Goal: Task Accomplishment & Management: Use online tool/utility

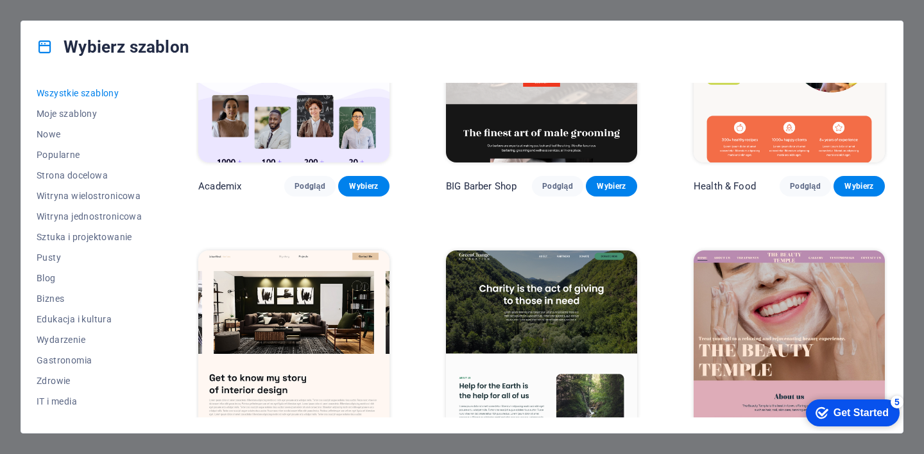
scroll to position [1232, 0]
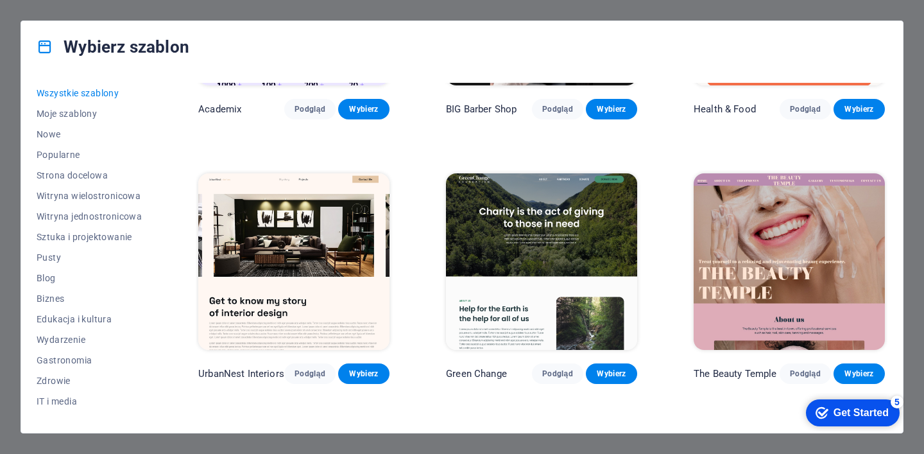
click at [503, 248] on img at bounding box center [541, 261] width 191 height 176
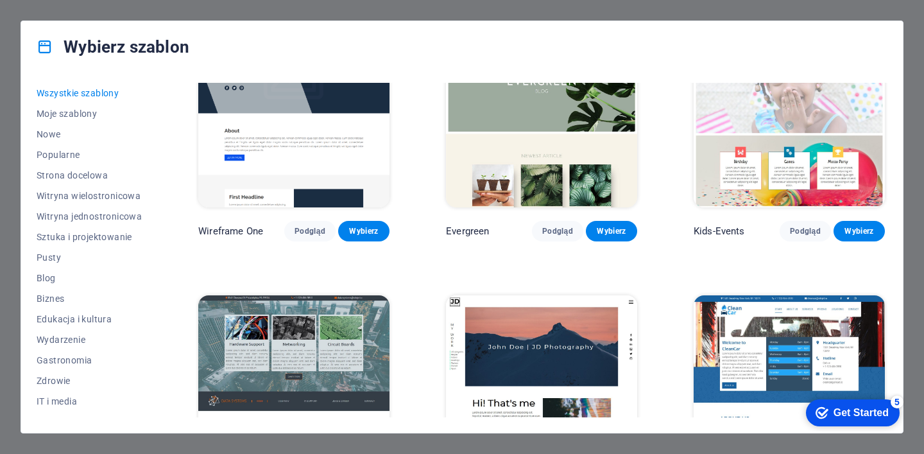
scroll to position [4465, 0]
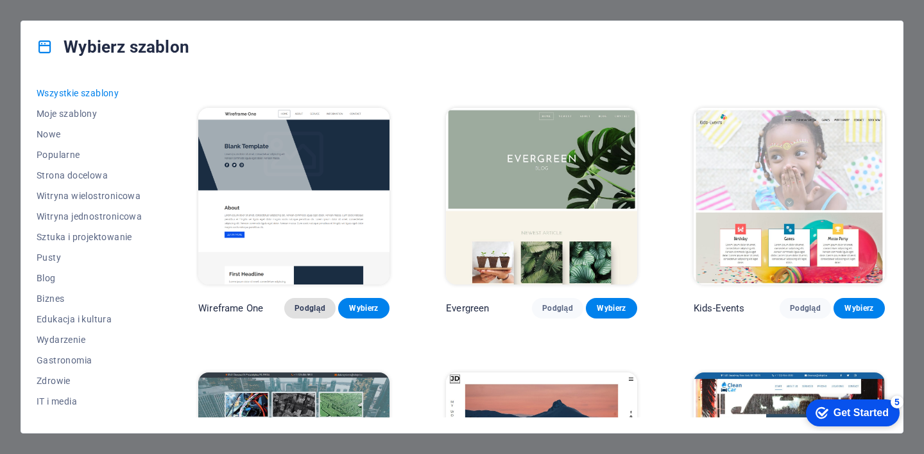
click at [309, 303] on span "Podgląd" at bounding box center [309, 308] width 31 height 10
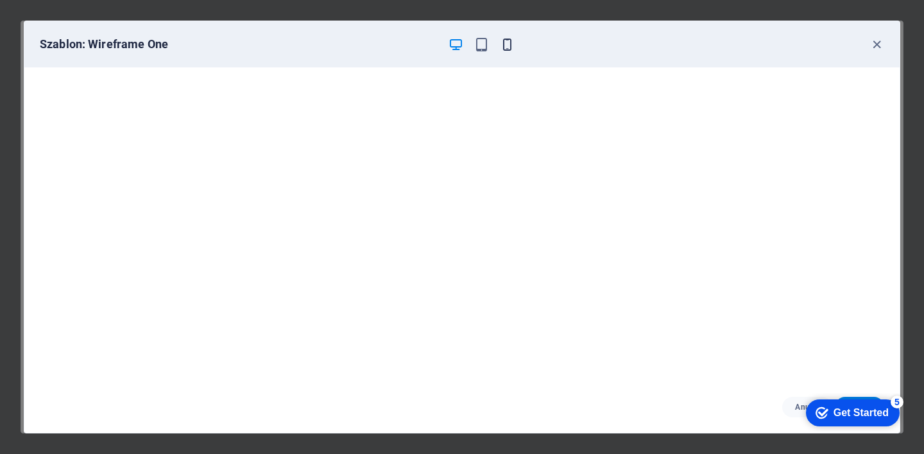
click at [509, 41] on icon "button" at bounding box center [507, 44] width 15 height 15
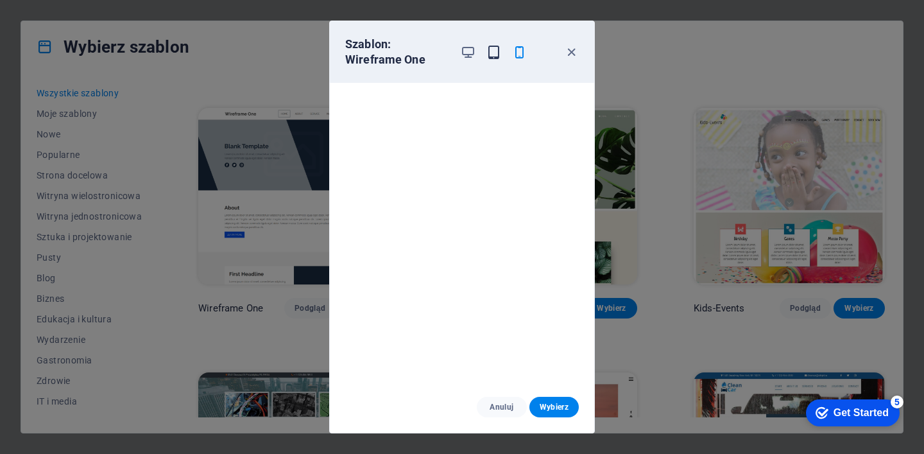
click at [493, 51] on icon "button" at bounding box center [493, 52] width 15 height 15
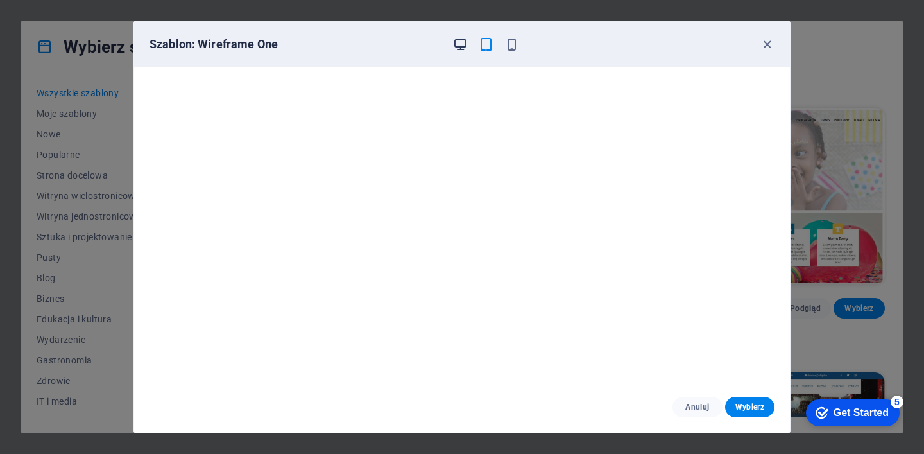
click at [459, 42] on icon "button" at bounding box center [460, 44] width 15 height 15
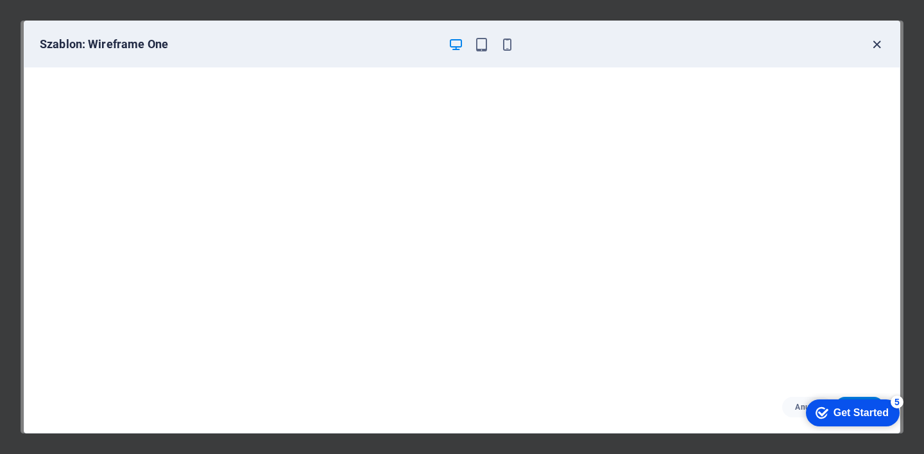
click at [878, 43] on icon "button" at bounding box center [876, 44] width 15 height 15
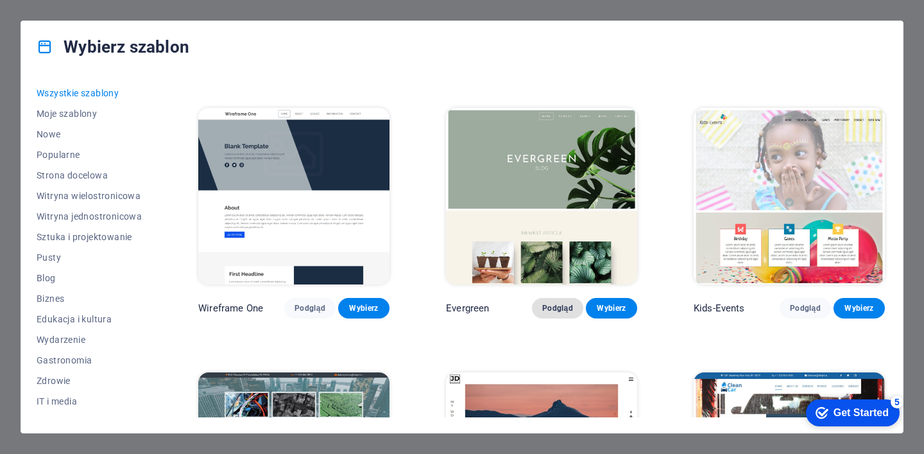
click at [554, 303] on span "Podgląd" at bounding box center [557, 308] width 31 height 10
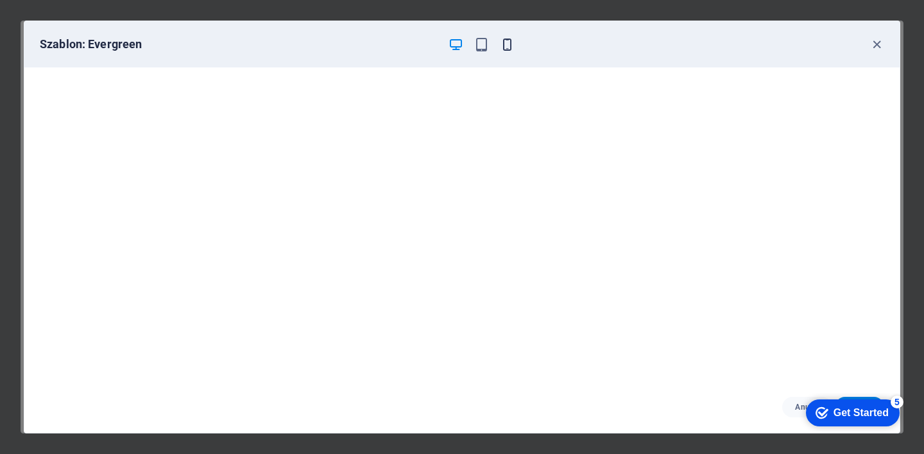
click at [508, 44] on icon "button" at bounding box center [507, 44] width 15 height 15
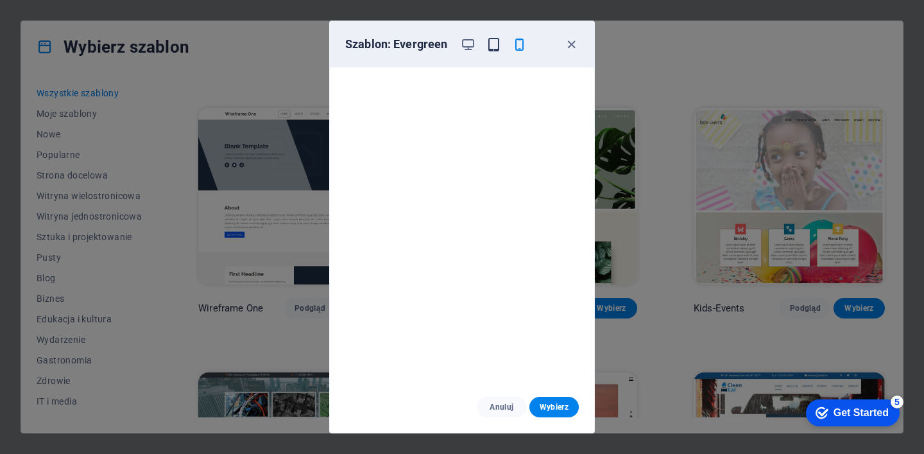
click at [496, 45] on icon "button" at bounding box center [493, 44] width 15 height 15
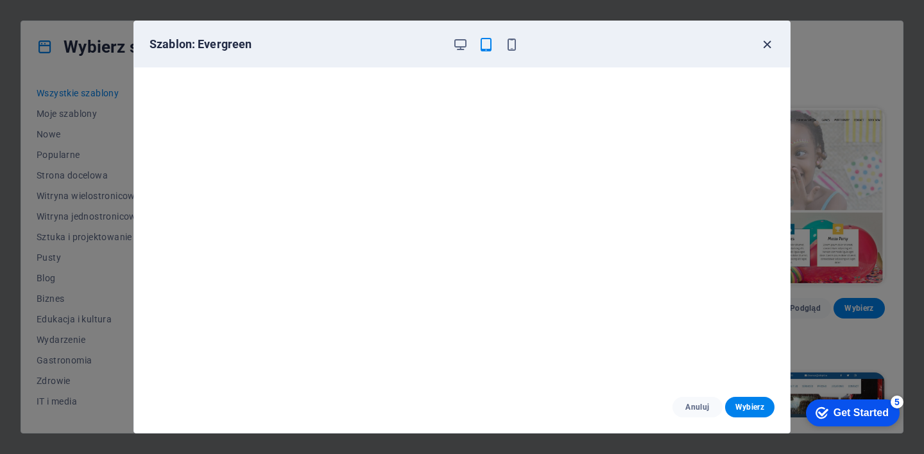
click at [767, 46] on icon "button" at bounding box center [767, 44] width 15 height 15
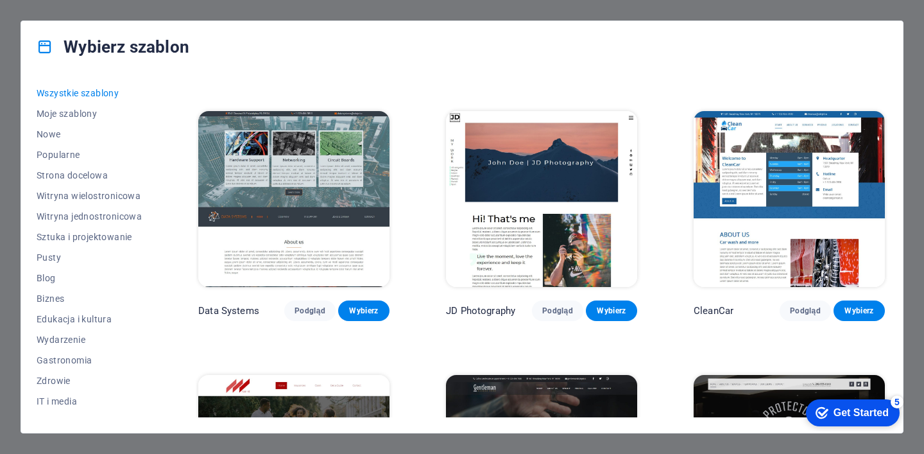
scroll to position [4850, 0]
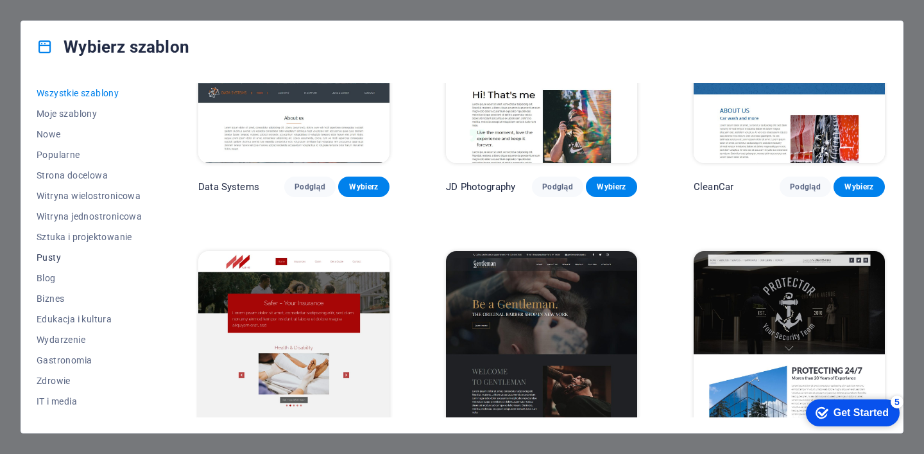
click at [48, 257] on span "Pusty" at bounding box center [89, 257] width 105 height 10
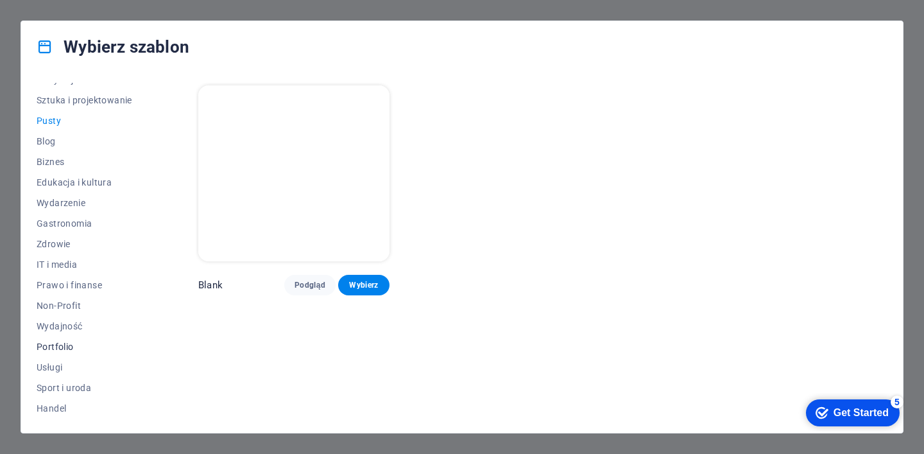
scroll to position [154, 0]
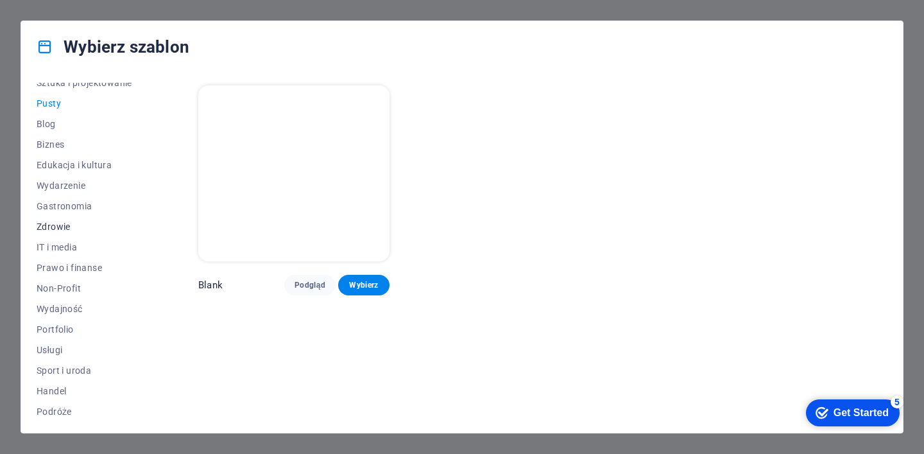
click at [55, 223] on span "Zdrowie" at bounding box center [89, 226] width 105 height 10
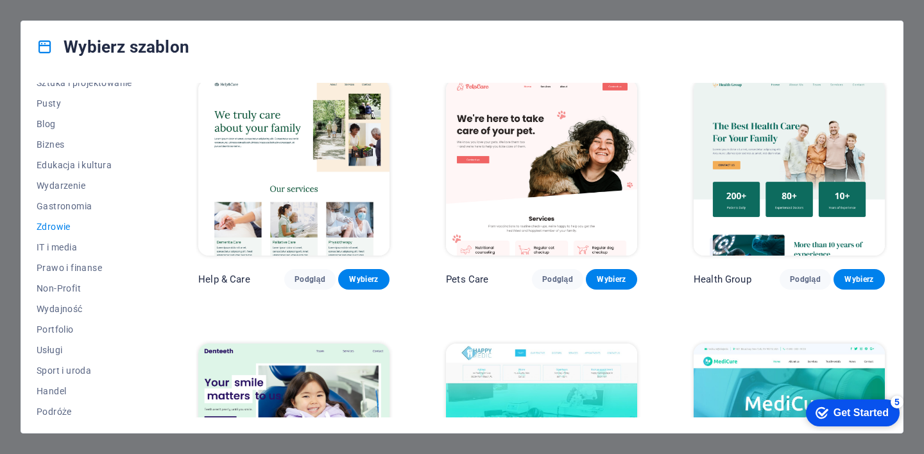
scroll to position [0, 0]
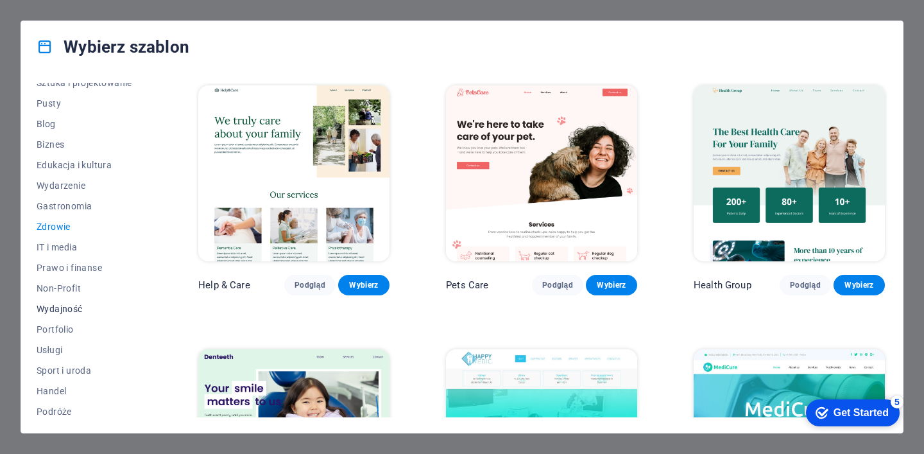
click at [56, 305] on span "Wydajność" at bounding box center [89, 308] width 105 height 10
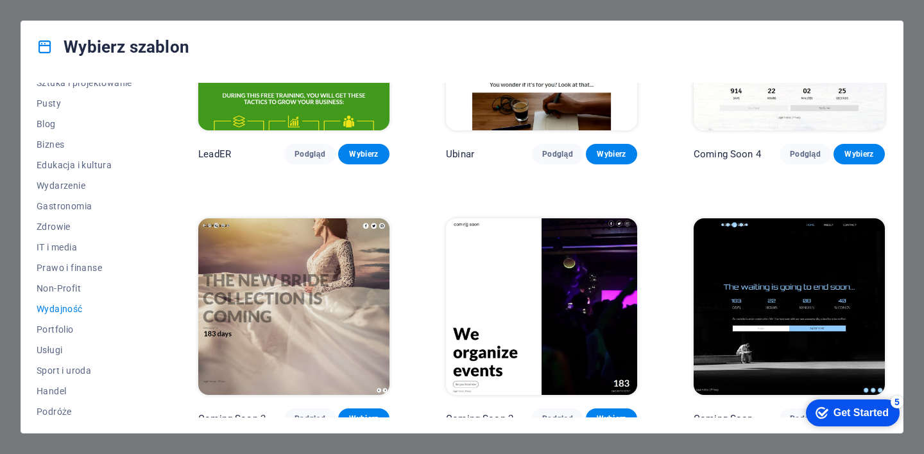
scroll to position [1190, 0]
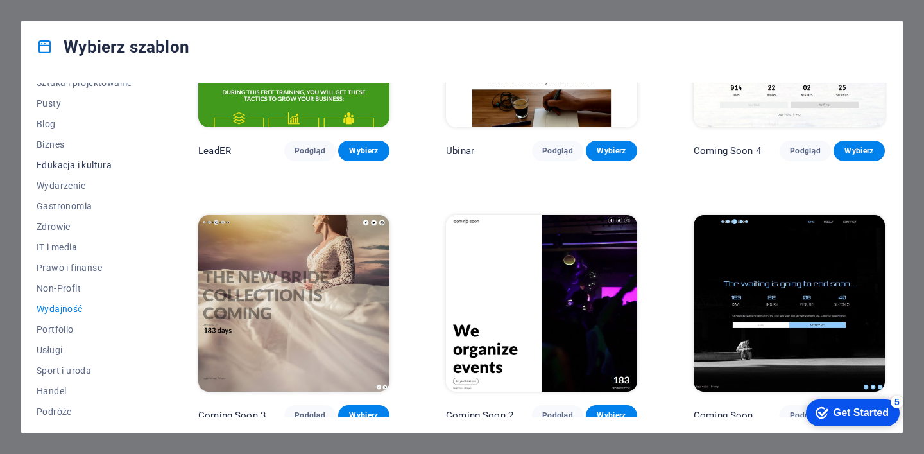
click at [65, 164] on span "Edukacja i kultura" at bounding box center [89, 165] width 105 height 10
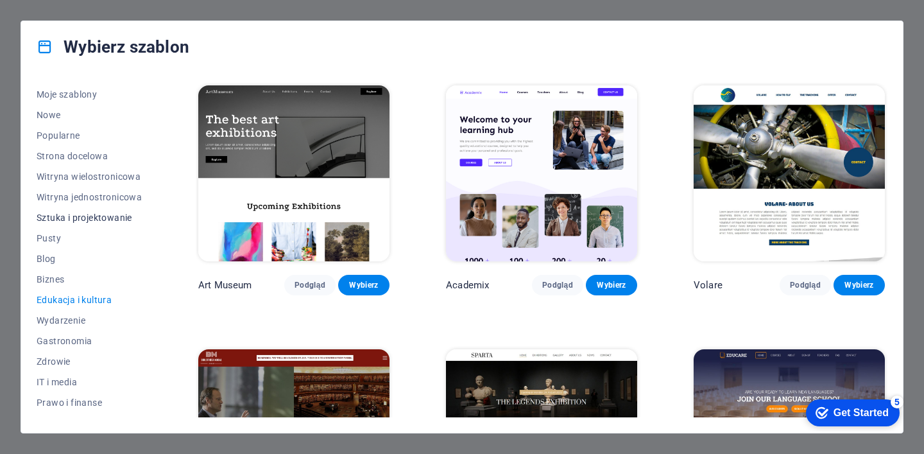
scroll to position [0, 0]
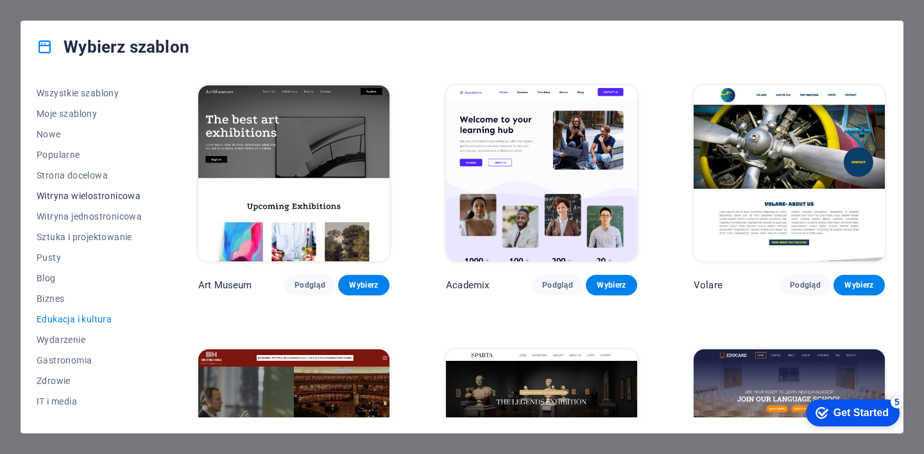
click at [78, 195] on span "Witryna wielostronicowa" at bounding box center [89, 196] width 105 height 10
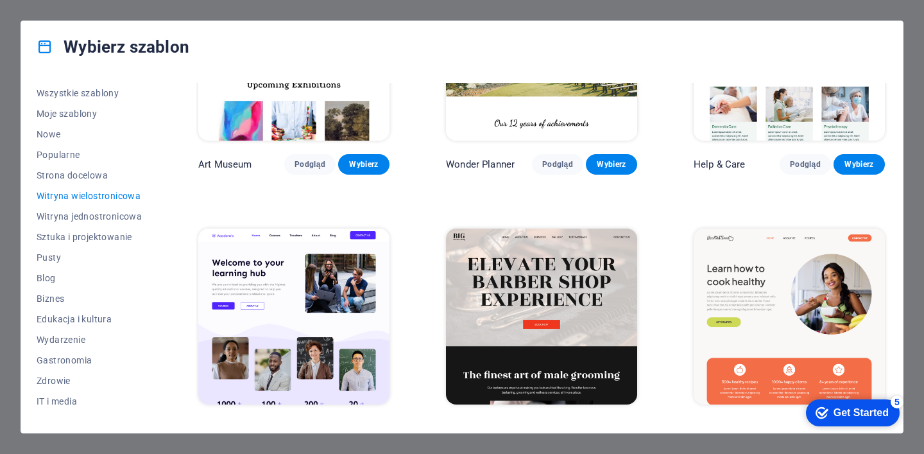
scroll to position [462, 0]
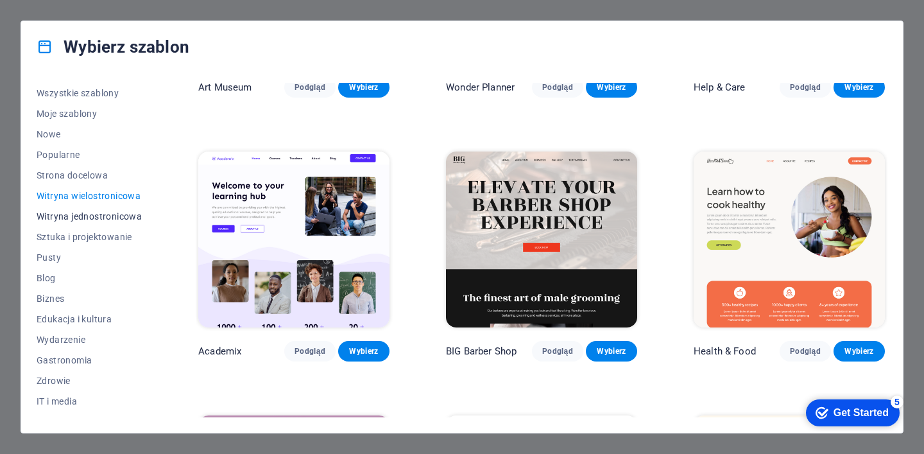
click at [105, 212] on span "Witryna jednostronicowa" at bounding box center [89, 216] width 105 height 10
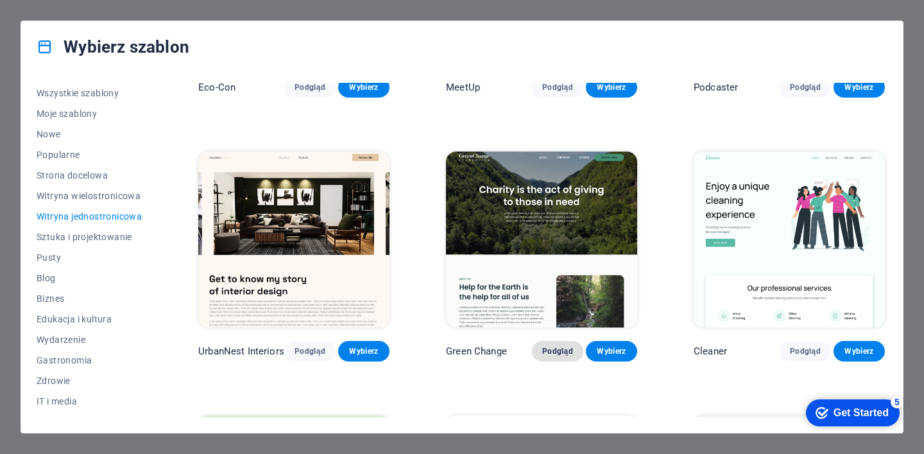
click at [556, 346] on span "Podgląd" at bounding box center [557, 351] width 31 height 10
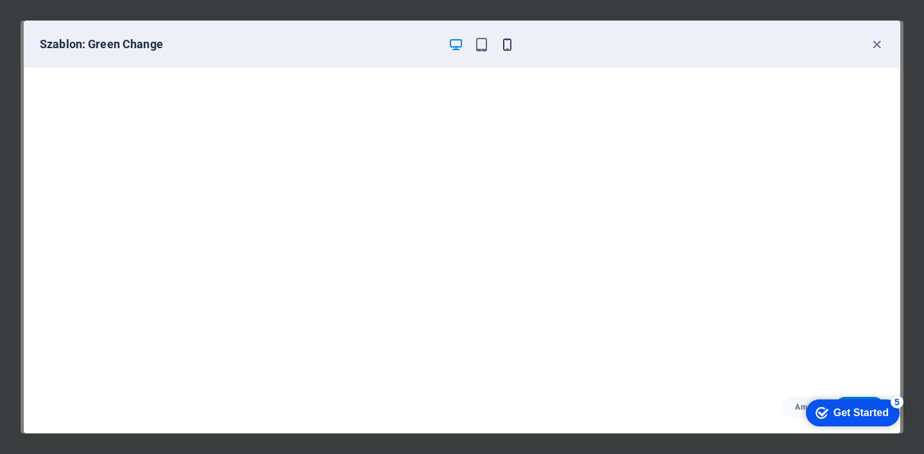
click at [507, 43] on icon "button" at bounding box center [507, 44] width 15 height 15
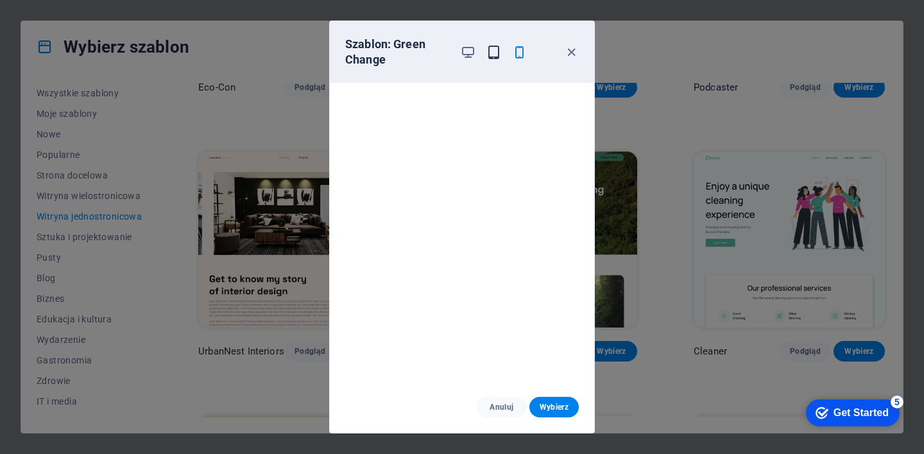
click at [493, 48] on icon "button" at bounding box center [493, 52] width 15 height 15
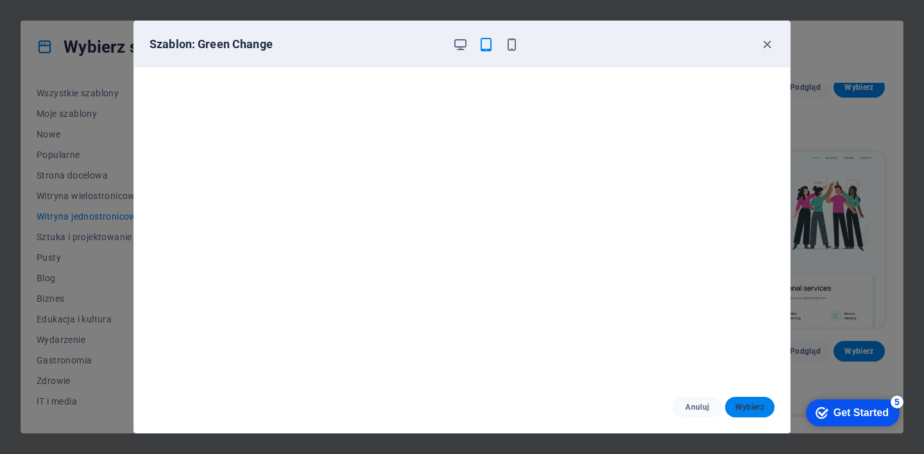
click at [751, 404] on span "Wybierz" at bounding box center [749, 407] width 29 height 10
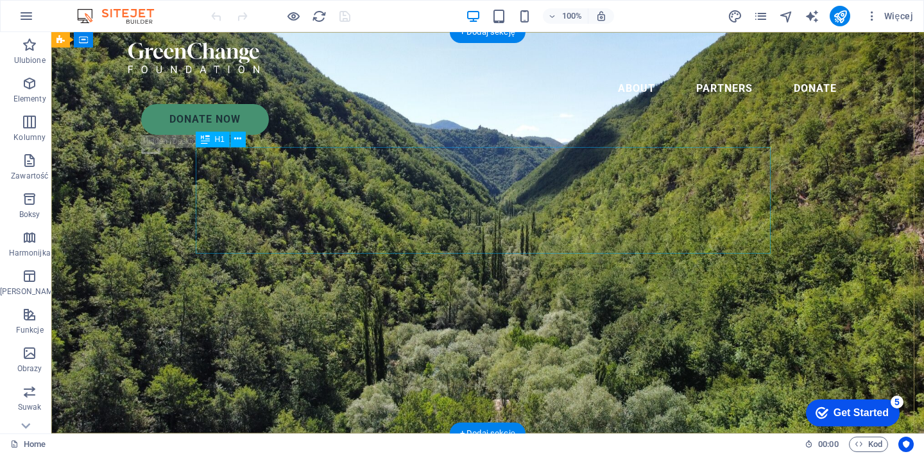
drag, startPoint x: 622, startPoint y: 230, endPoint x: 521, endPoint y: 216, distance: 102.3
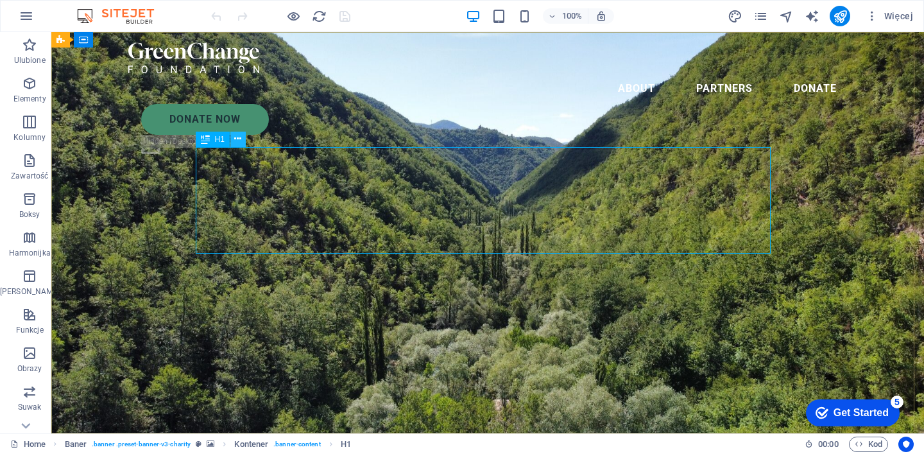
click at [235, 137] on icon at bounding box center [237, 138] width 7 height 13
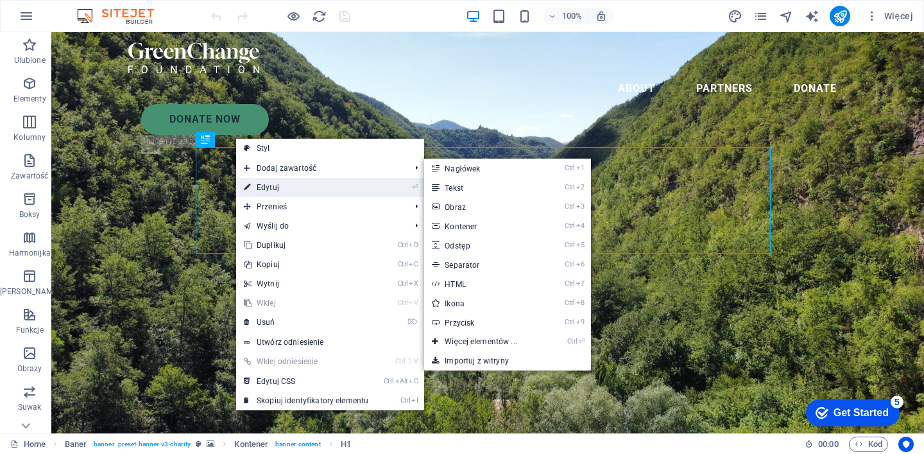
click at [268, 186] on link "⏎ Edytuj" at bounding box center [306, 187] width 140 height 19
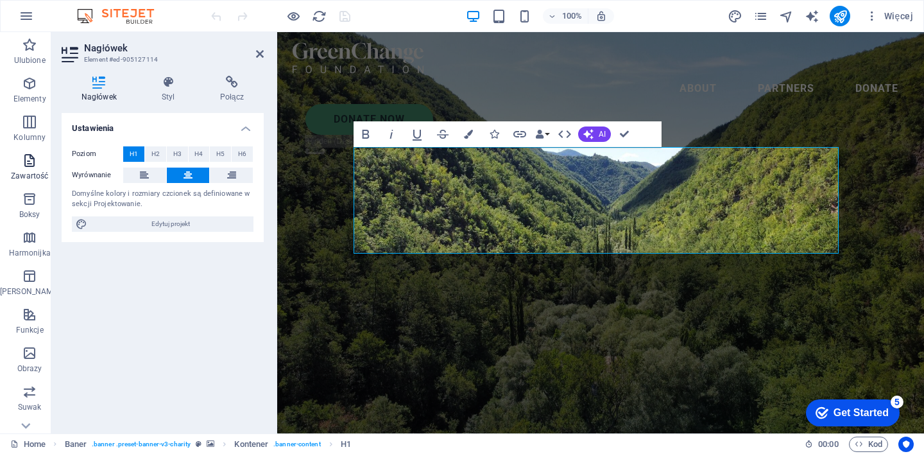
click at [25, 166] on icon "button" at bounding box center [29, 160] width 15 height 15
click at [25, 162] on icon "button" at bounding box center [29, 160] width 15 height 15
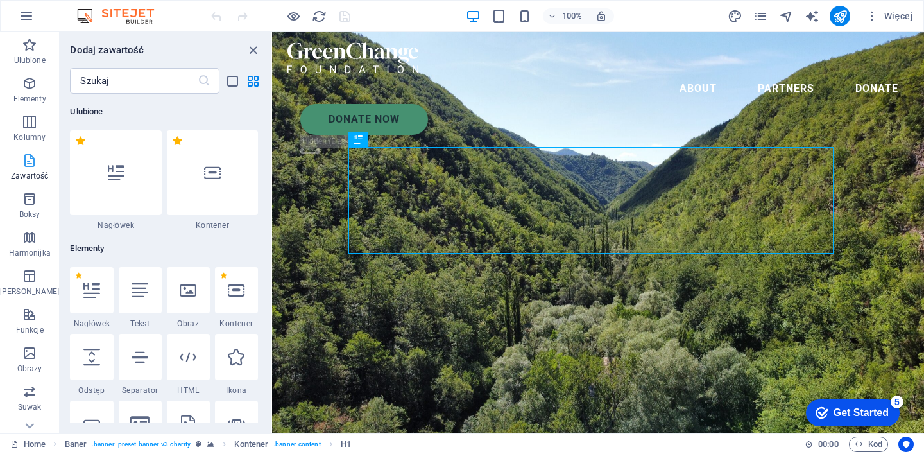
click at [260, 51] on icon "close panel" at bounding box center [253, 50] width 15 height 15
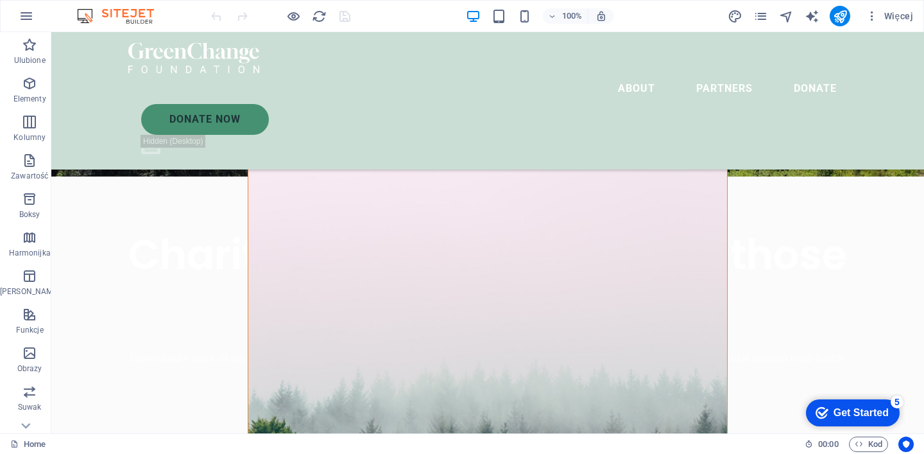
scroll to position [539, 0]
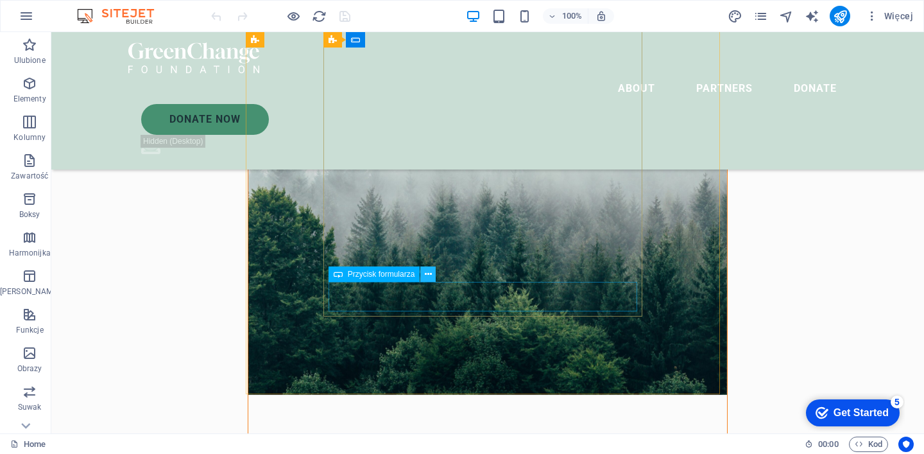
click at [427, 271] on icon at bounding box center [428, 274] width 7 height 13
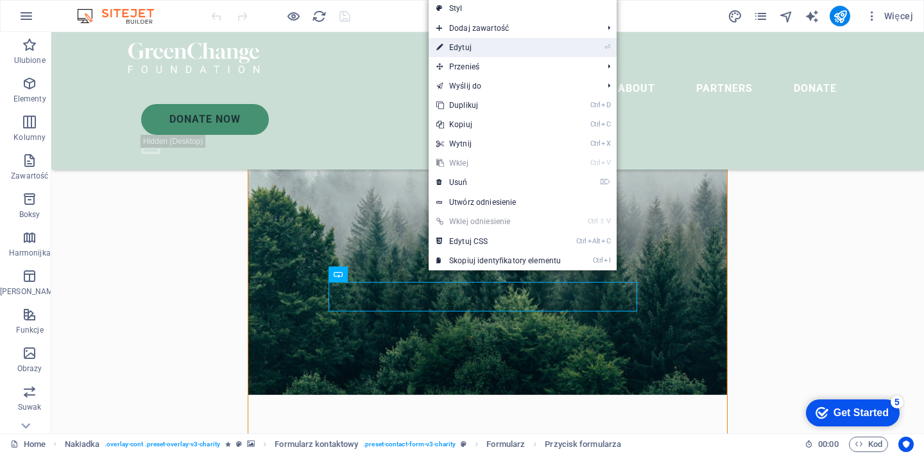
click at [488, 46] on link "⏎ Edytuj" at bounding box center [499, 47] width 140 height 19
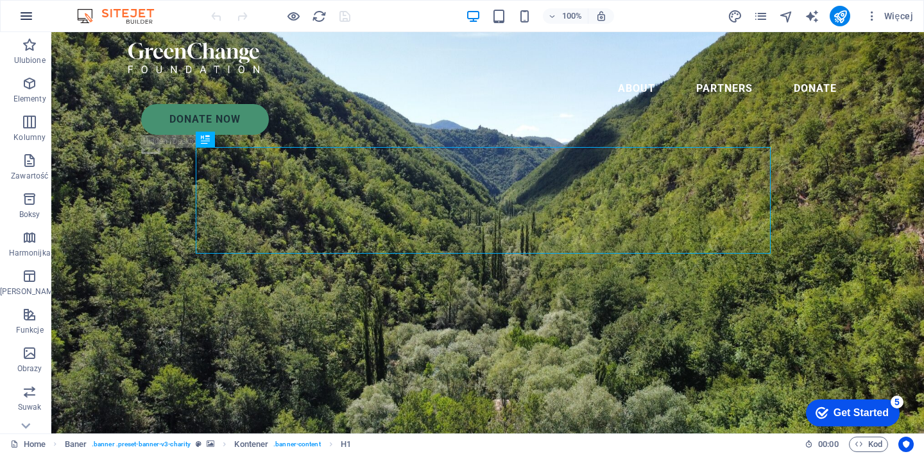
click at [0, 0] on icon "button" at bounding box center [0, 0] width 0 height 0
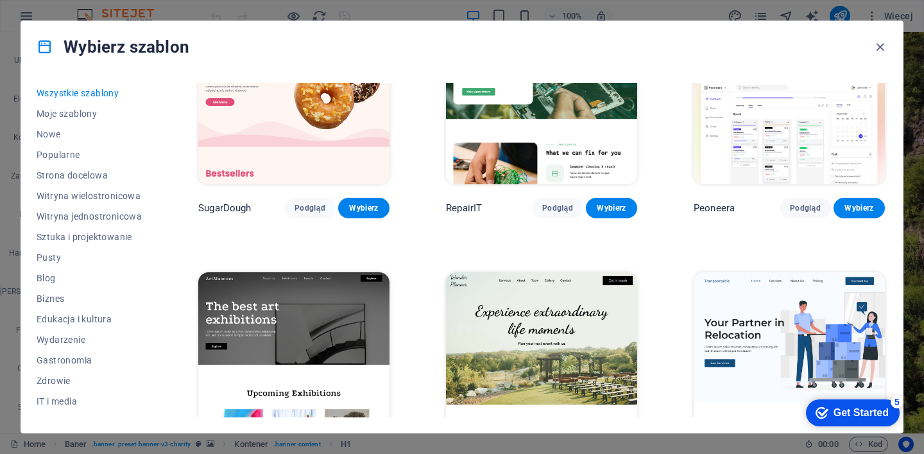
scroll to position [308, 0]
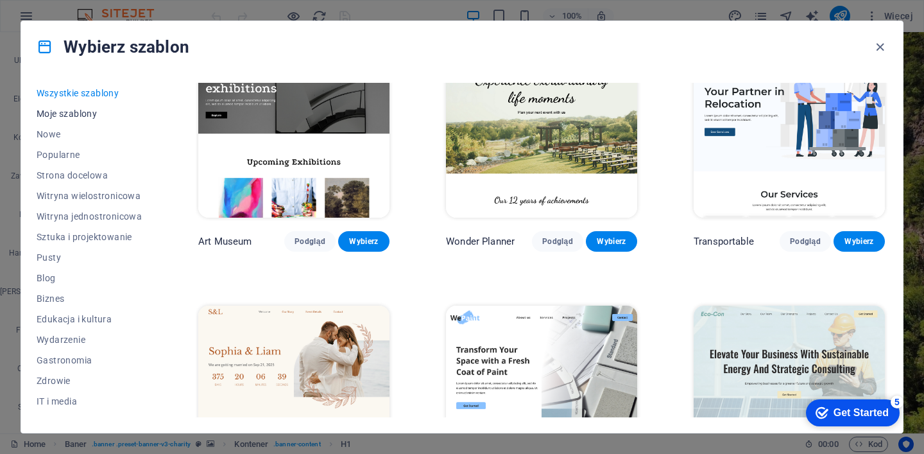
click at [53, 113] on span "Moje szablony" at bounding box center [89, 113] width 105 height 10
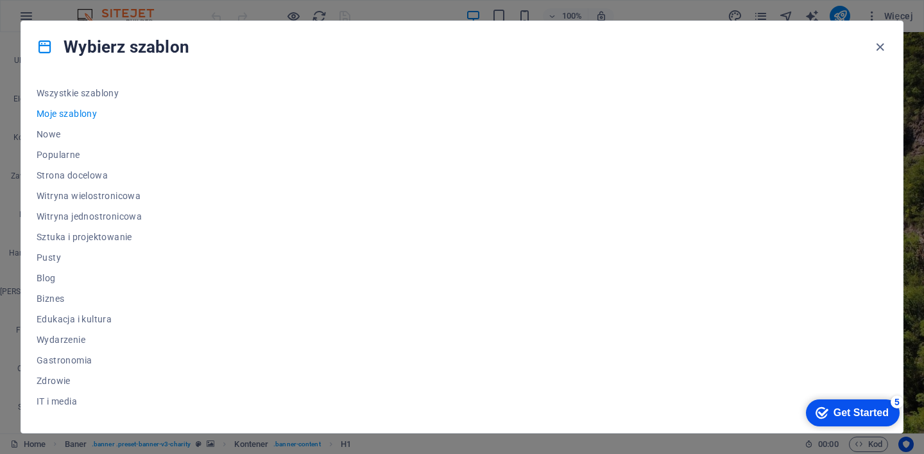
scroll to position [0, 0]
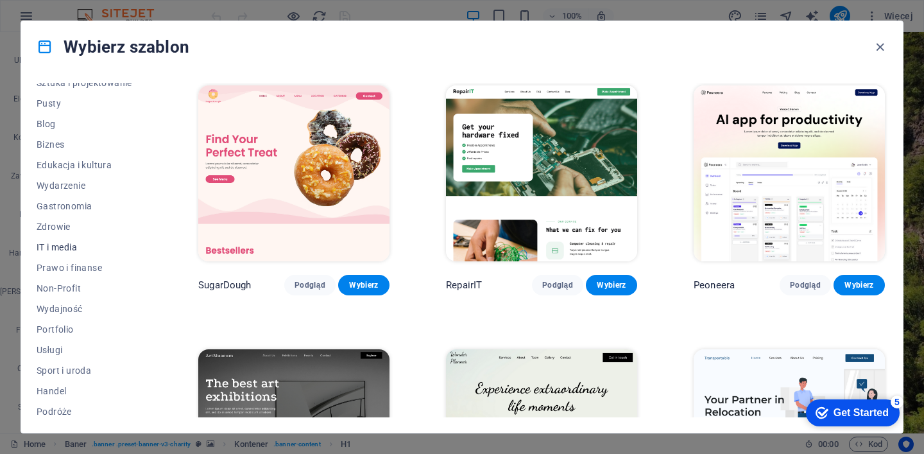
scroll to position [179, 0]
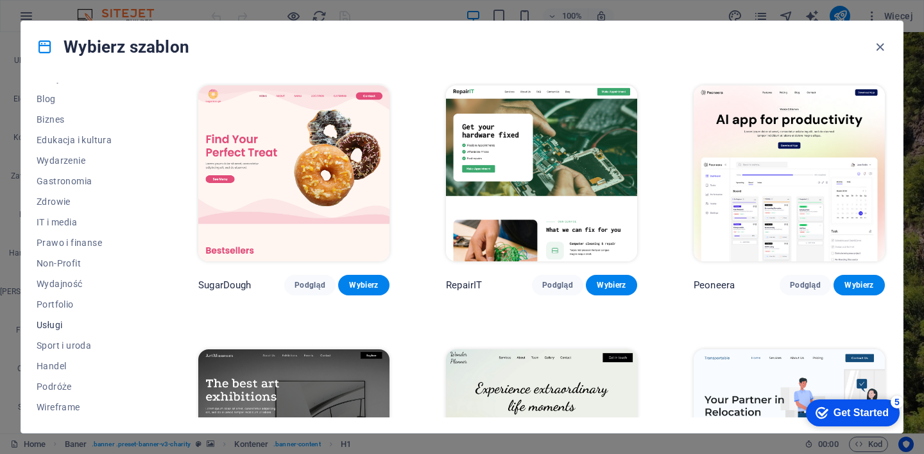
click at [46, 323] on span "Usługi" at bounding box center [89, 325] width 105 height 10
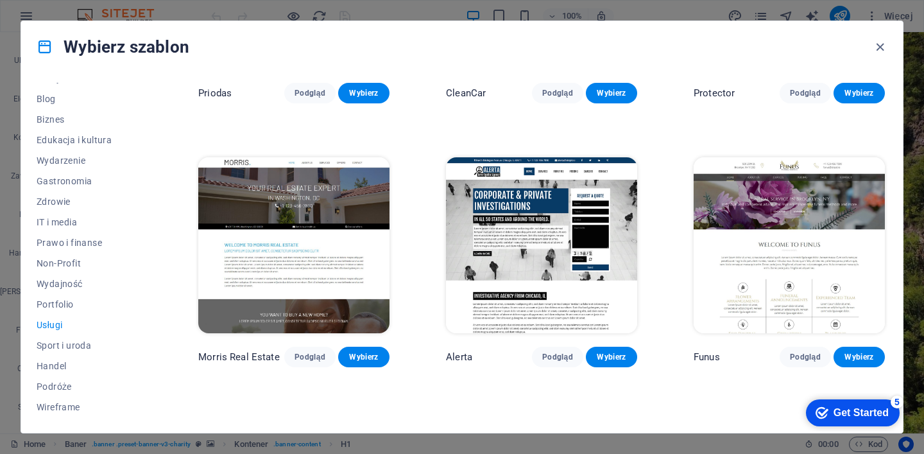
scroll to position [1001, 0]
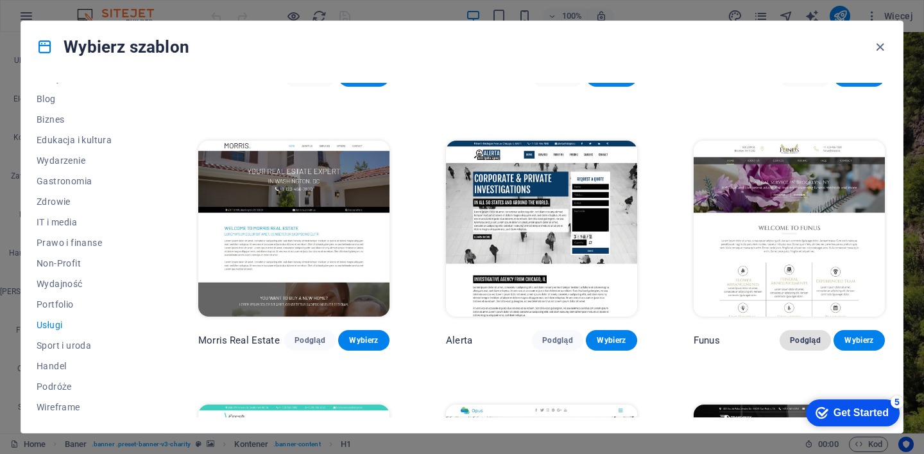
click at [814, 335] on span "Podgląd" at bounding box center [805, 340] width 31 height 10
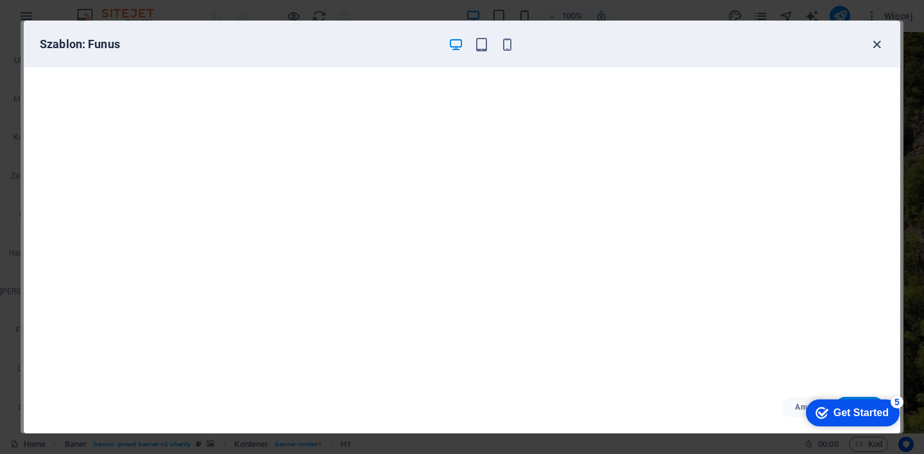
click at [879, 43] on icon "button" at bounding box center [876, 44] width 15 height 15
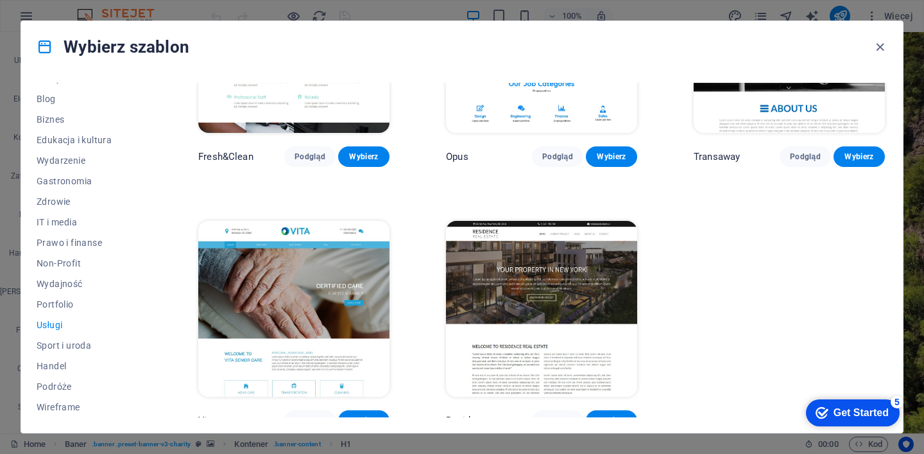
scroll to position [1453, 0]
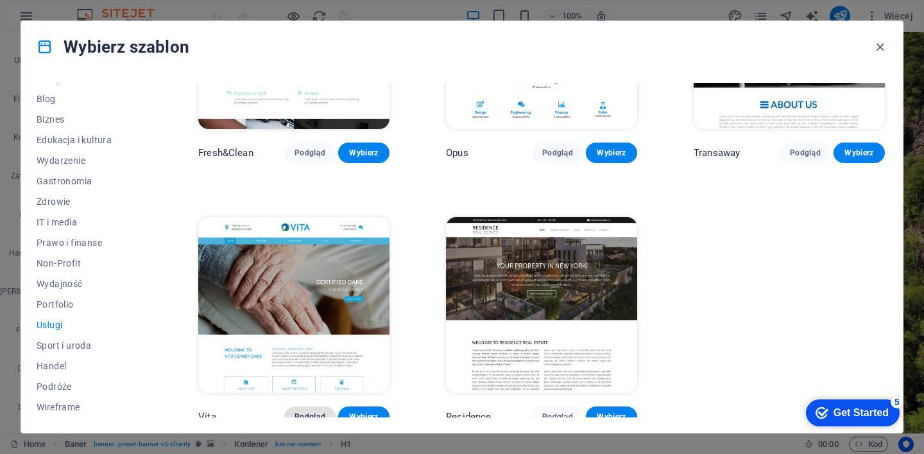
click at [302, 411] on span "Podgląd" at bounding box center [309, 416] width 31 height 10
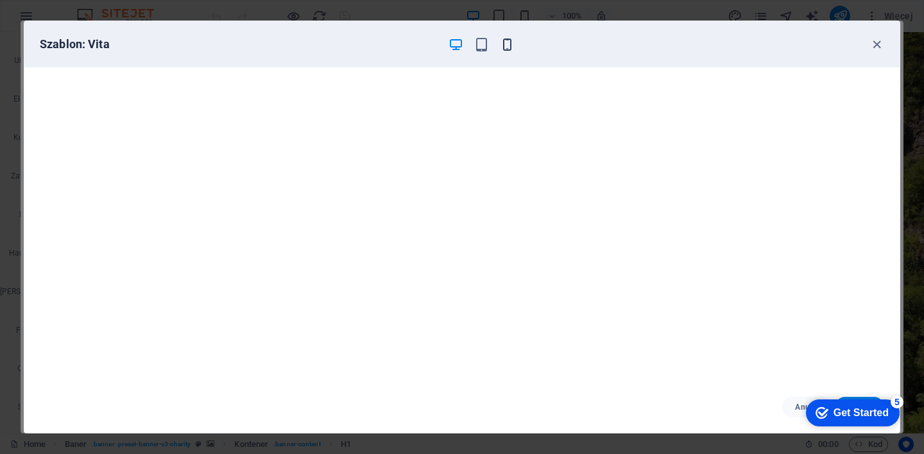
click at [505, 43] on icon "button" at bounding box center [507, 44] width 15 height 15
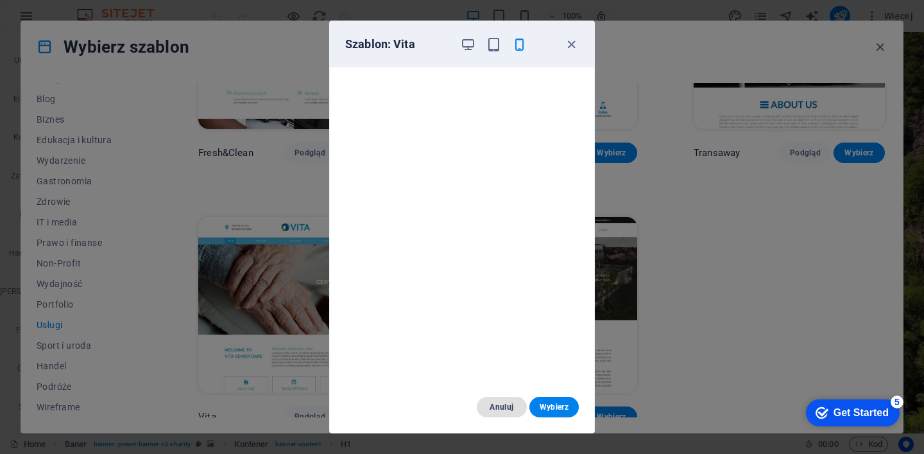
click at [507, 405] on span "Anuluj" at bounding box center [501, 407] width 29 height 10
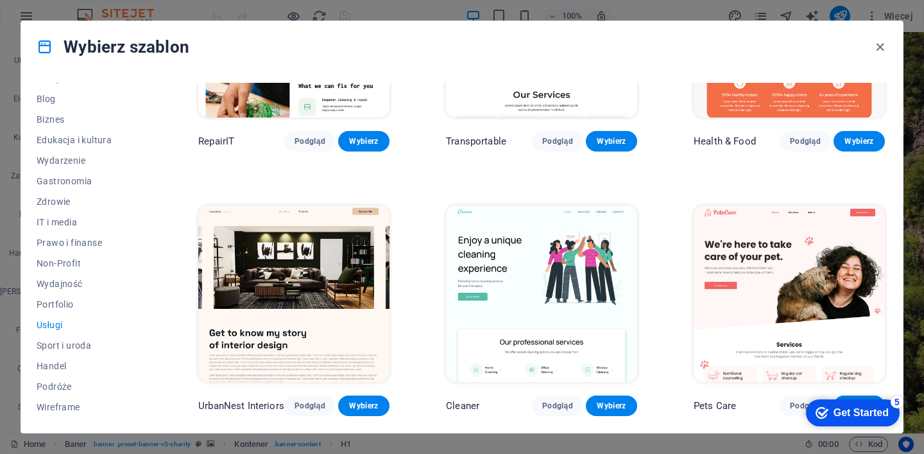
scroll to position [0, 0]
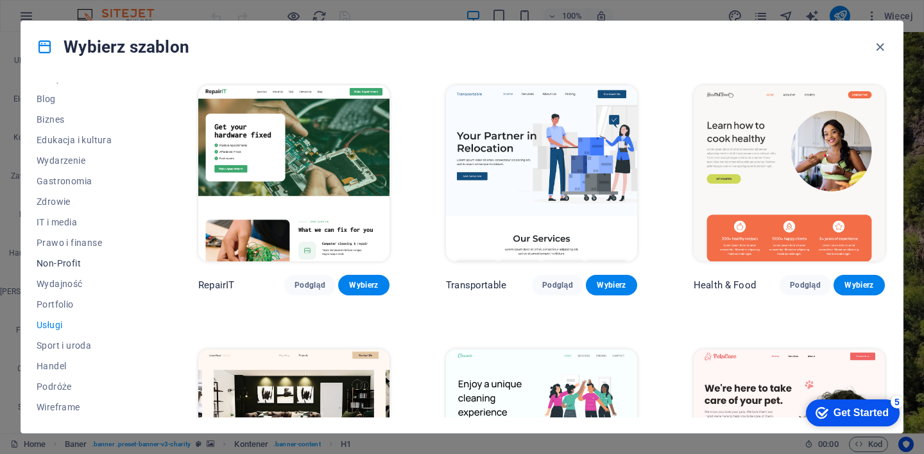
click at [65, 263] on span "Non-Profit" at bounding box center [89, 263] width 105 height 10
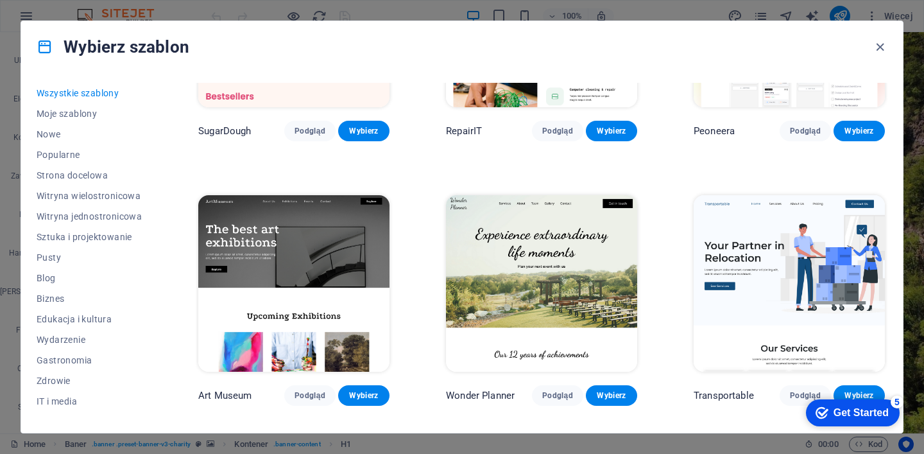
scroll to position [308, 0]
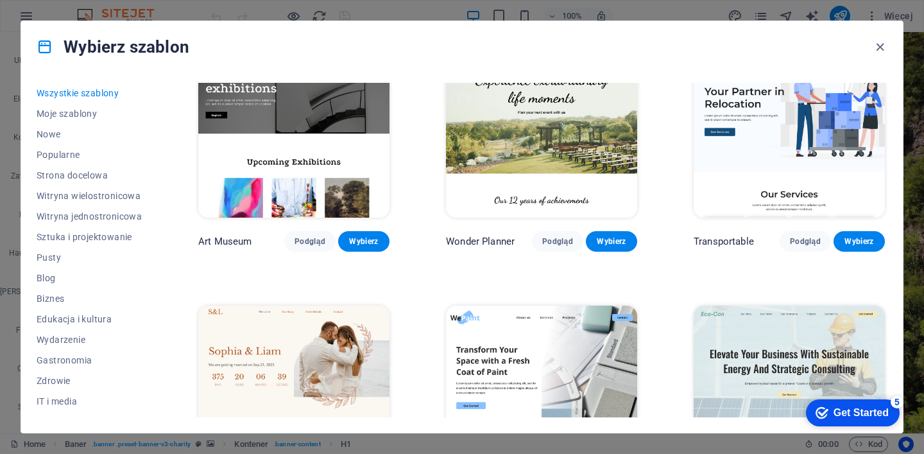
drag, startPoint x: 887, startPoint y: 94, endPoint x: 900, endPoint y: 273, distance: 179.4
click at [0, 0] on div "Wszystkie szablony Moje szablony Nowe Popularne Strona docelowa Witryna wielost…" at bounding box center [0, 0] width 0 height 0
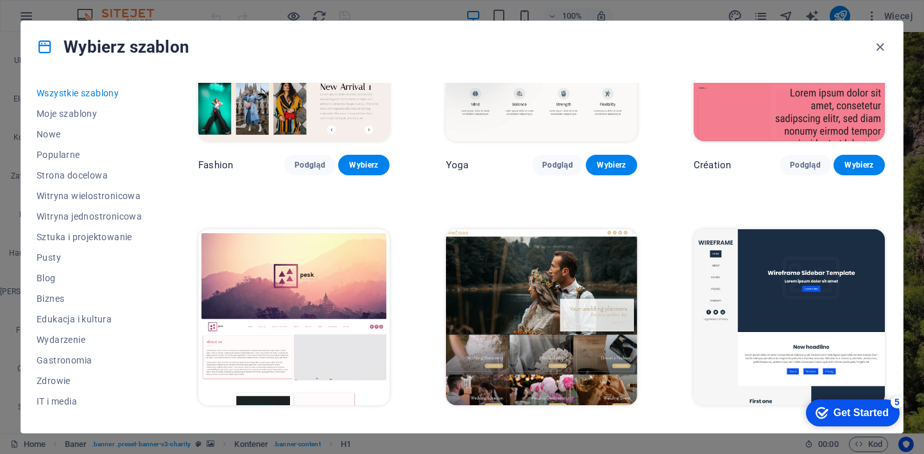
scroll to position [4158, 0]
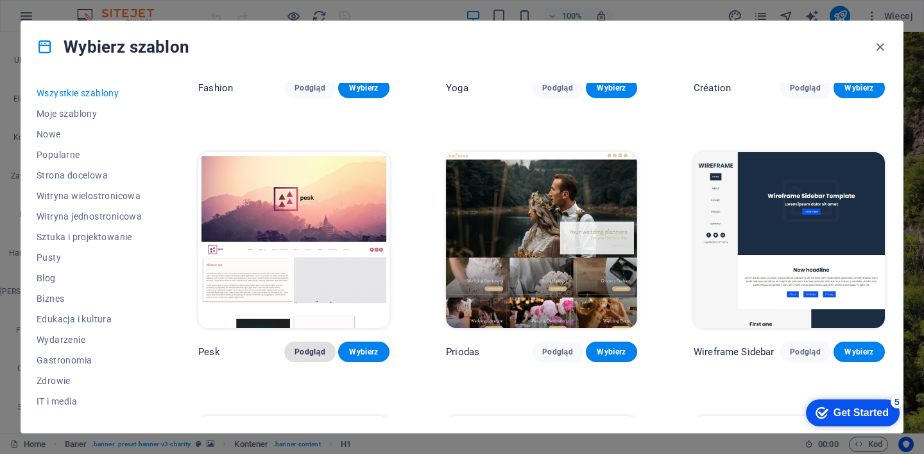
click at [309, 346] on span "Podgląd" at bounding box center [309, 351] width 31 height 10
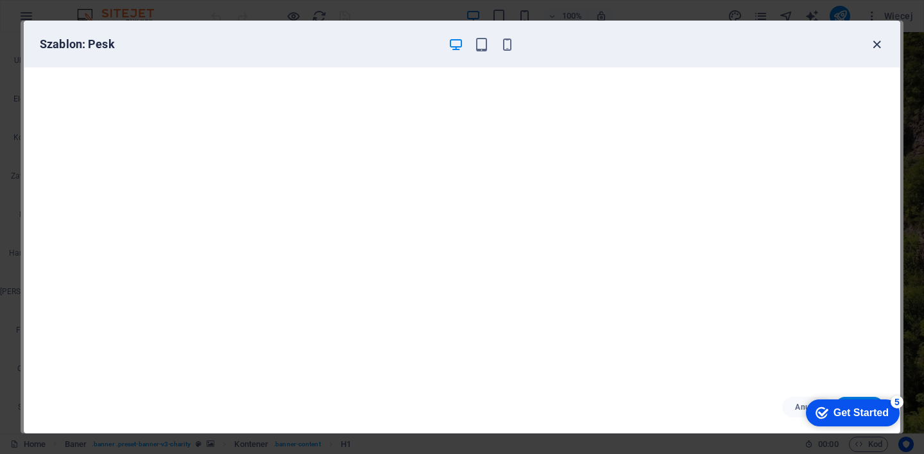
click at [877, 43] on icon "button" at bounding box center [876, 44] width 15 height 15
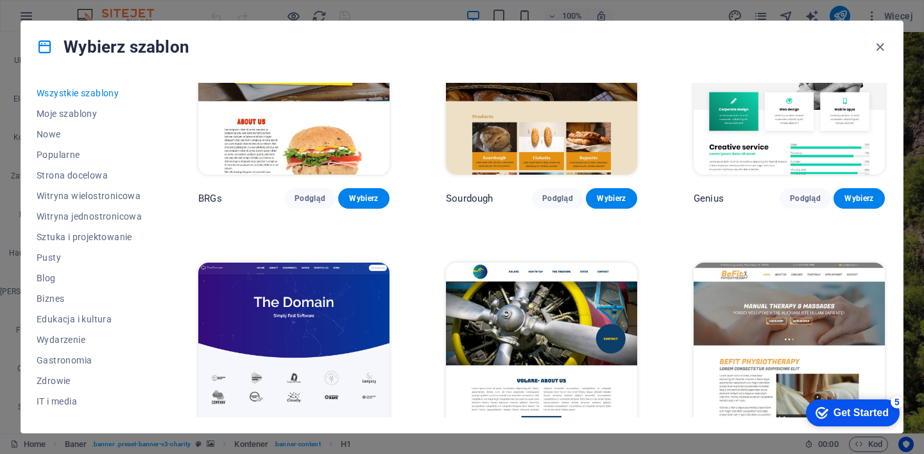
scroll to position [6236, 0]
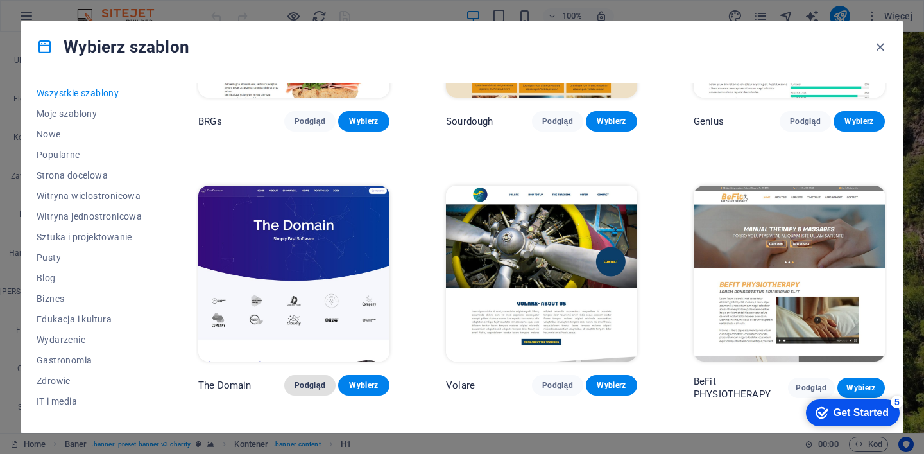
click at [310, 380] on span "Podgląd" at bounding box center [309, 385] width 31 height 10
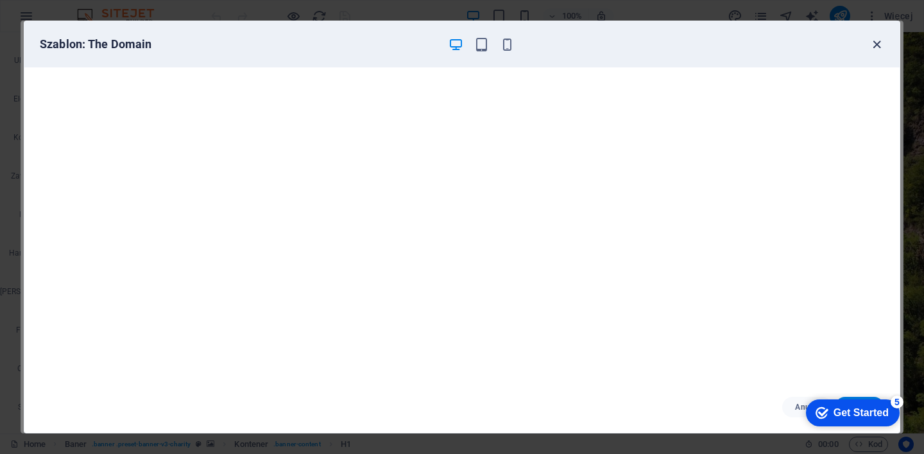
click at [875, 42] on icon "button" at bounding box center [876, 44] width 15 height 15
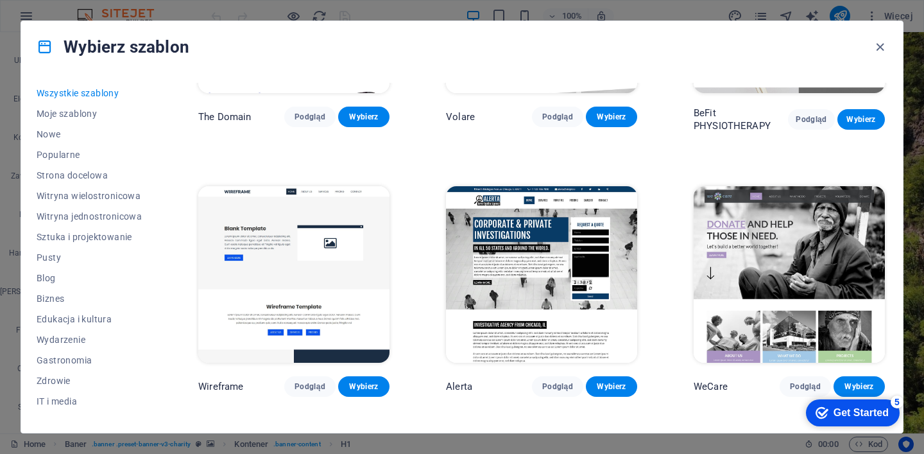
scroll to position [6544, 0]
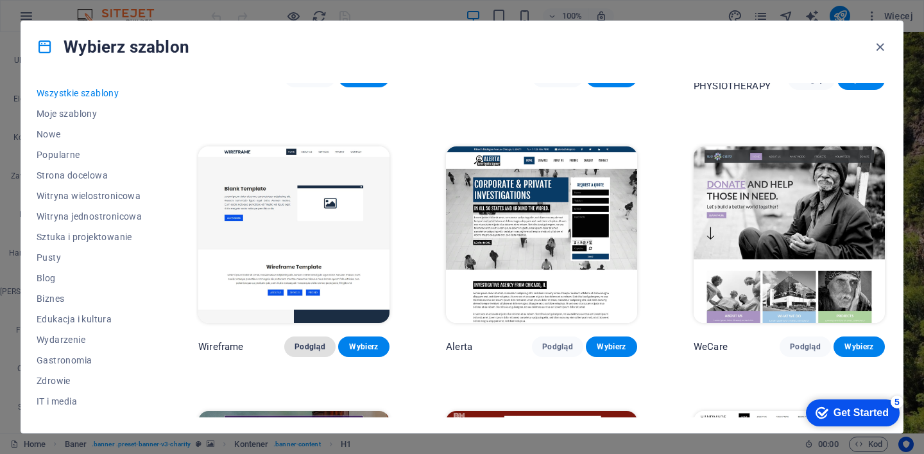
click at [310, 341] on span "Podgląd" at bounding box center [309, 346] width 31 height 10
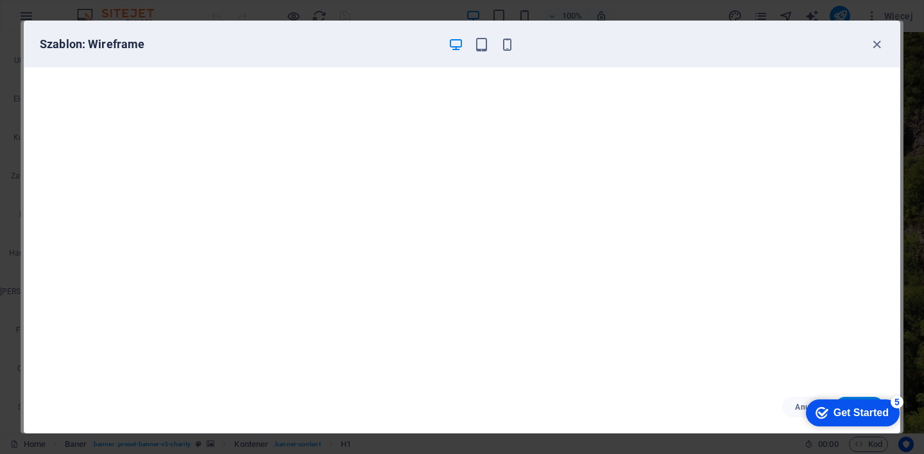
scroll to position [3, 0]
click at [878, 42] on icon "button" at bounding box center [876, 44] width 15 height 15
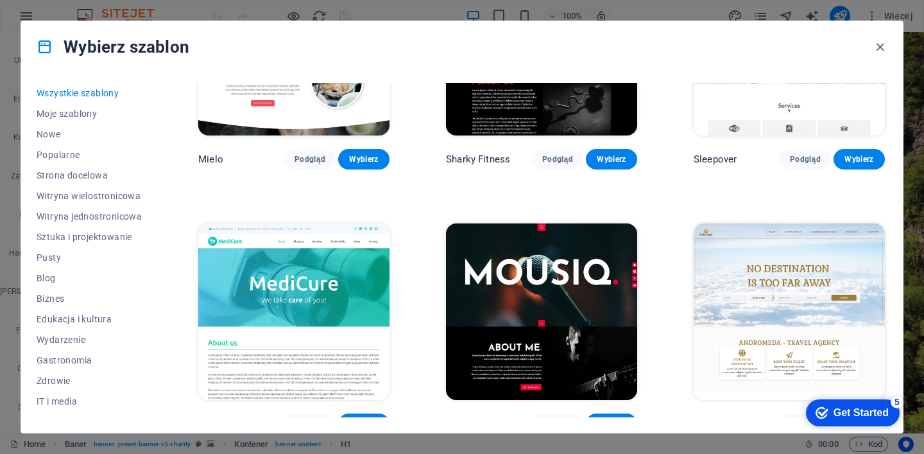
scroll to position [8392, 0]
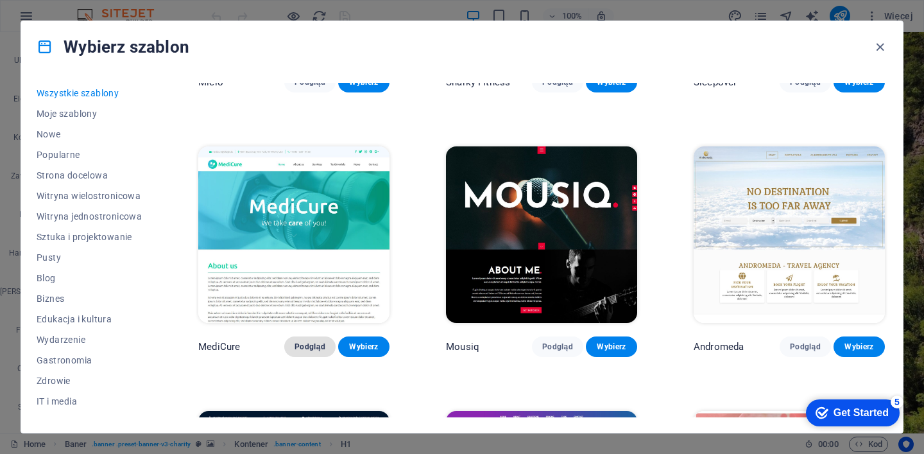
click at [309, 341] on span "Podgląd" at bounding box center [309, 346] width 31 height 10
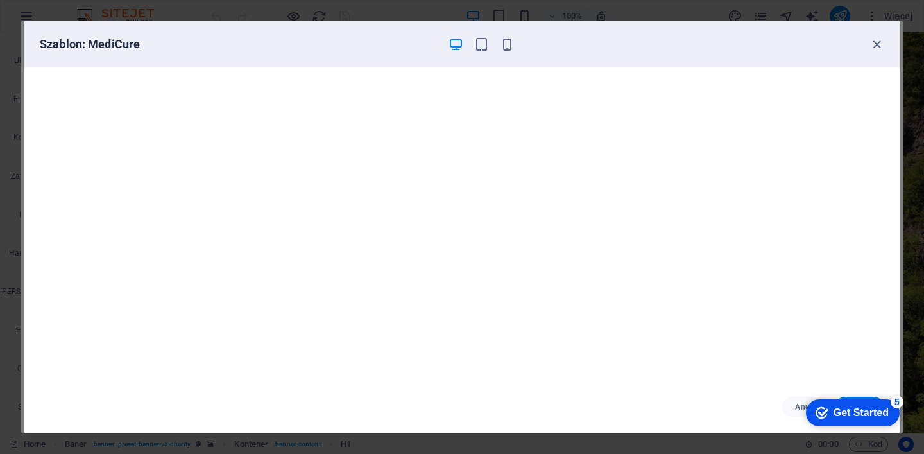
drag, startPoint x: 508, startPoint y: 46, endPoint x: 518, endPoint y: 53, distance: 11.6
click at [508, 47] on icon "button" at bounding box center [507, 44] width 15 height 15
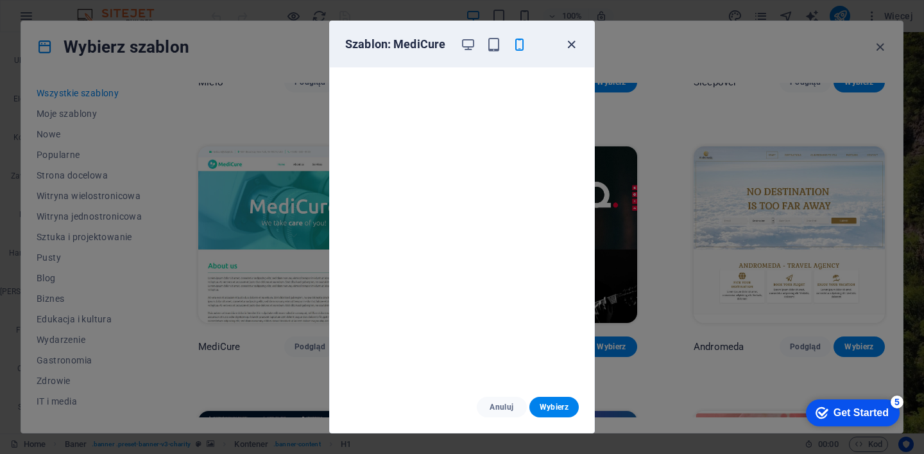
click at [572, 44] on icon "button" at bounding box center [571, 44] width 15 height 15
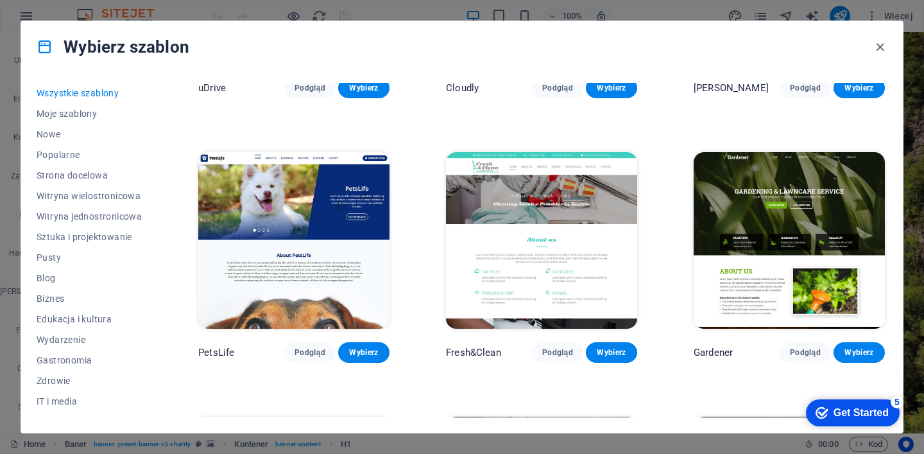
scroll to position [8931, 0]
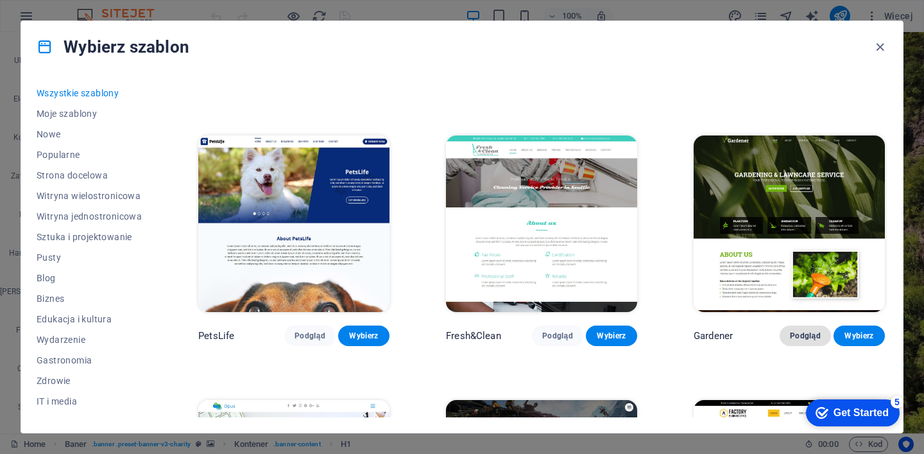
click at [802, 330] on span "Podgląd" at bounding box center [805, 335] width 31 height 10
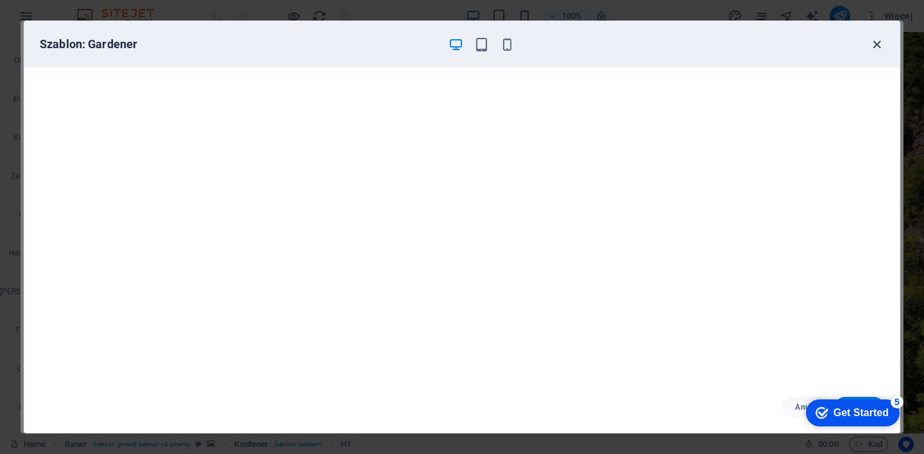
click at [878, 45] on icon "button" at bounding box center [876, 44] width 15 height 15
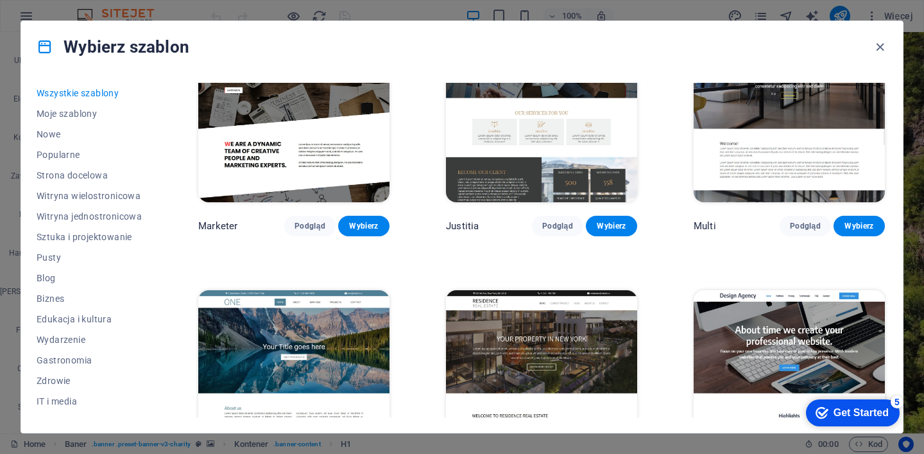
scroll to position [10702, 0]
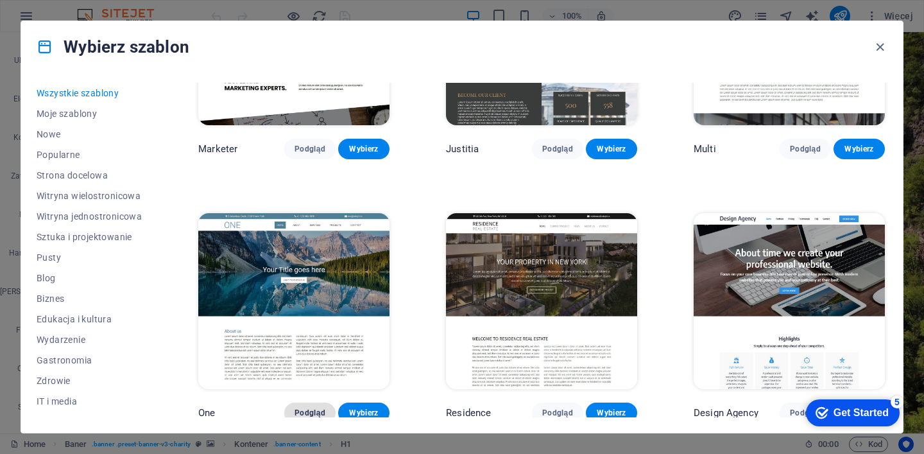
click at [306, 407] on span "Podgląd" at bounding box center [309, 412] width 31 height 10
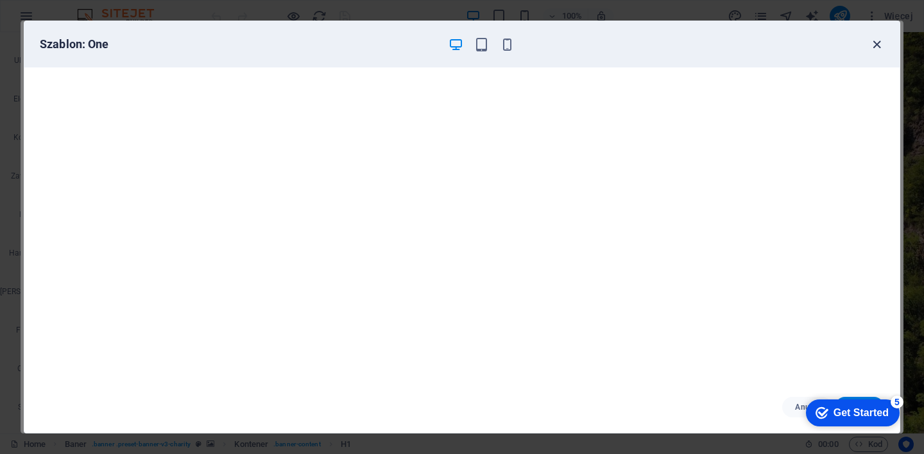
click at [878, 43] on icon "button" at bounding box center [876, 44] width 15 height 15
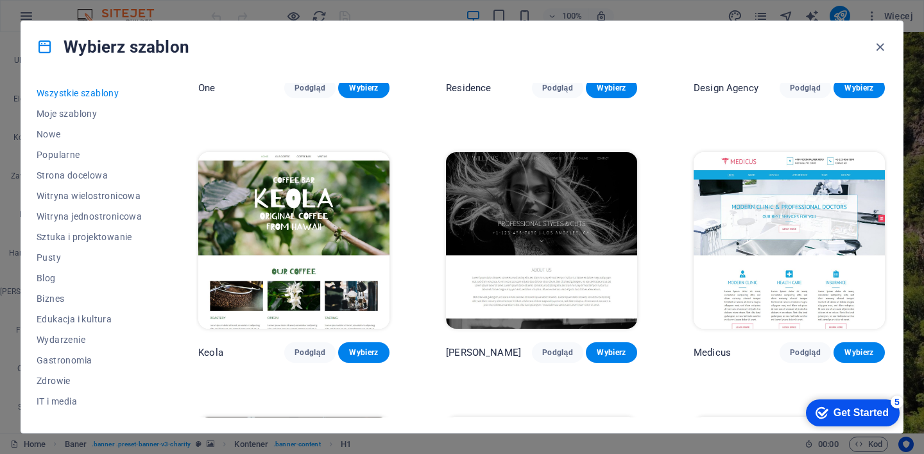
scroll to position [11010, 0]
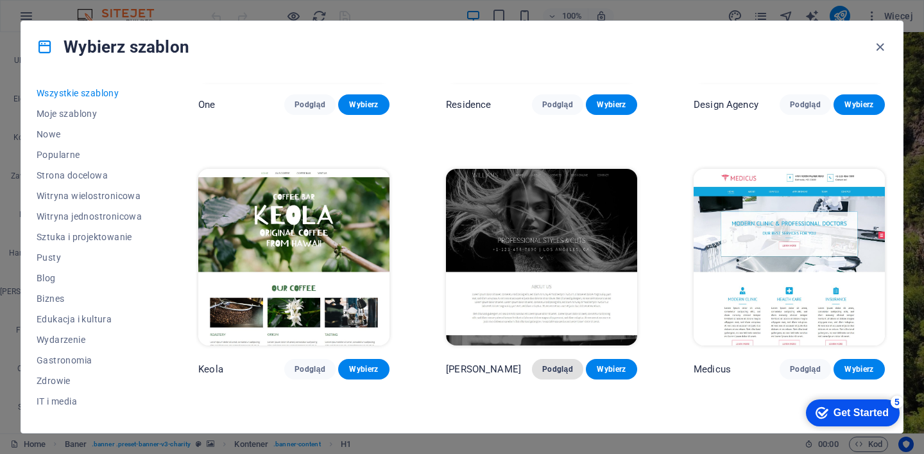
click at [558, 364] on span "Podgląd" at bounding box center [557, 369] width 31 height 10
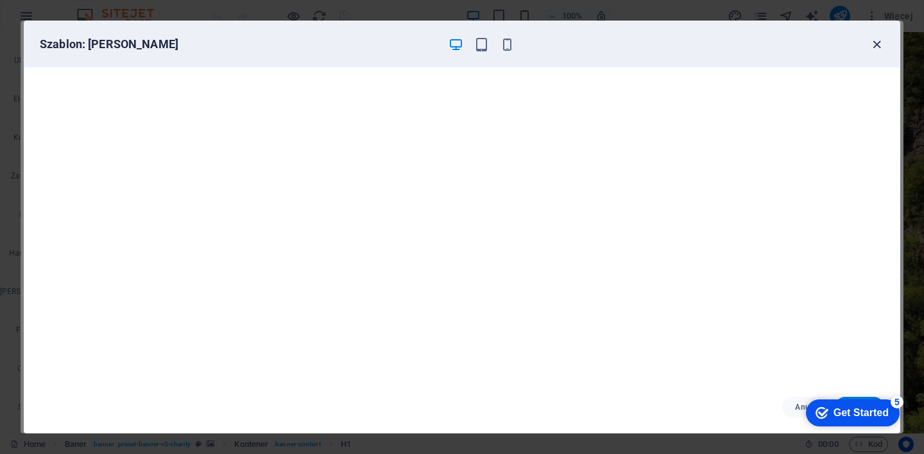
click at [876, 46] on icon "button" at bounding box center [876, 44] width 15 height 15
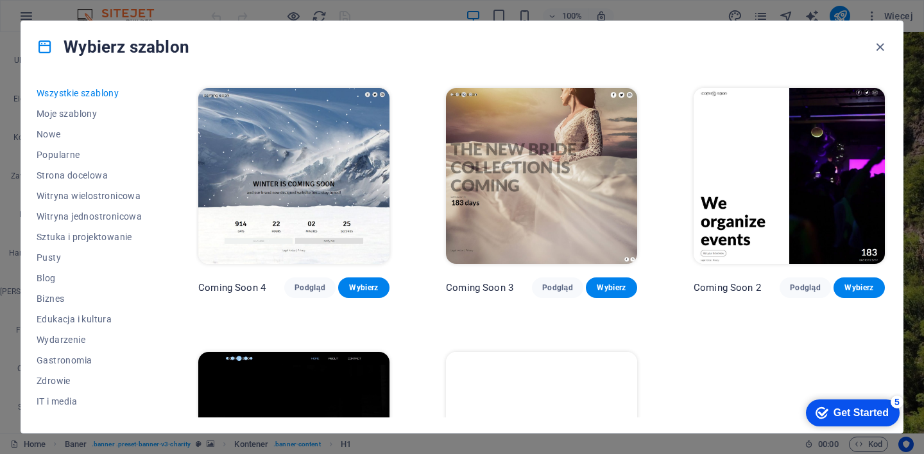
scroll to position [14063, 0]
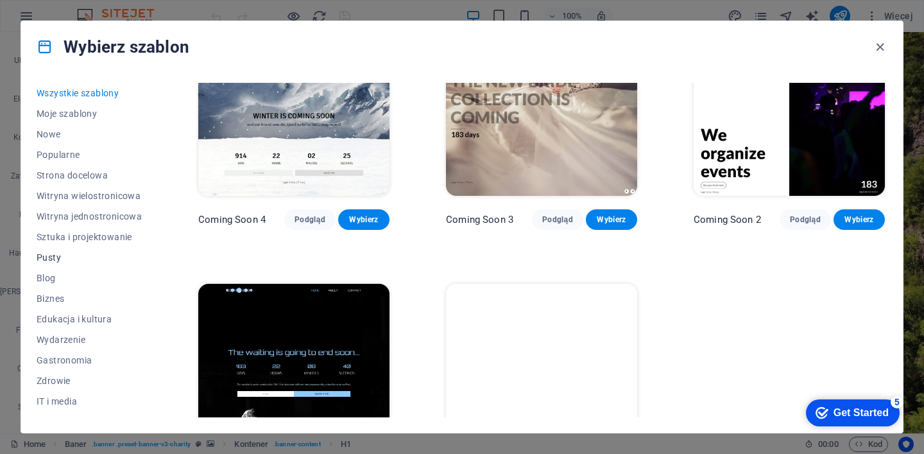
click at [0, 0] on span "Pusty" at bounding box center [0, 0] width 0 height 0
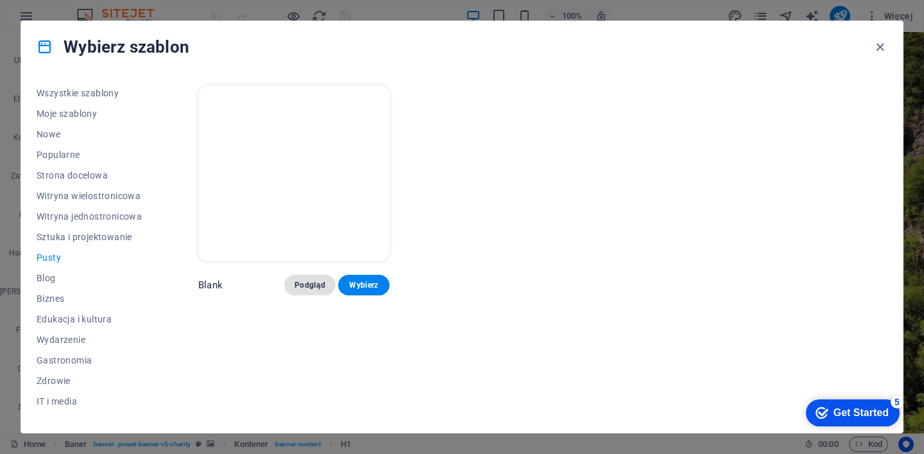
click at [304, 280] on span "Podgląd" at bounding box center [309, 285] width 31 height 10
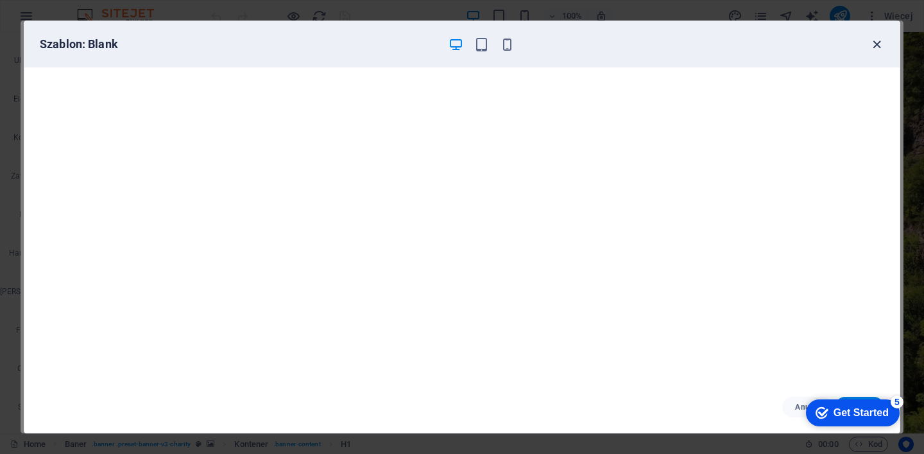
click at [879, 42] on icon "button" at bounding box center [876, 44] width 15 height 15
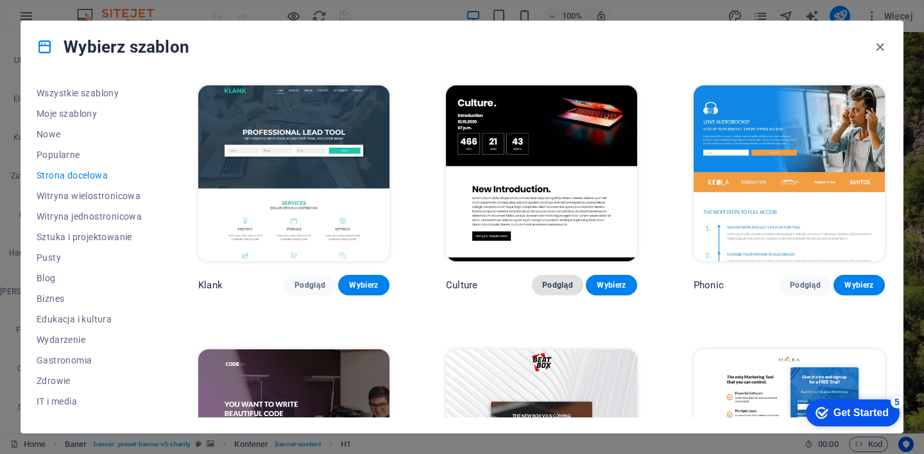
click at [559, 284] on span "Podgląd" at bounding box center [557, 285] width 31 height 10
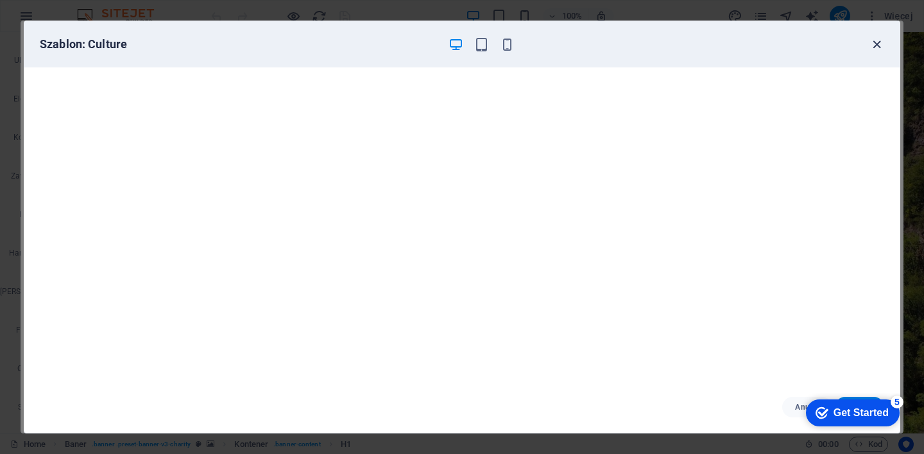
click at [878, 41] on icon "button" at bounding box center [876, 44] width 15 height 15
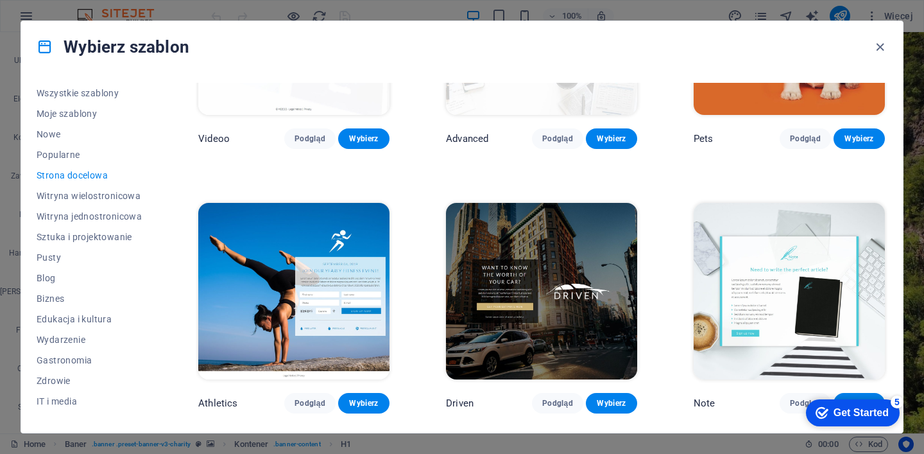
scroll to position [693, 0]
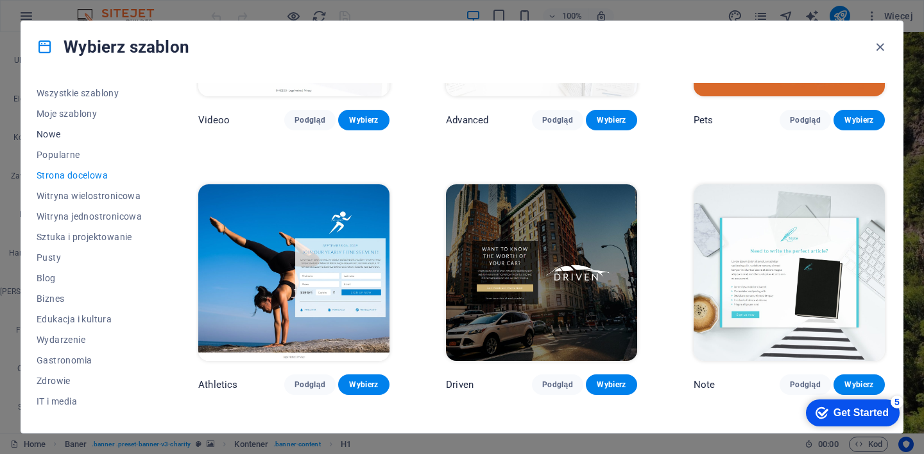
click at [42, 133] on span "Nowe" at bounding box center [89, 134] width 105 height 10
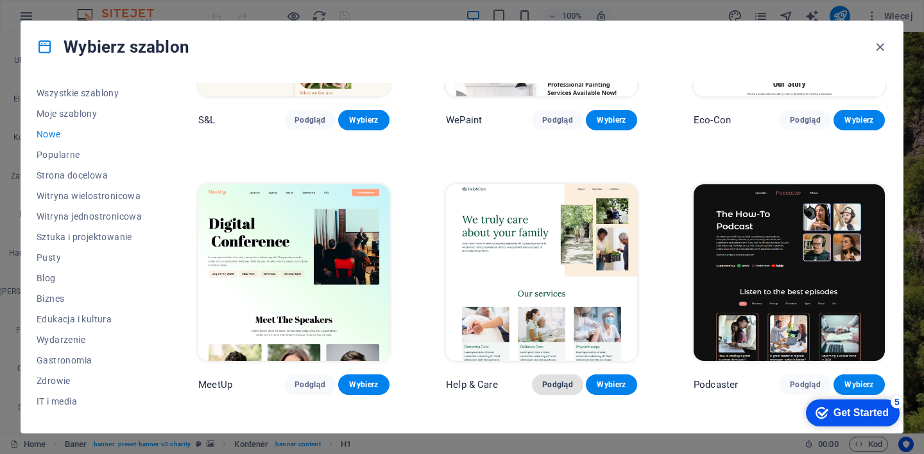
click at [552, 379] on span "Podgląd" at bounding box center [557, 384] width 31 height 10
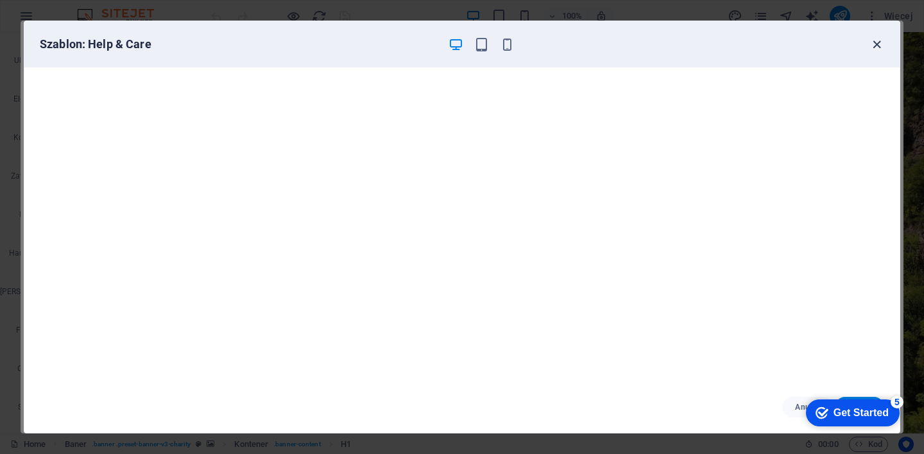
click at [876, 44] on icon "button" at bounding box center [876, 44] width 15 height 15
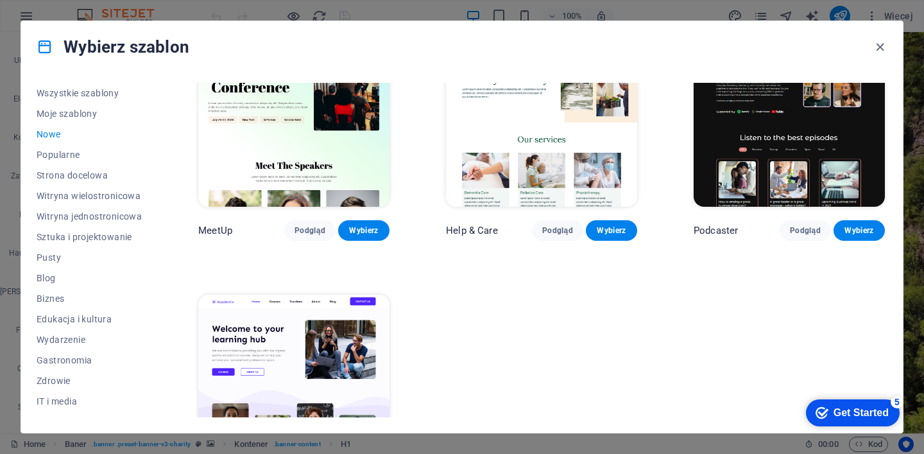
scroll to position [928, 0]
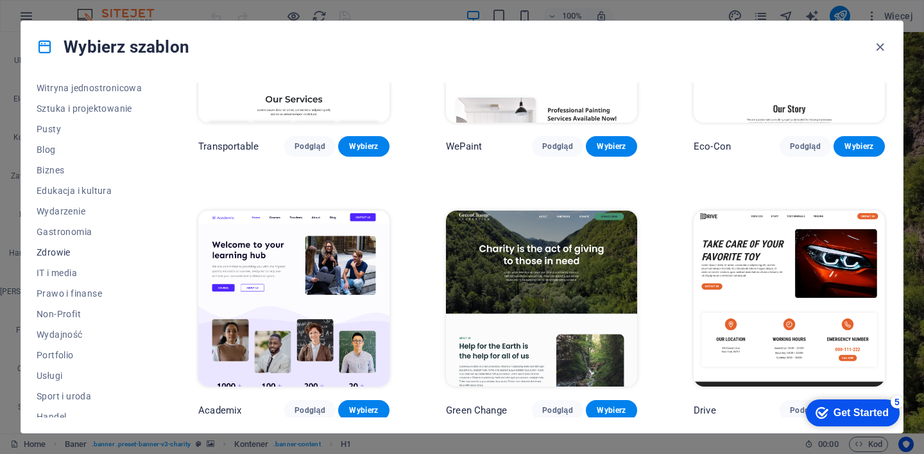
scroll to position [154, 0]
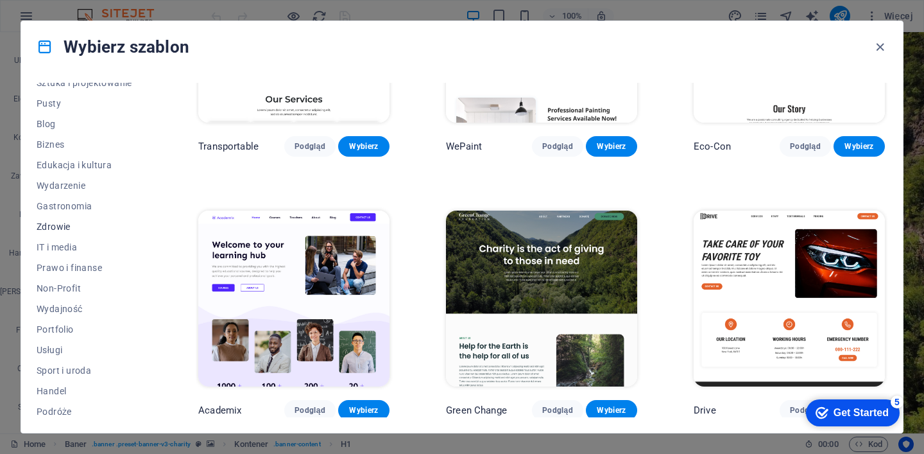
click at [52, 222] on span "Zdrowie" at bounding box center [89, 226] width 105 height 10
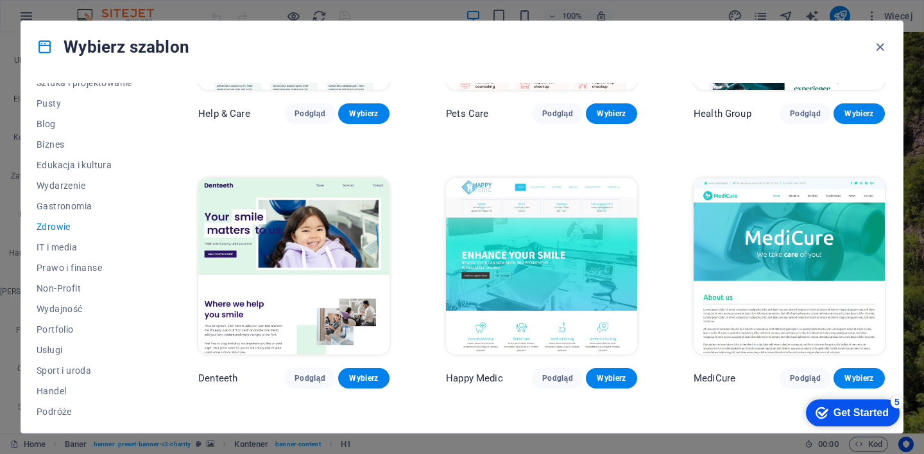
scroll to position [248, 0]
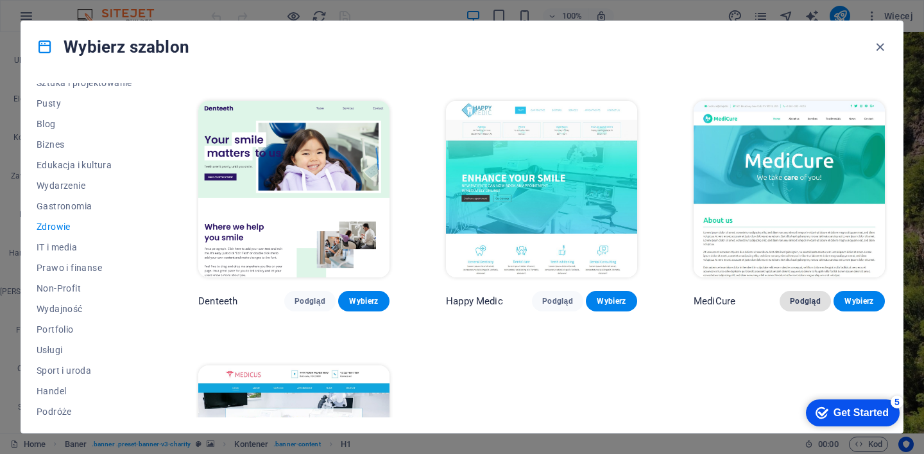
click at [802, 296] on span "Podgląd" at bounding box center [805, 301] width 31 height 10
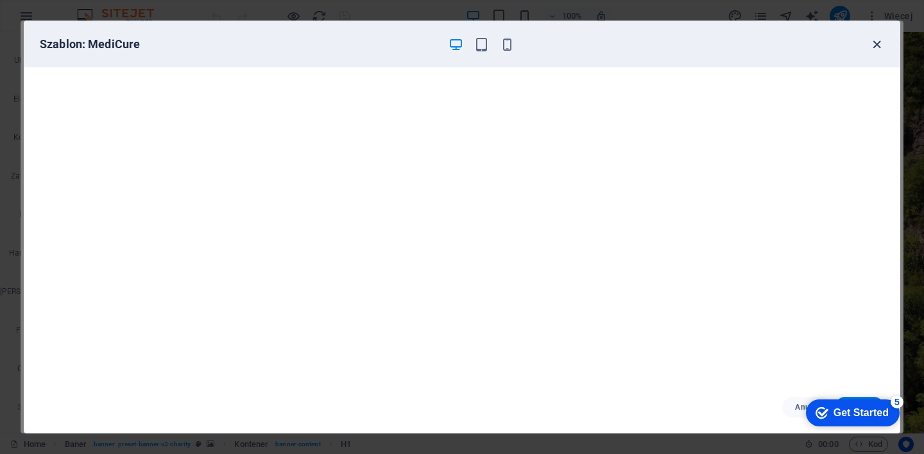
click at [876, 44] on icon "button" at bounding box center [876, 44] width 15 height 15
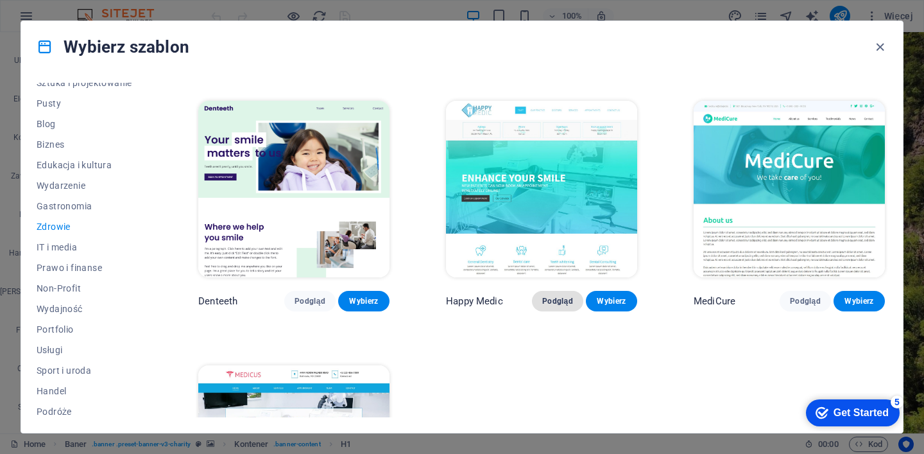
click at [562, 297] on span "Podgląd" at bounding box center [557, 301] width 31 height 10
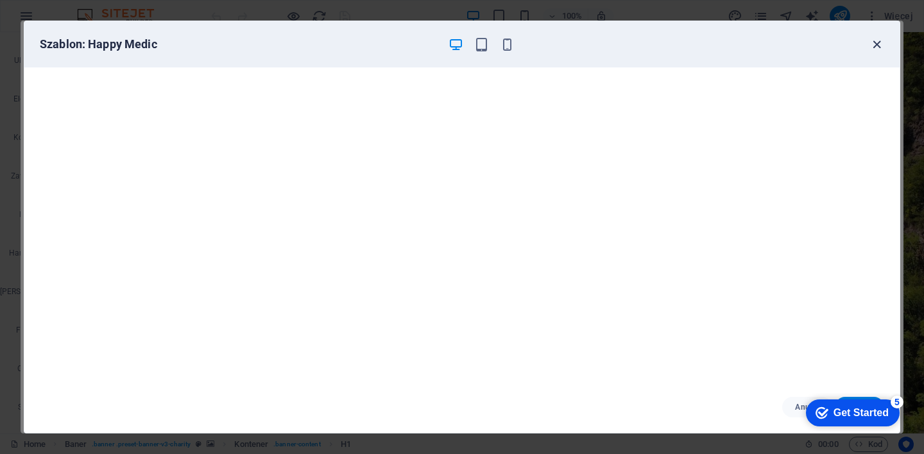
click at [878, 42] on icon "button" at bounding box center [876, 44] width 15 height 15
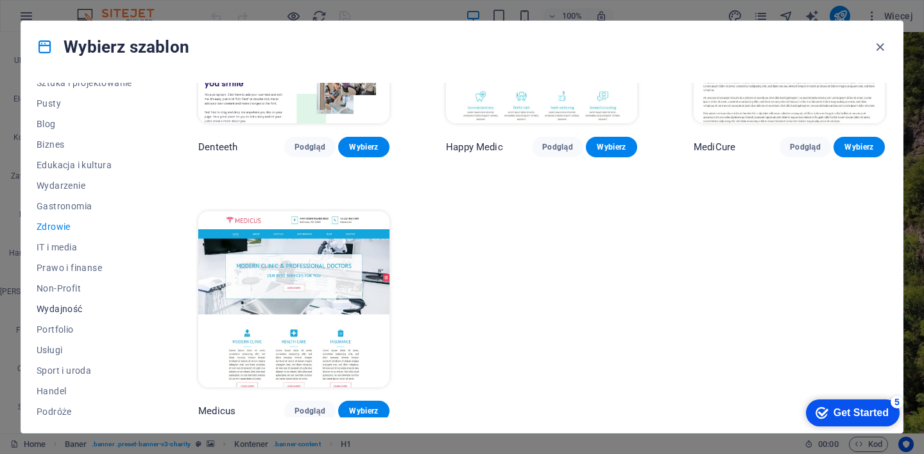
scroll to position [179, 0]
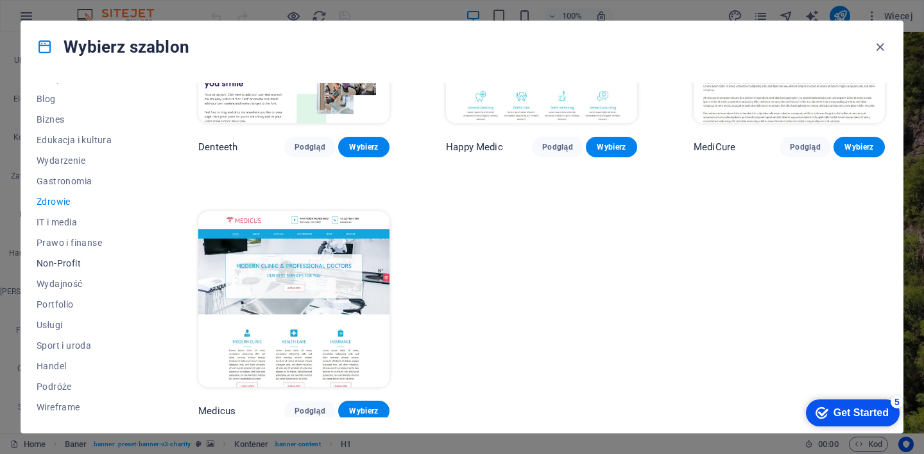
click at [51, 260] on span "Non-Profit" at bounding box center [89, 263] width 105 height 10
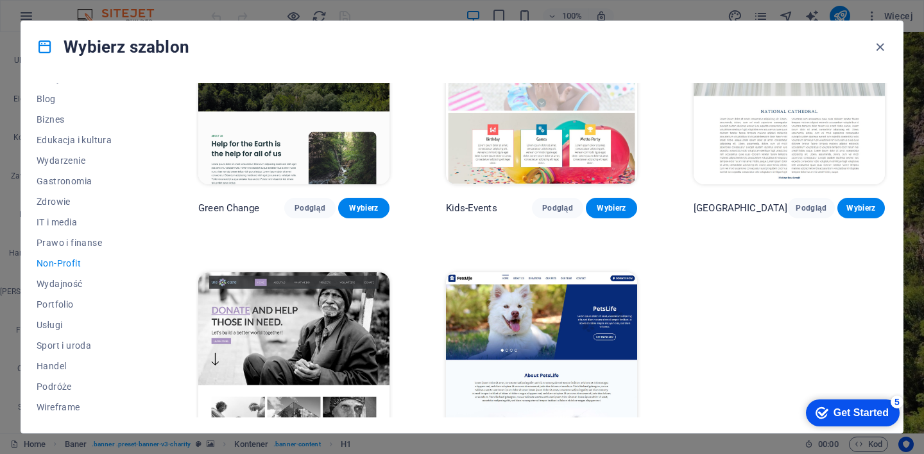
scroll to position [140, 0]
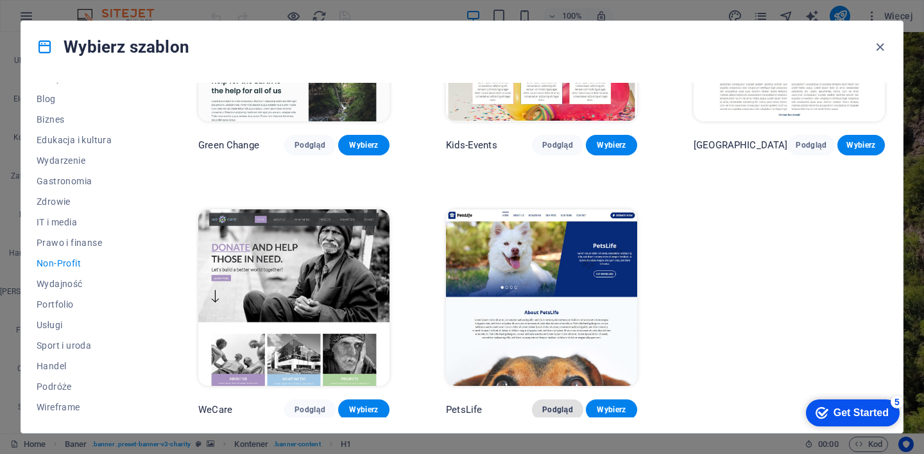
click at [558, 405] on span "Podgląd" at bounding box center [557, 409] width 31 height 10
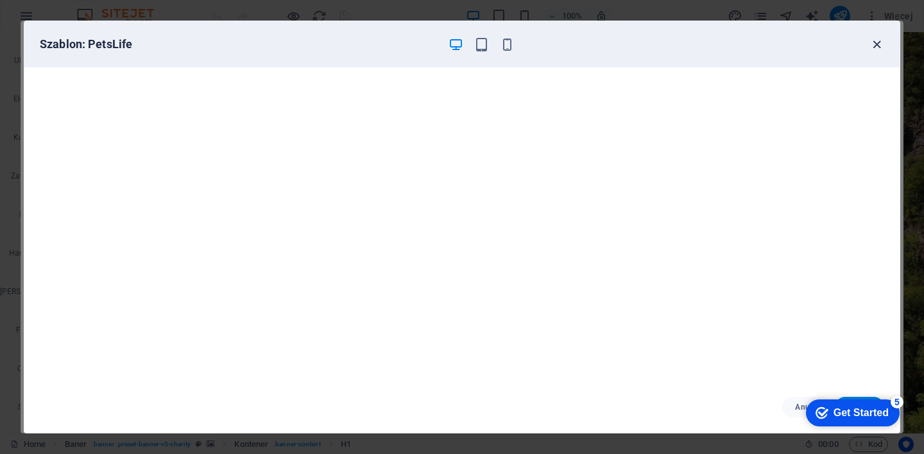
click at [875, 43] on icon "button" at bounding box center [876, 44] width 15 height 15
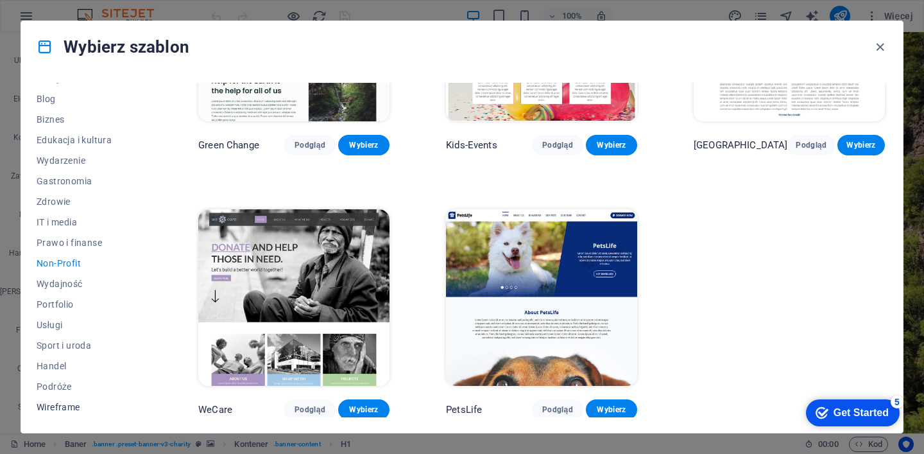
click at [55, 405] on span "Wireframe" at bounding box center [89, 407] width 105 height 10
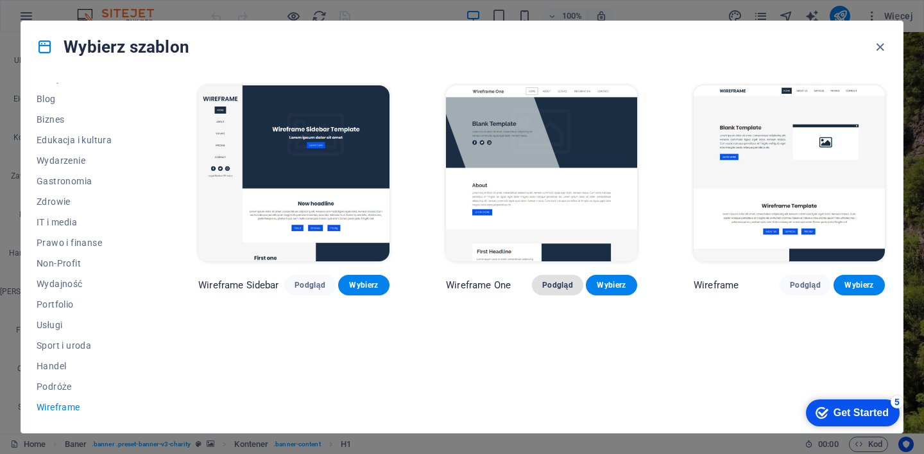
click at [554, 282] on span "Podgląd" at bounding box center [557, 285] width 31 height 10
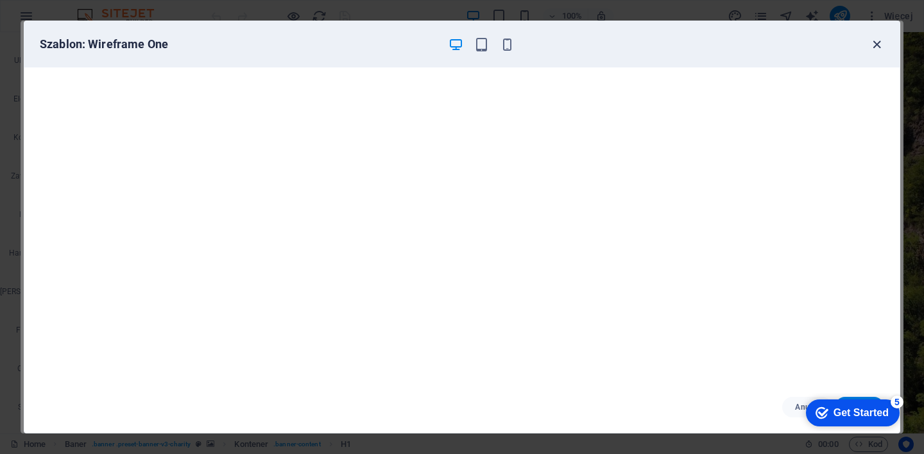
click at [880, 41] on icon "button" at bounding box center [876, 44] width 15 height 15
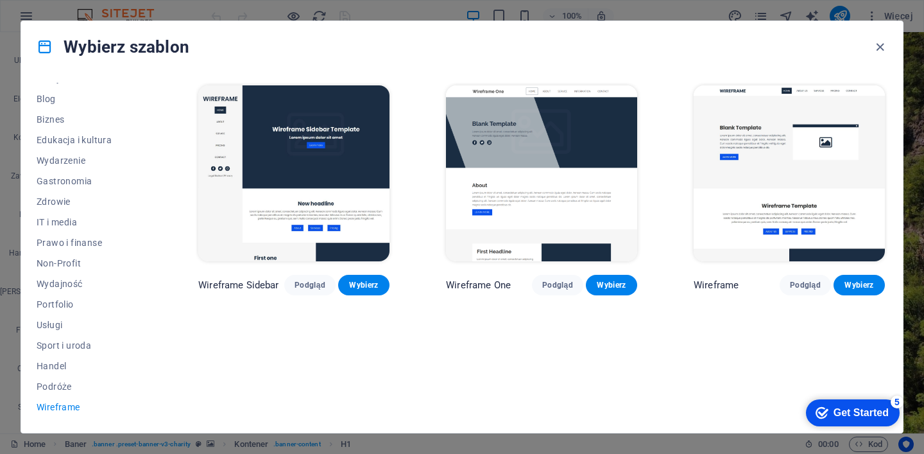
click at [767, 152] on img at bounding box center [789, 173] width 191 height 176
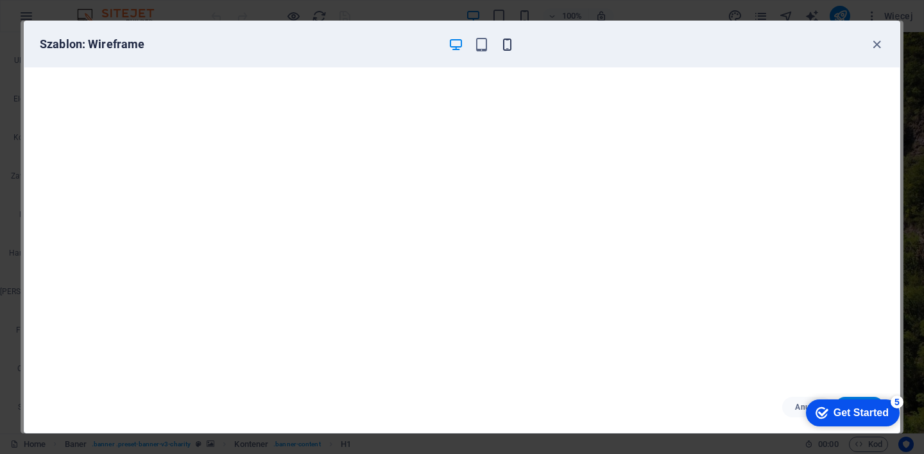
click at [502, 42] on icon "button" at bounding box center [507, 44] width 15 height 15
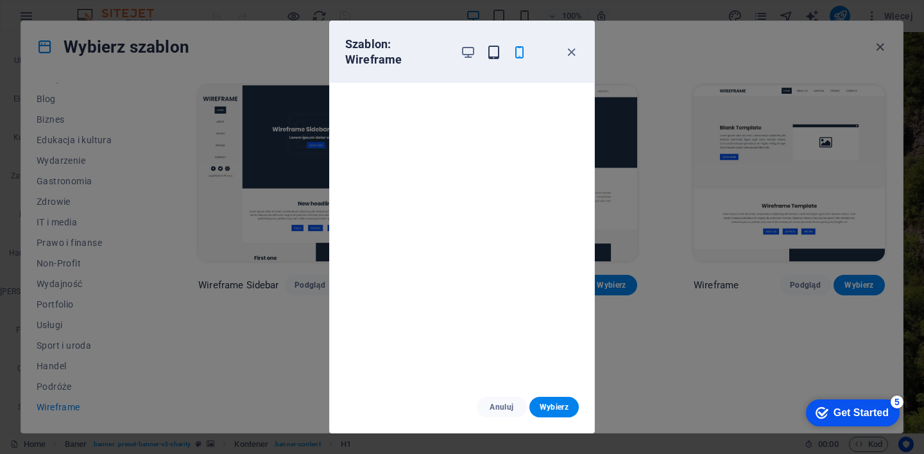
click at [493, 45] on icon "button" at bounding box center [493, 52] width 15 height 15
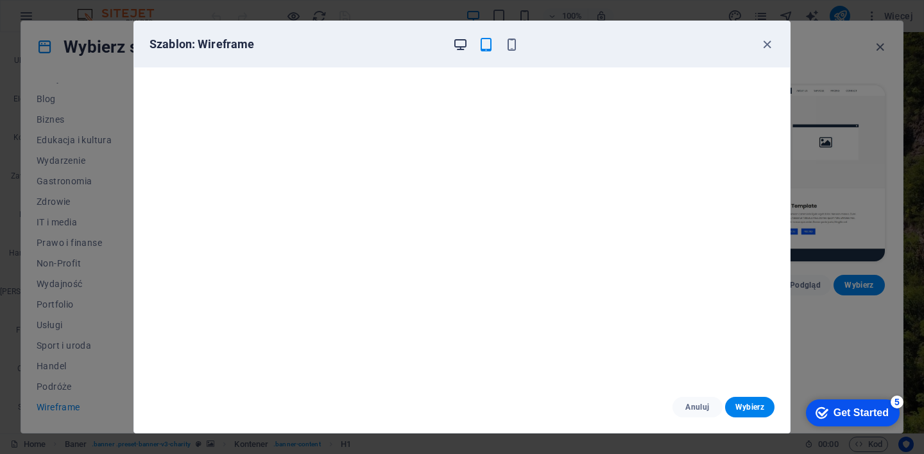
click at [459, 44] on icon "button" at bounding box center [460, 44] width 15 height 15
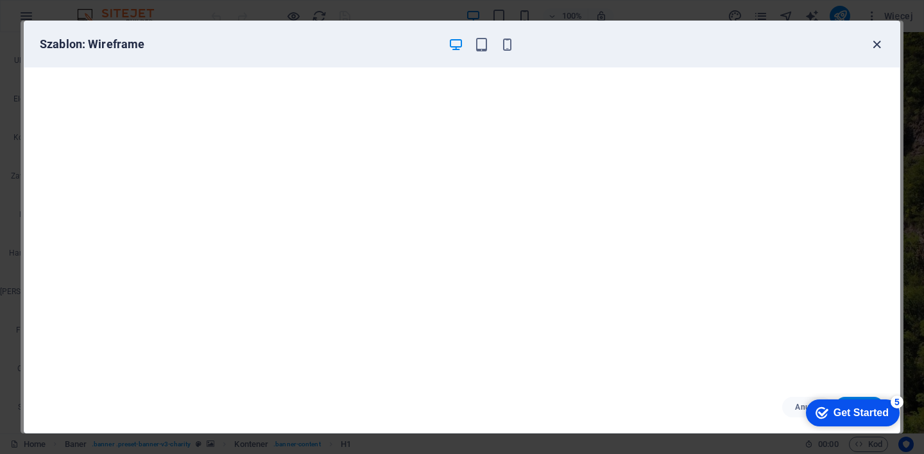
click at [878, 46] on icon "button" at bounding box center [876, 44] width 15 height 15
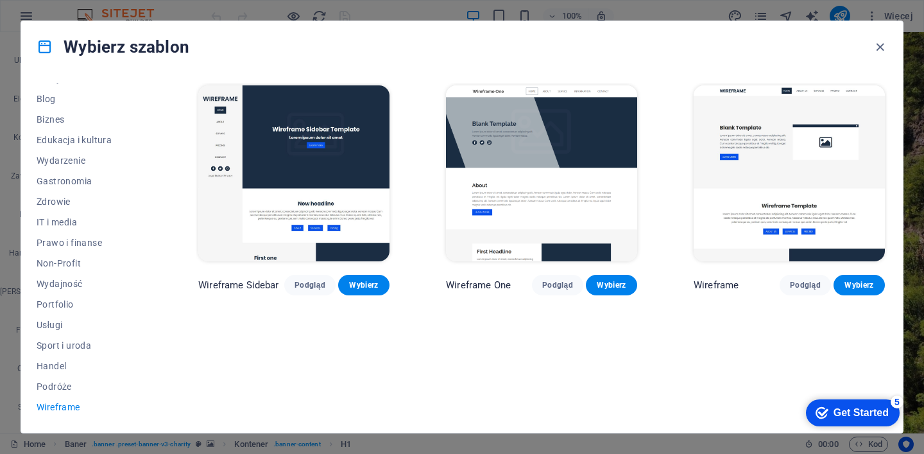
click at [323, 176] on img at bounding box center [293, 173] width 191 height 176
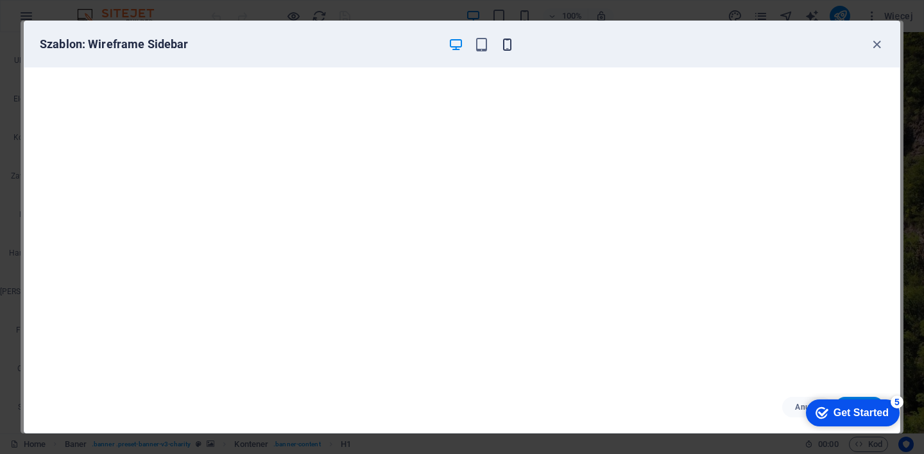
click at [506, 42] on icon "button" at bounding box center [507, 44] width 15 height 15
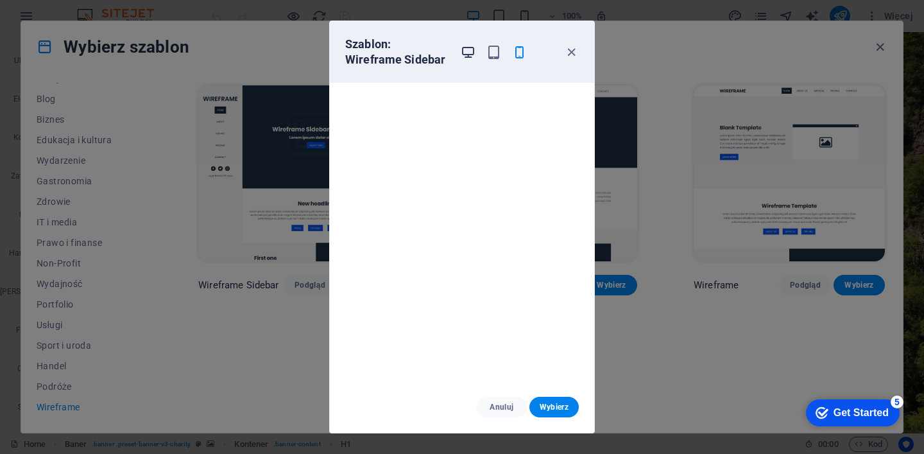
click at [469, 52] on icon "button" at bounding box center [468, 52] width 15 height 15
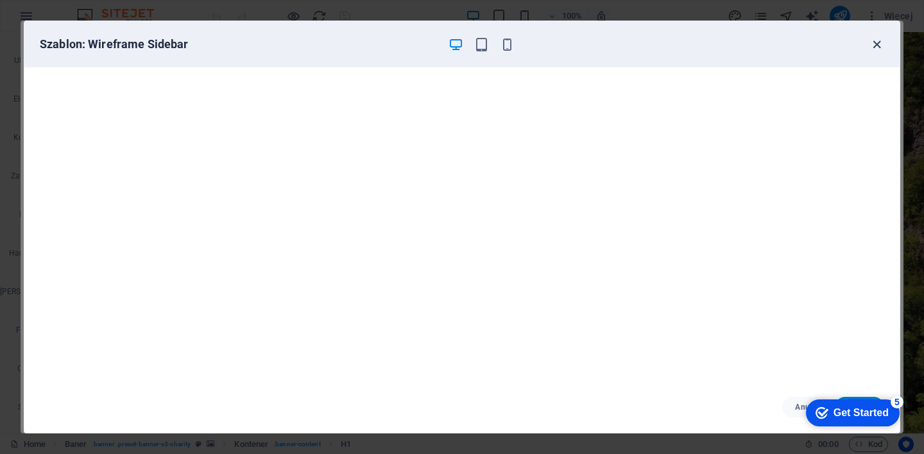
click at [879, 41] on icon "button" at bounding box center [876, 44] width 15 height 15
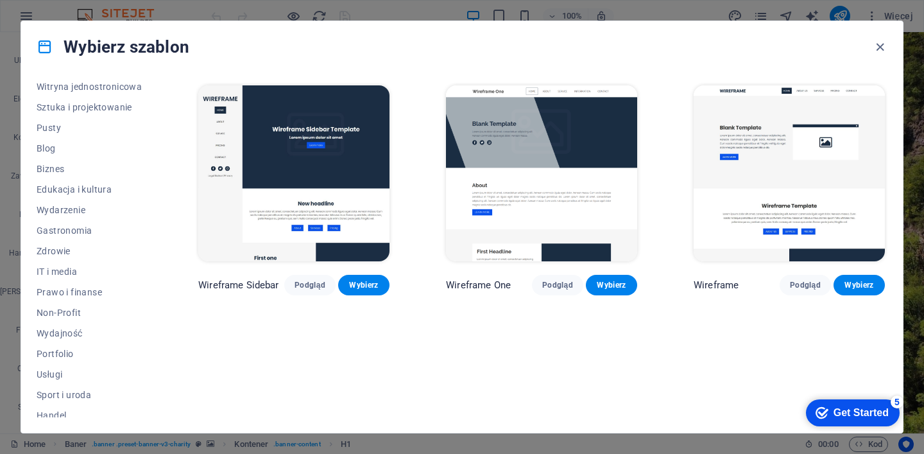
scroll to position [154, 0]
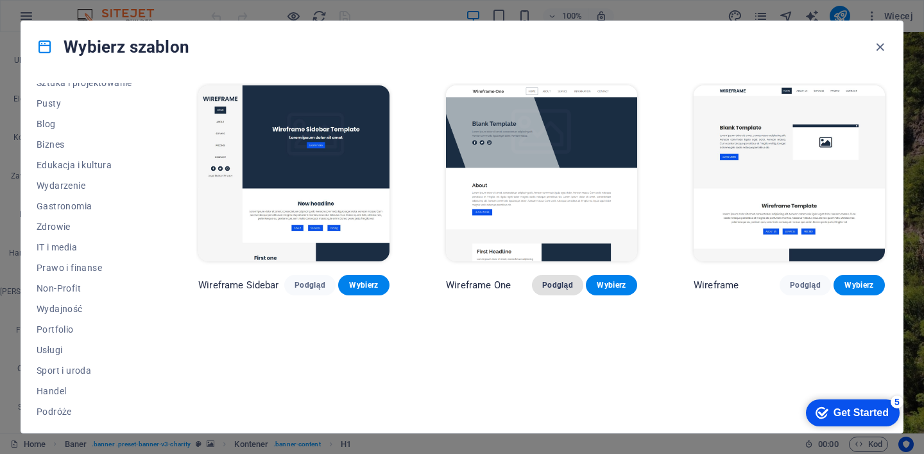
click at [558, 282] on span "Podgląd" at bounding box center [557, 285] width 31 height 10
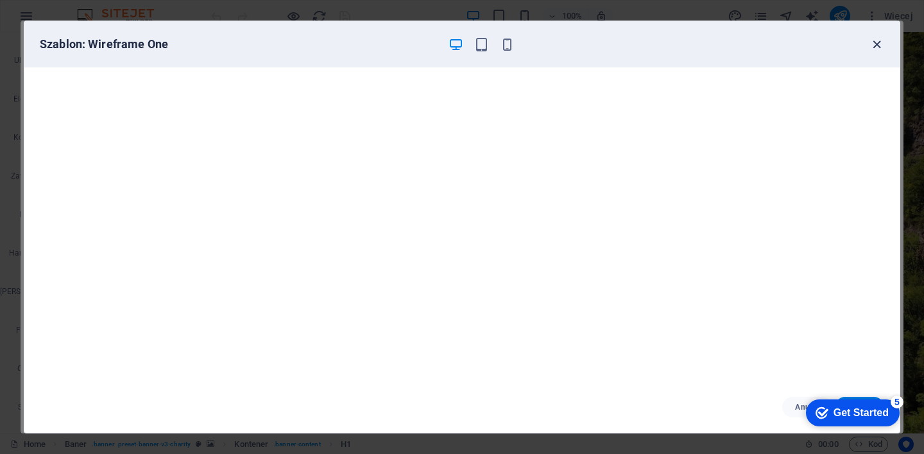
click at [874, 42] on icon "button" at bounding box center [876, 44] width 15 height 15
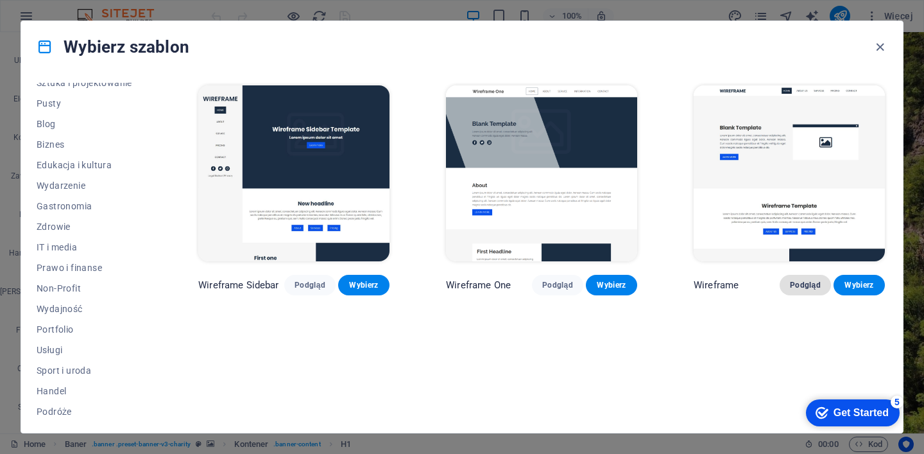
click at [803, 283] on span "Podgląd" at bounding box center [805, 285] width 31 height 10
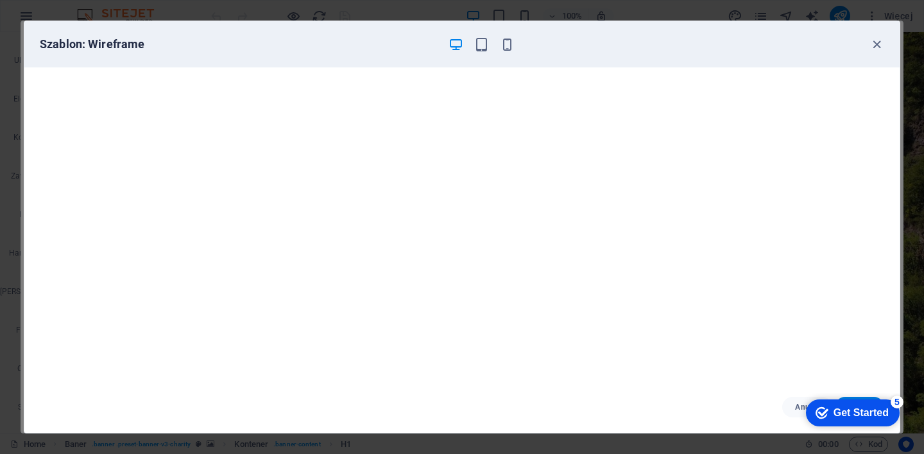
click at [849, 413] on div "Get Started" at bounding box center [860, 413] width 55 height 12
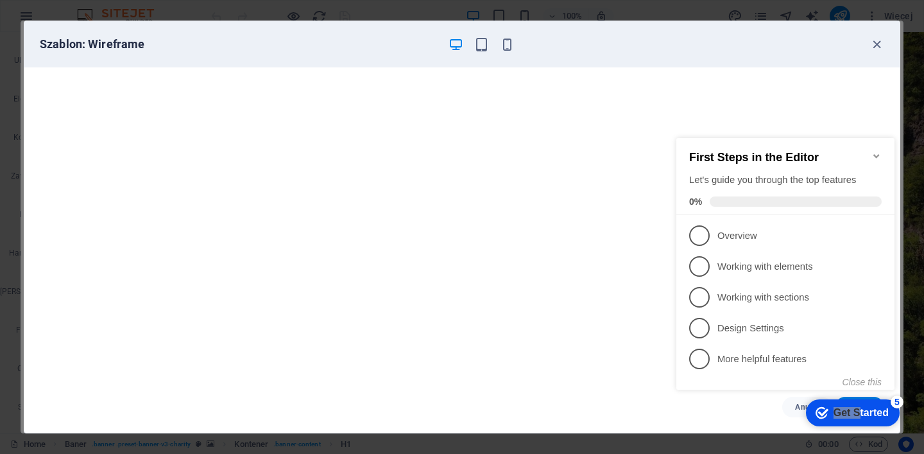
drag, startPoint x: 852, startPoint y: 409, endPoint x: 774, endPoint y: 409, distance: 77.6
click at [769, 410] on div "checkmark Get Started 5 First Steps in the Editor Let's guide you through the t…" at bounding box center [788, 276] width 234 height 310
click at [870, 409] on div "Get Started" at bounding box center [860, 413] width 55 height 12
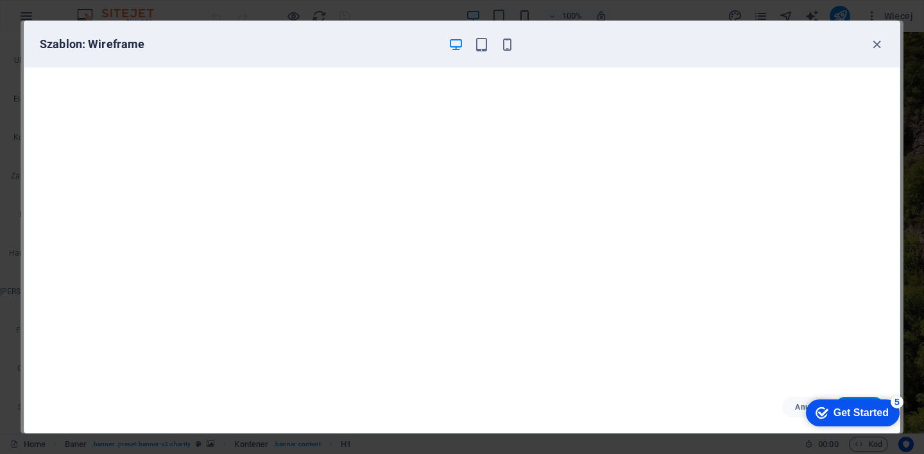
click at [848, 407] on div "Get Started" at bounding box center [860, 413] width 55 height 12
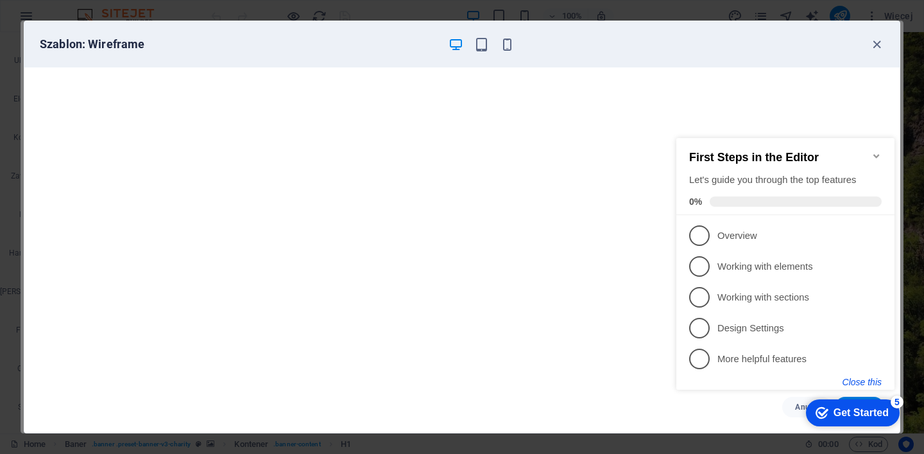
click at [867, 380] on button "Close this" at bounding box center [861, 382] width 39 height 10
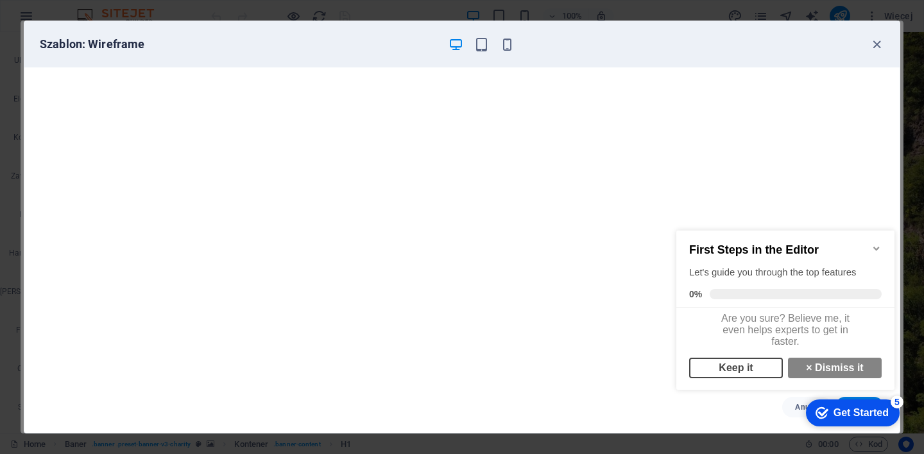
click at [750, 377] on link "Keep it" at bounding box center [736, 367] width 94 height 21
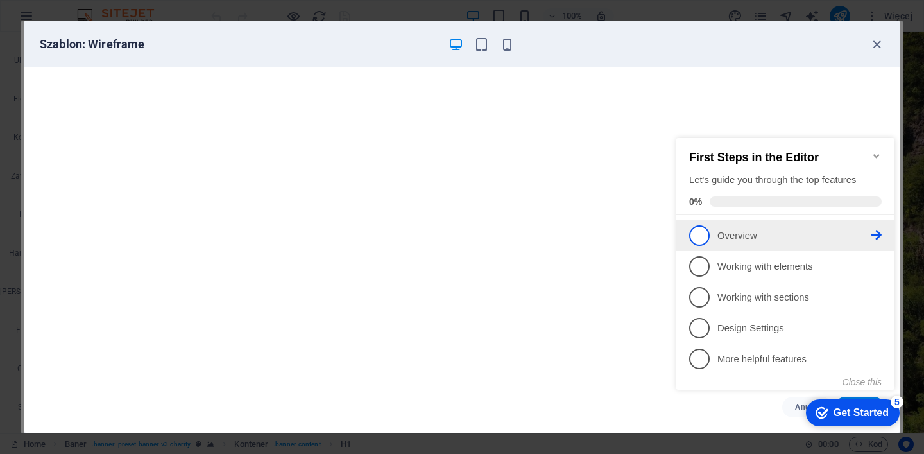
click at [737, 232] on p "Overview - incomplete" at bounding box center [794, 235] width 154 height 13
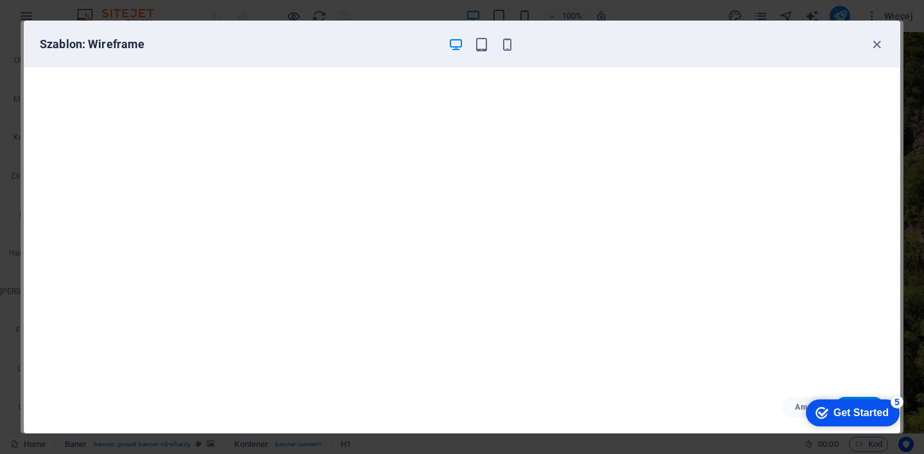
scroll to position [0, 0]
click at [858, 397] on div "checkmark Get Started 5 First Steps in the Editor Let's guide you through the t…" at bounding box center [850, 412] width 109 height 38
click at [857, 399] on div "checkmark Get Started 5" at bounding box center [853, 412] width 94 height 27
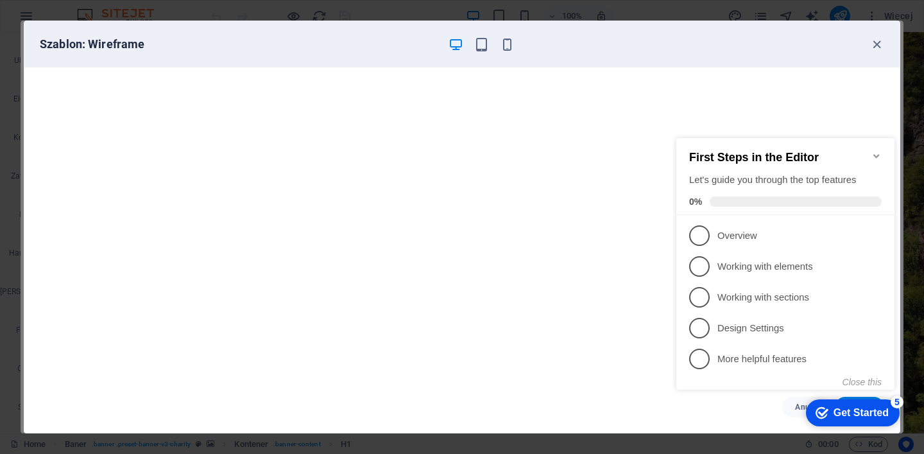
click at [858, 414] on div "Get Started" at bounding box center [860, 413] width 55 height 12
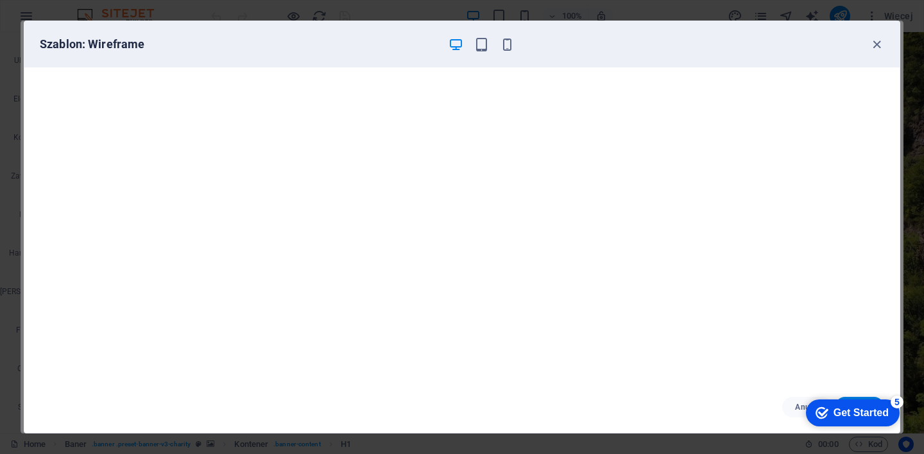
drag, startPoint x: 975, startPoint y: 691, endPoint x: 974, endPoint y: 611, distance: 80.2
click at [889, 418] on div "Get Started" at bounding box center [860, 413] width 55 height 12
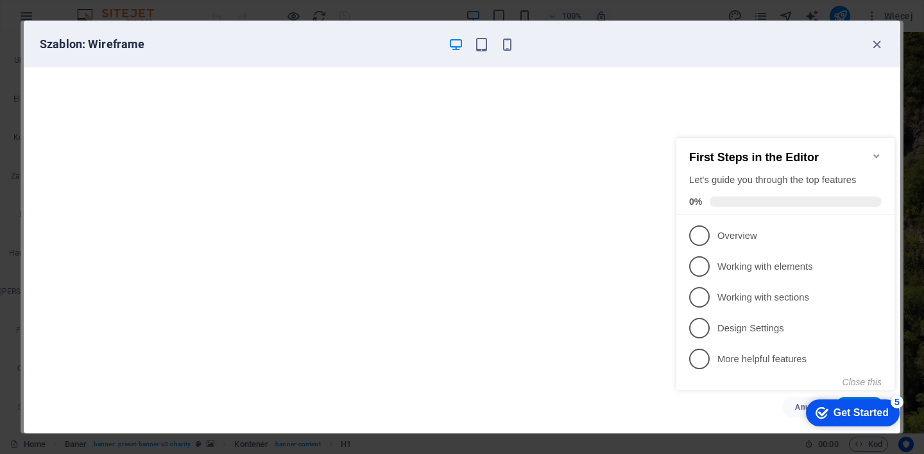
drag, startPoint x: 820, startPoint y: 37, endPoint x: 806, endPoint y: -12, distance: 50.1
click at [806, 0] on html "psychologpierwszegokontaktu.pl Home Ulubione Elementy Kolumny Zawartość Boksy H…" at bounding box center [462, 227] width 924 height 454
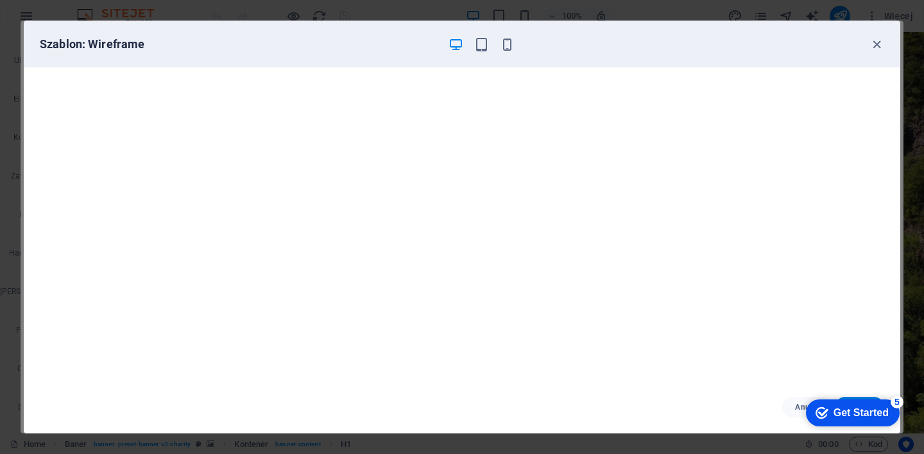
click at [870, 407] on div "Get Started" at bounding box center [860, 413] width 55 height 12
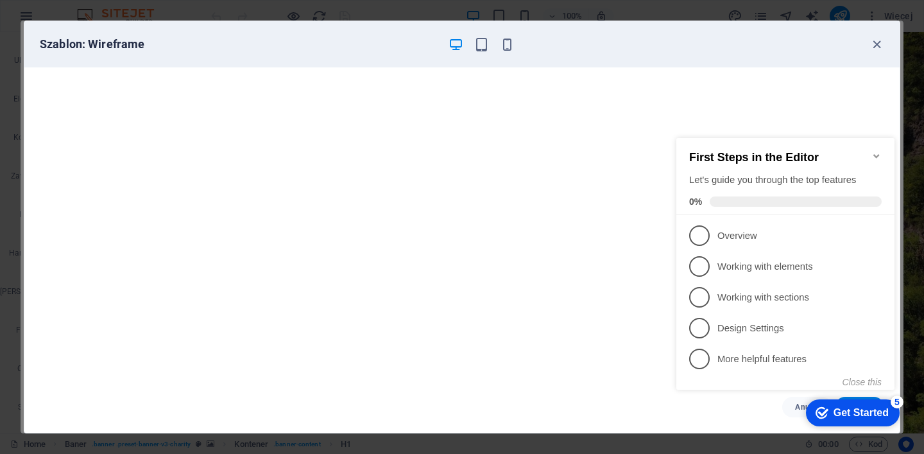
click at [698, 229] on span "1" at bounding box center [699, 235] width 21 height 21
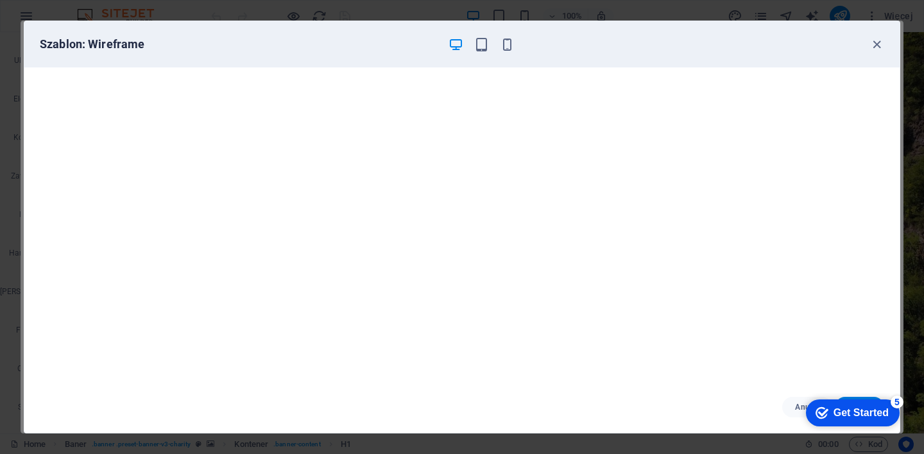
click at [869, 397] on div "checkmark Get Started 5 First Steps in the Editor Let's guide you through the t…" at bounding box center [850, 412] width 109 height 38
drag, startPoint x: 848, startPoint y: 414, endPoint x: 930, endPoint y: 611, distance: 213.4
click at [806, 420] on div "checkmark Get Started 5" at bounding box center [853, 412] width 94 height 27
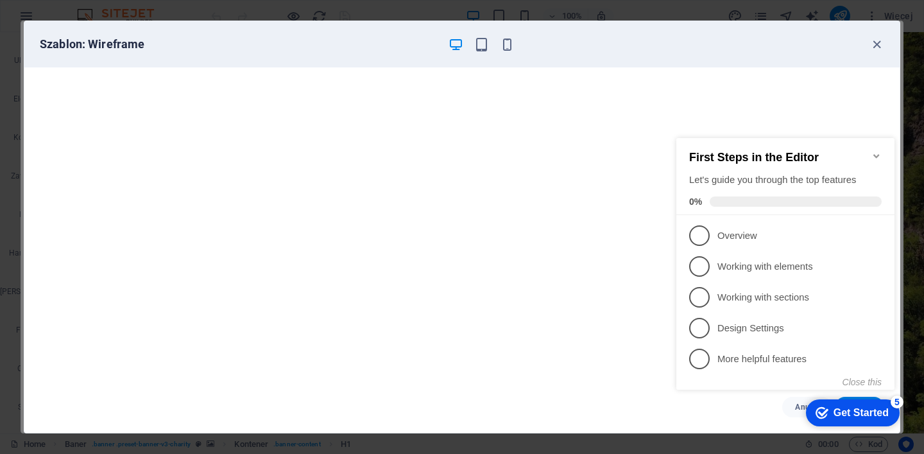
click at [819, 416] on icon "checkmark" at bounding box center [821, 412] width 13 height 13
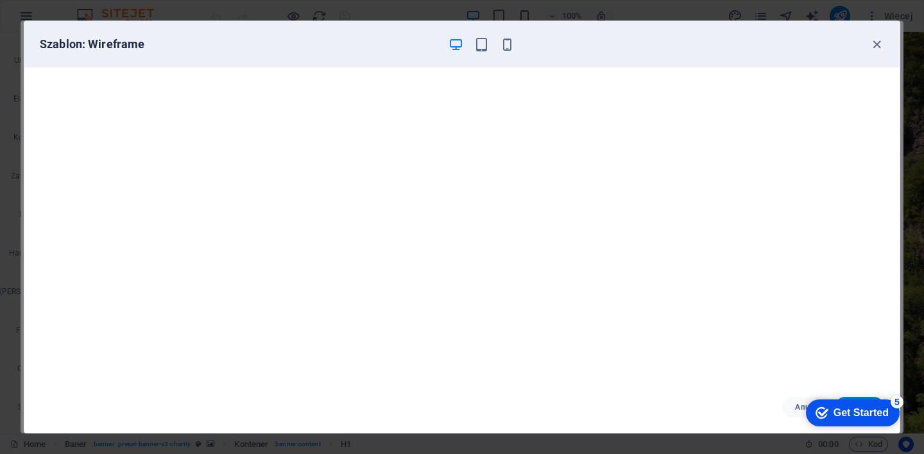
click at [898, 399] on div "5" at bounding box center [897, 401] width 13 height 13
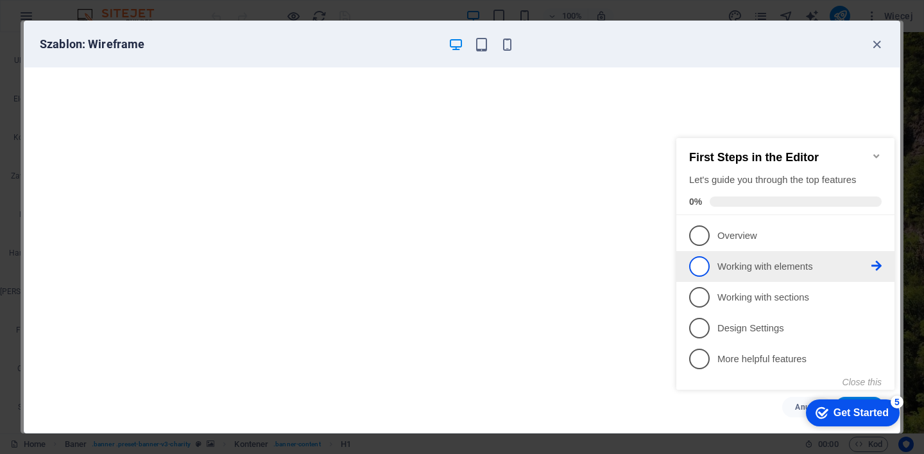
click at [732, 260] on p "Working with elements - incomplete" at bounding box center [794, 266] width 154 height 13
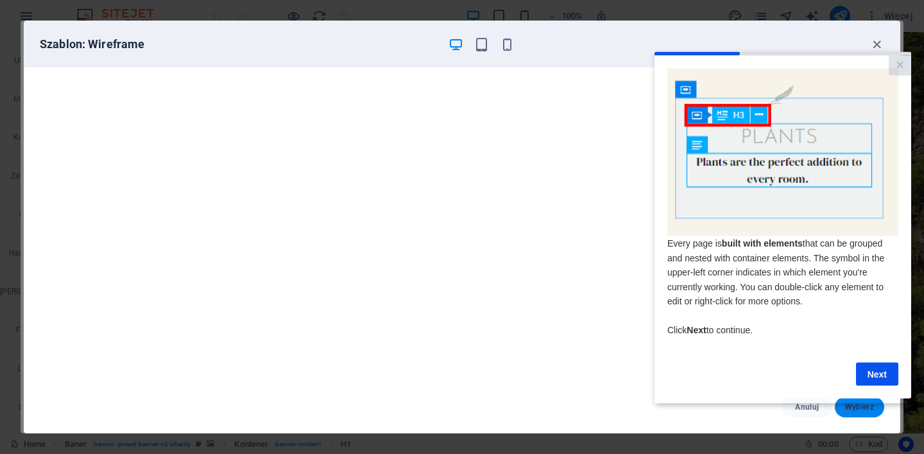
click at [859, 406] on span "Wybierz" at bounding box center [859, 407] width 29 height 10
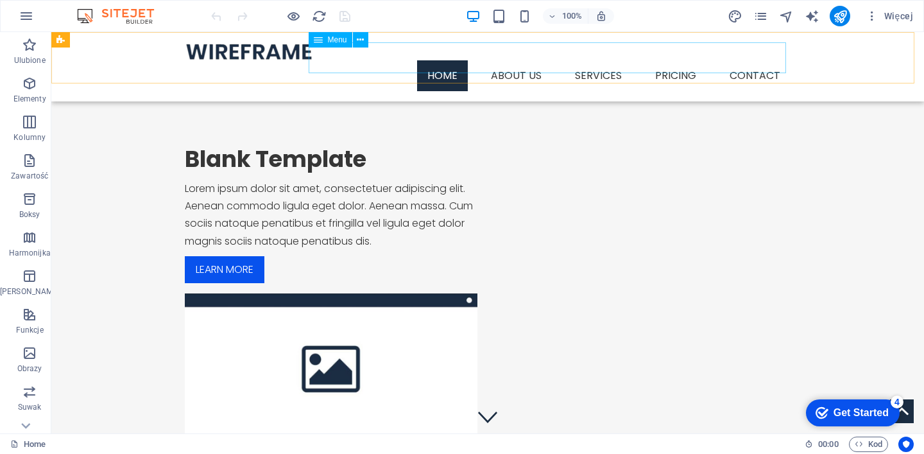
click at [590, 60] on nav "Home About us Services Service Detail Pricing Contact" at bounding box center [488, 75] width 606 height 31
click at [319, 40] on icon at bounding box center [318, 39] width 9 height 15
click at [357, 38] on icon at bounding box center [360, 39] width 7 height 13
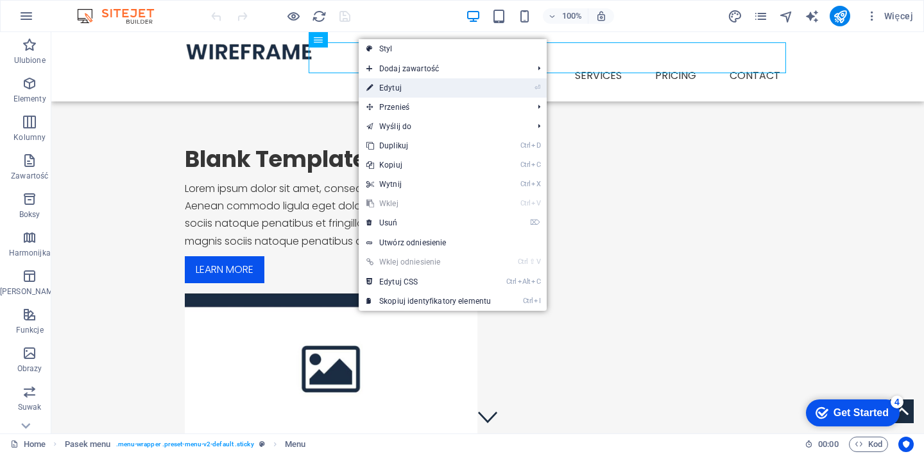
click at [528, 88] on li "⏎ Edytuj" at bounding box center [453, 87] width 188 height 19
click at [538, 86] on icon "⏎" at bounding box center [537, 87] width 6 height 8
click at [403, 60] on nav "Home About us Services Service Detail Pricing Contact" at bounding box center [488, 75] width 606 height 31
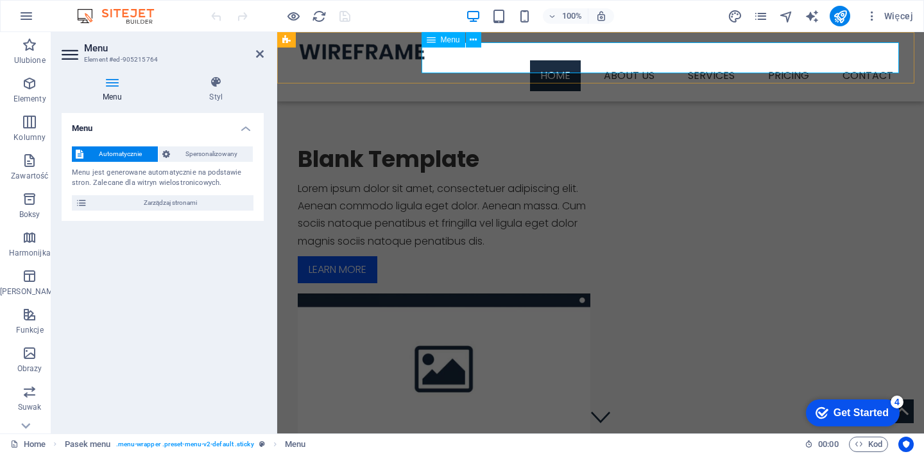
click at [628, 60] on nav "Home About us Services Service Detail Pricing Contact" at bounding box center [601, 75] width 606 height 31
click at [701, 60] on nav "Home About us Services Service Detail Pricing Contact" at bounding box center [601, 75] width 606 height 31
click at [470, 38] on icon at bounding box center [473, 39] width 7 height 13
click at [111, 87] on icon at bounding box center [113, 82] width 102 height 13
click at [259, 52] on icon at bounding box center [260, 54] width 8 height 10
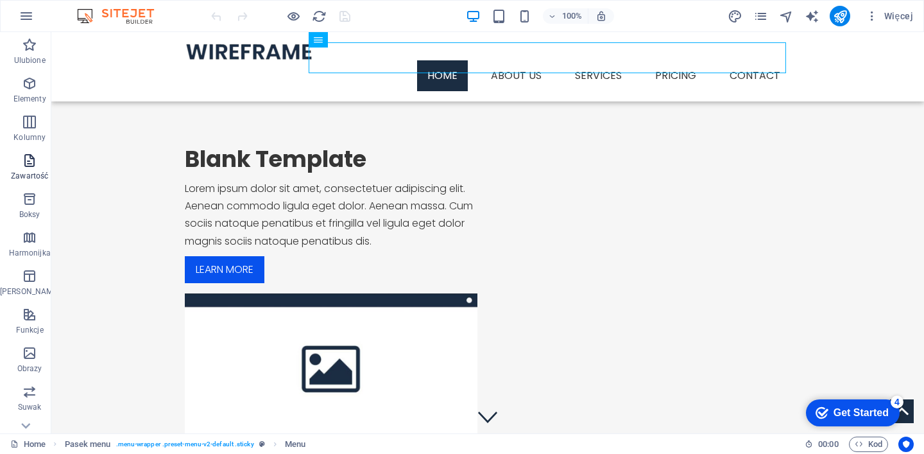
click at [22, 162] on icon "button" at bounding box center [29, 160] width 15 height 15
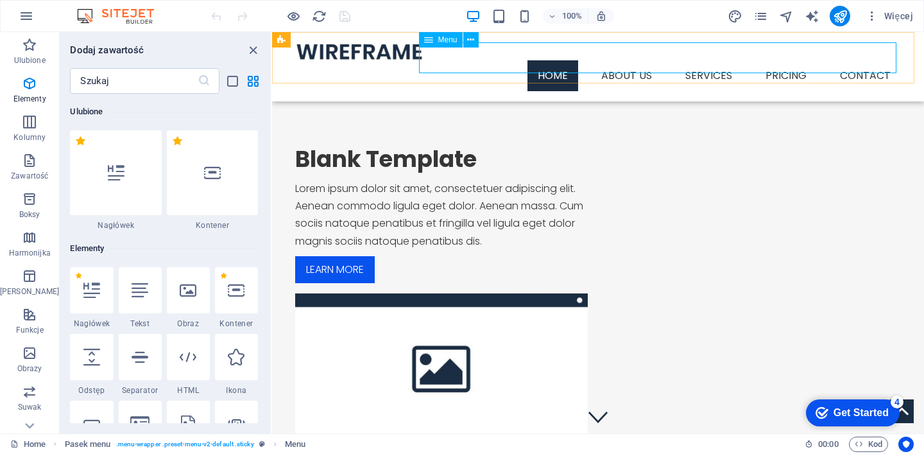
click at [621, 60] on nav "Home About us Services Service Detail Pricing Contact" at bounding box center [598, 75] width 606 height 31
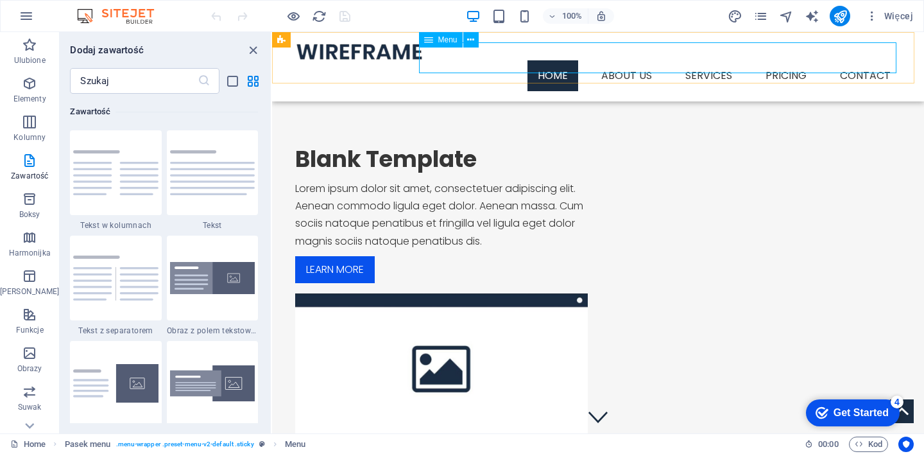
click at [710, 60] on nav "Home About us Services Service Detail Pricing Contact" at bounding box center [598, 75] width 606 height 31
click at [468, 38] on icon at bounding box center [470, 39] width 7 height 13
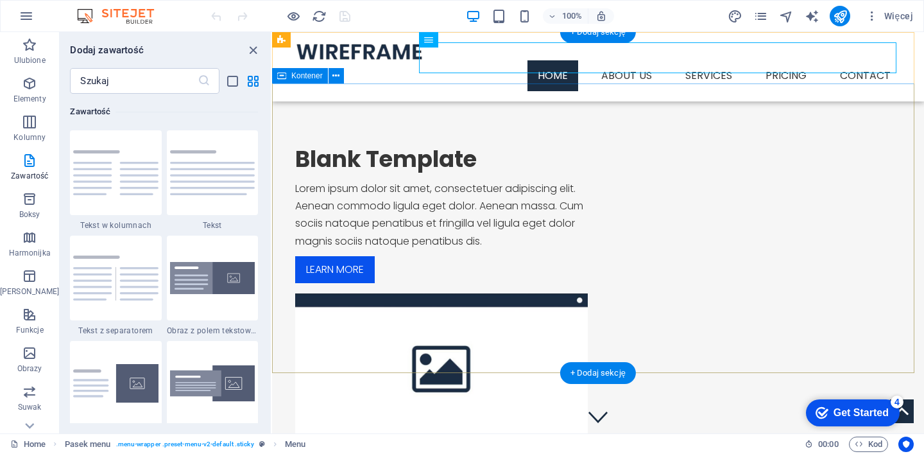
click at [892, 130] on div "Blank Template Lorem ipsum dolor sit amet, consectetuer adipiscing elit. Aenean…" at bounding box center [598, 293] width 652 height 421
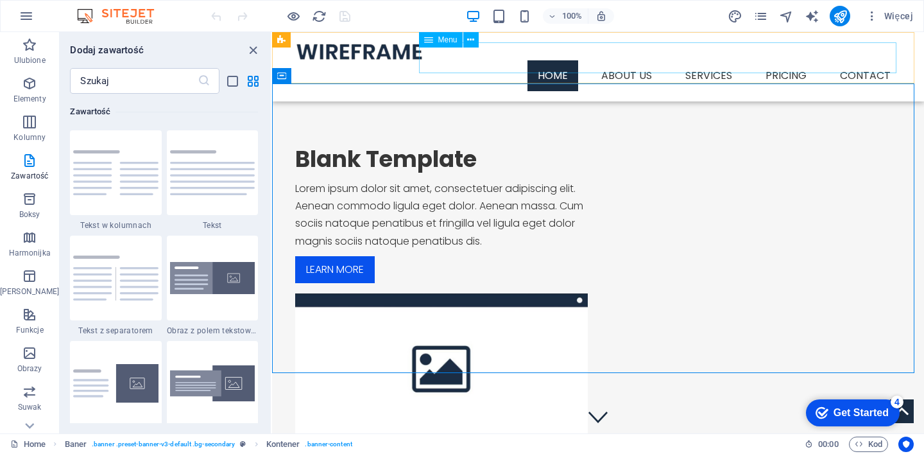
click at [776, 60] on nav "Home About us Services Service Detail Pricing Contact" at bounding box center [598, 75] width 606 height 31
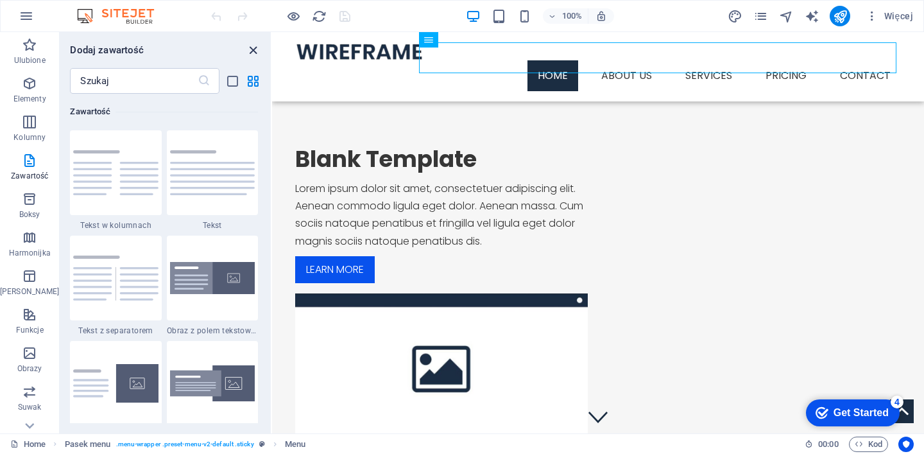
click at [252, 49] on icon "close panel" at bounding box center [253, 50] width 15 height 15
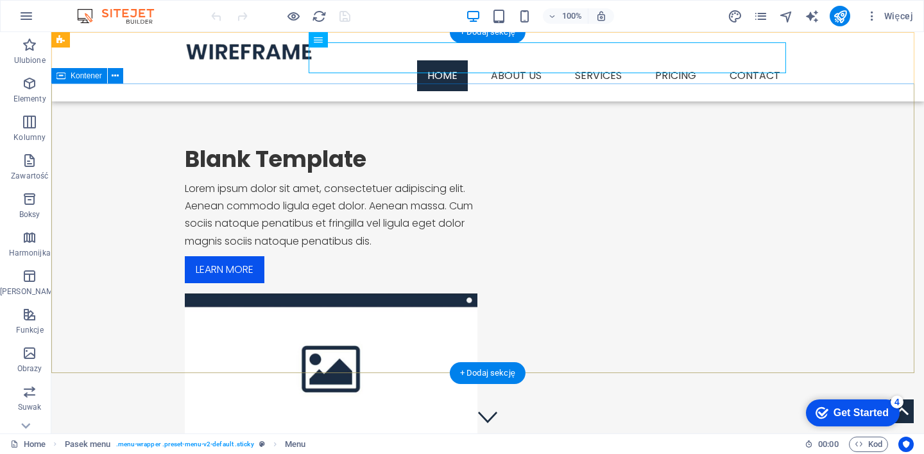
click at [98, 234] on div "Blank Template Lorem ipsum dolor sit amet, consectetuer adipiscing elit. Aenean…" at bounding box center [487, 293] width 873 height 421
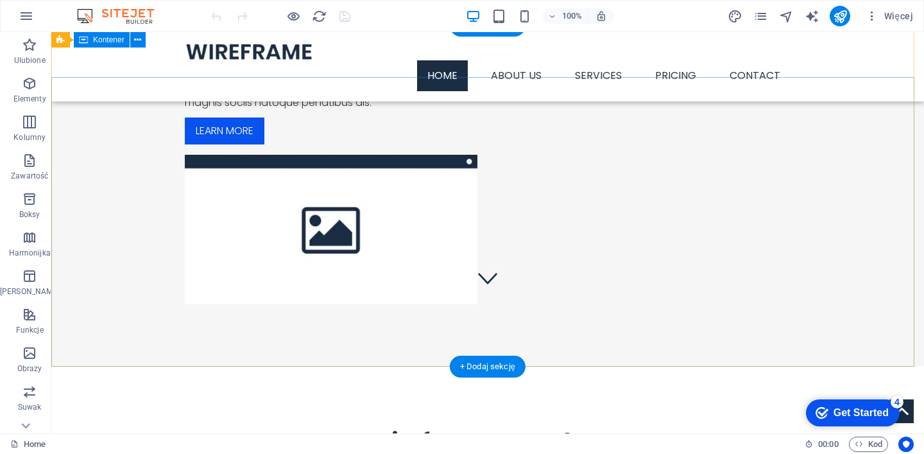
scroll to position [0, 0]
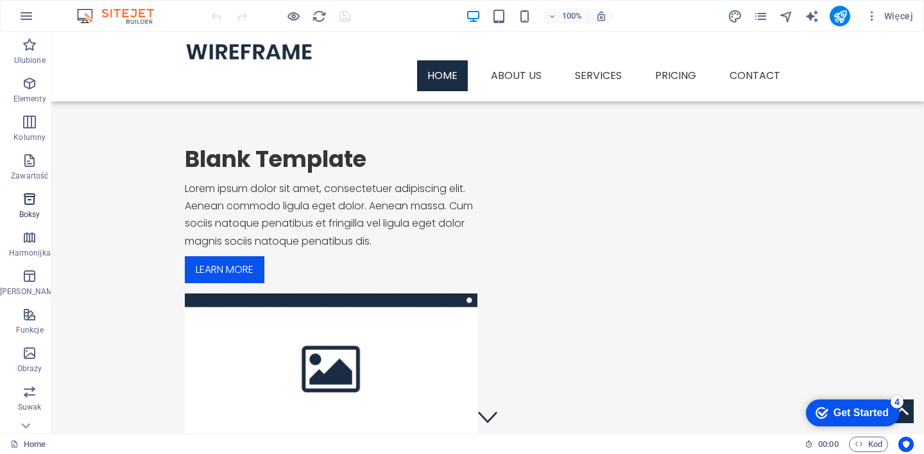
click at [26, 198] on icon "button" at bounding box center [29, 198] width 15 height 15
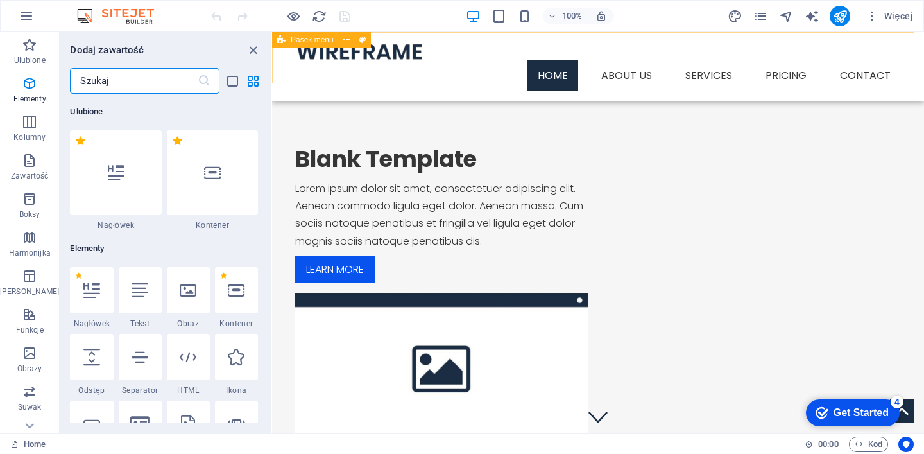
scroll to position [3539, 0]
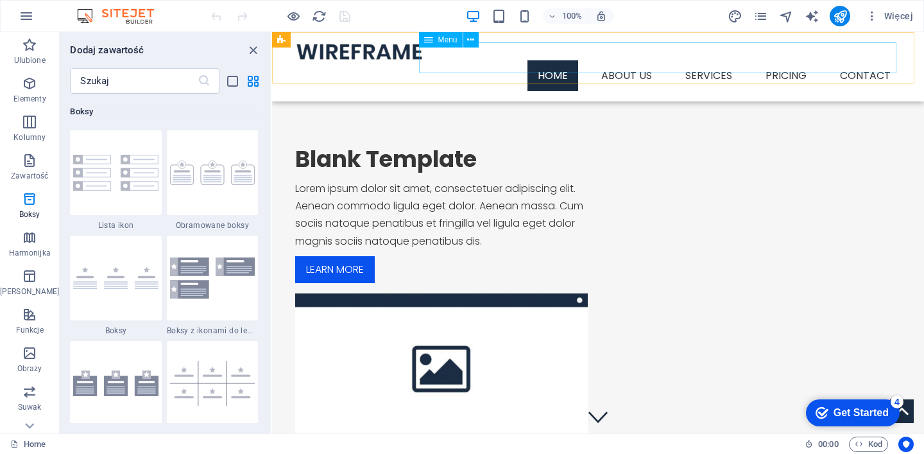
click at [619, 60] on nav "Home About us Services Service Detail Pricing Contact" at bounding box center [598, 75] width 606 height 31
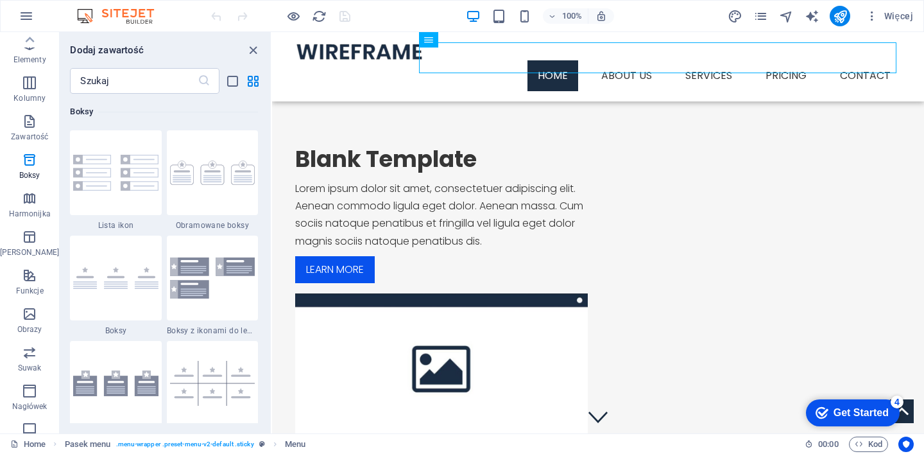
scroll to position [0, 0]
click at [362, 56] on figure at bounding box center [598, 51] width 606 height 18
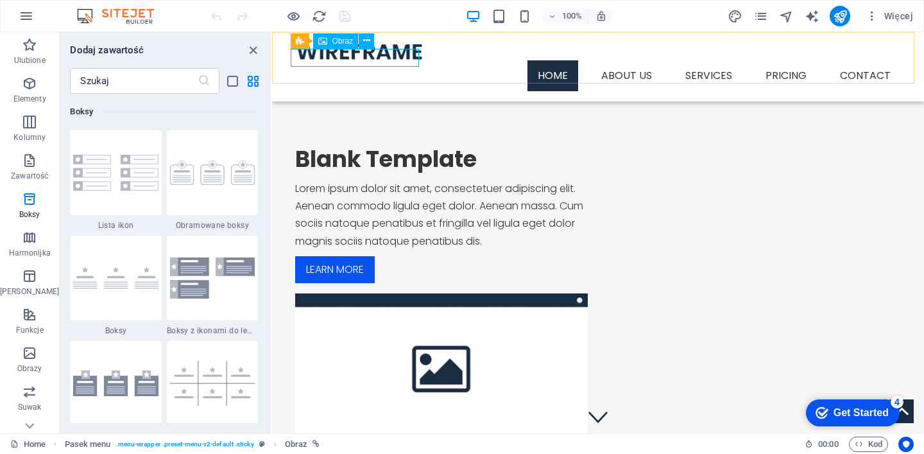
click at [390, 58] on figure at bounding box center [598, 51] width 606 height 18
click at [366, 38] on icon at bounding box center [366, 40] width 7 height 13
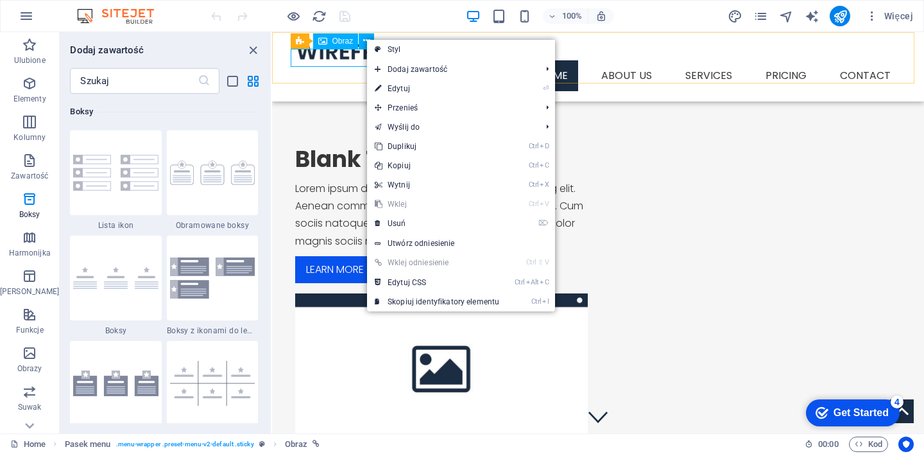
click at [335, 55] on figure at bounding box center [598, 51] width 606 height 18
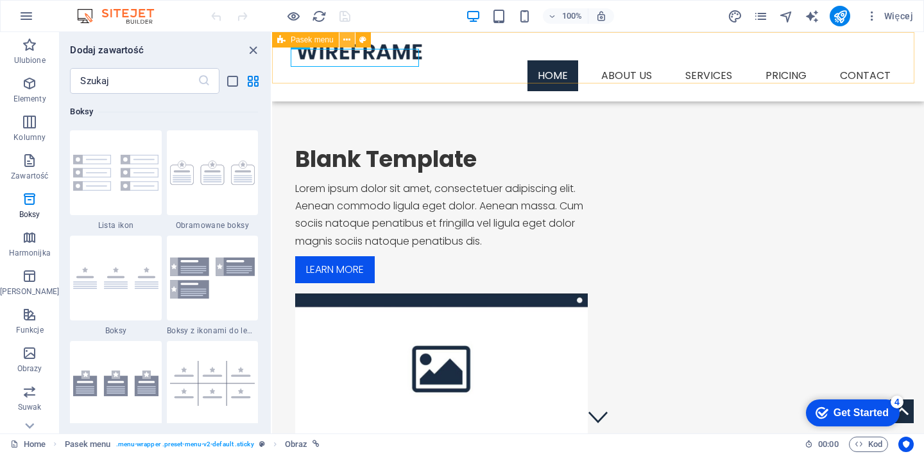
click at [0, 0] on icon at bounding box center [0, 0] width 0 height 0
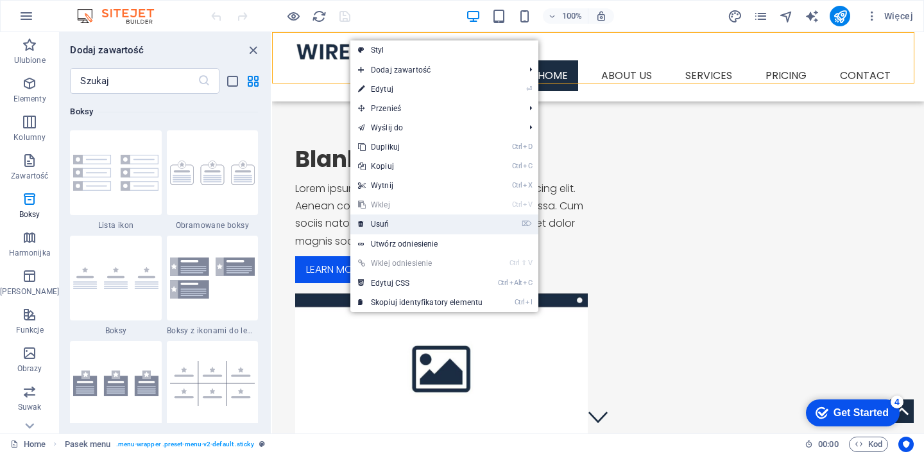
click at [386, 221] on link "⌦ Usuń" at bounding box center [420, 223] width 140 height 19
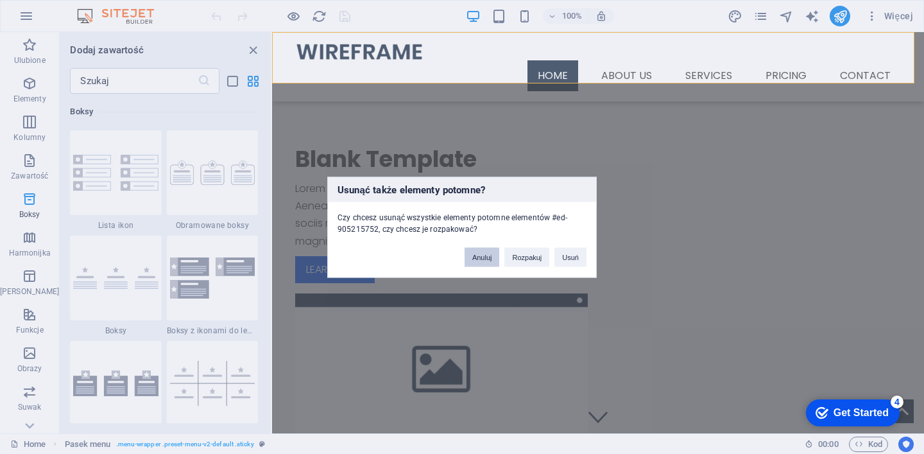
click at [481, 257] on button "Anuluj" at bounding box center [482, 256] width 35 height 19
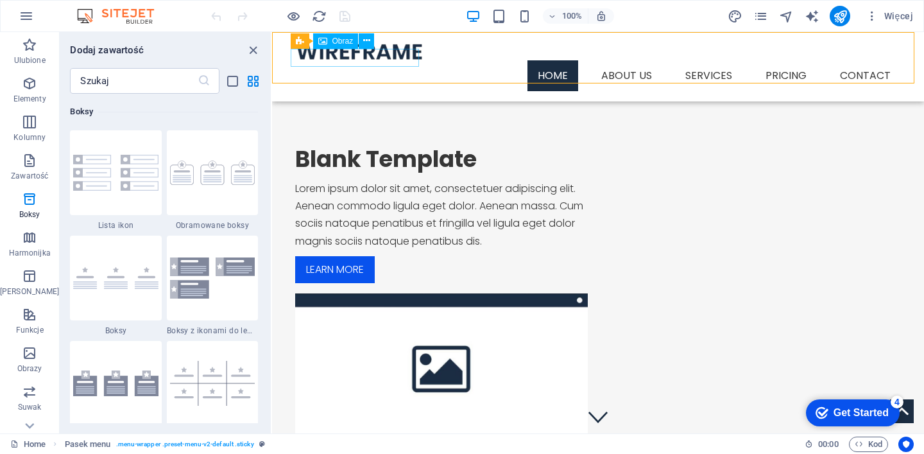
click at [295, 58] on figure at bounding box center [598, 51] width 606 height 18
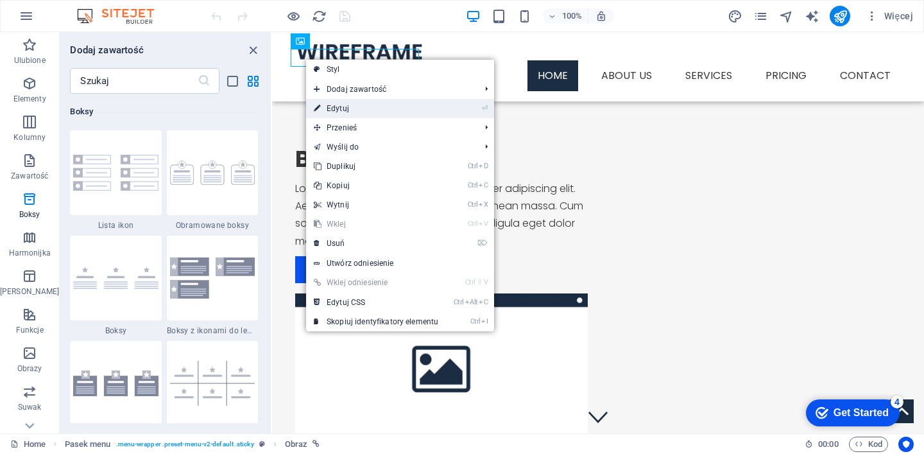
click at [347, 109] on link "⏎ Edytuj" at bounding box center [376, 108] width 140 height 19
select select "px"
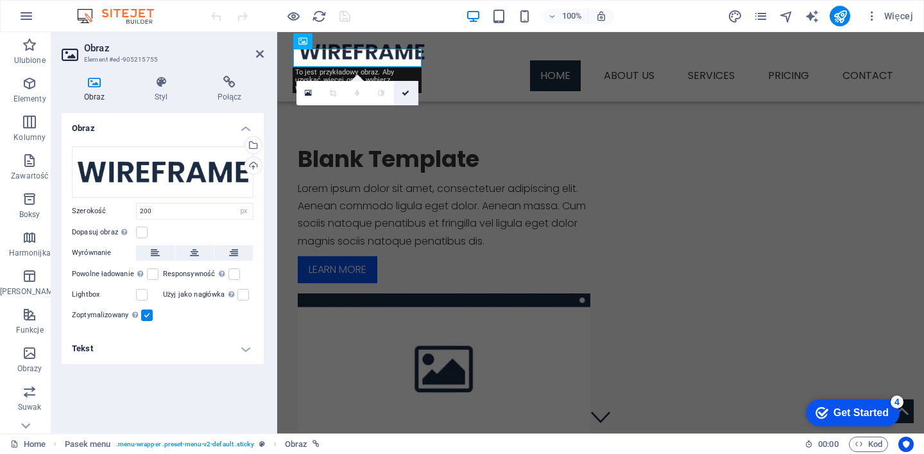
drag, startPoint x: 405, startPoint y: 90, endPoint x: 355, endPoint y: 71, distance: 53.4
click at [405, 90] on icon at bounding box center [406, 93] width 8 height 8
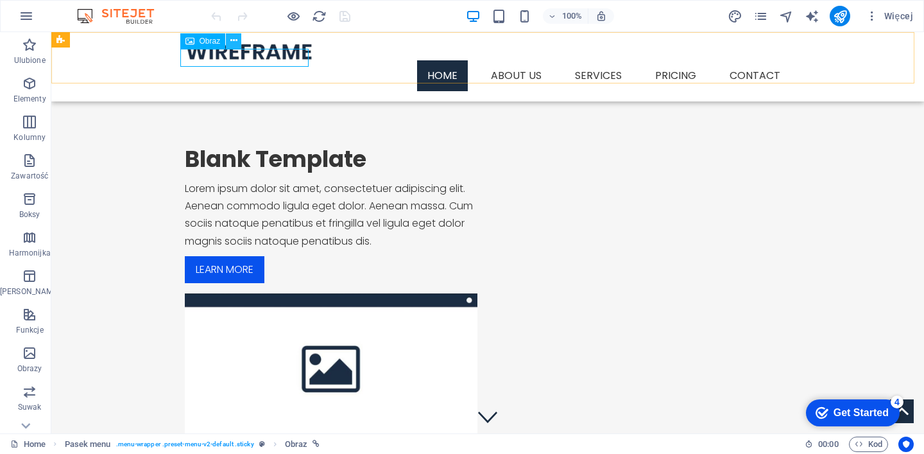
click at [233, 40] on icon at bounding box center [233, 40] width 7 height 13
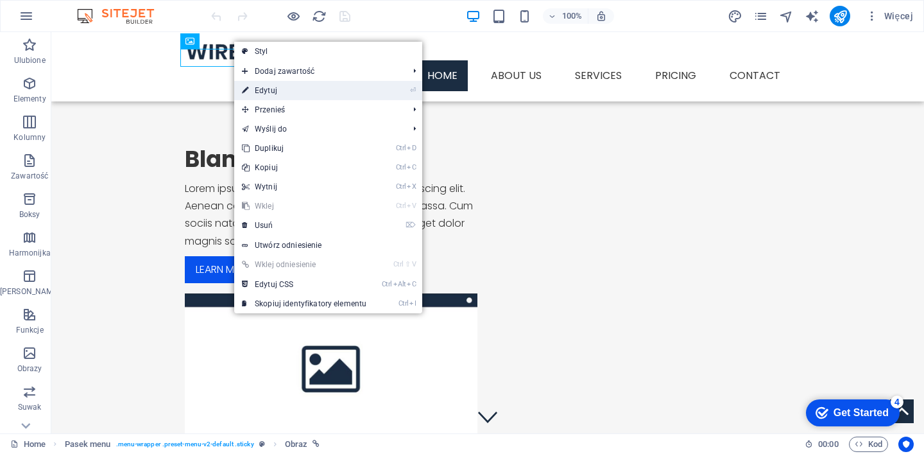
click at [267, 88] on link "⏎ Edytuj" at bounding box center [304, 90] width 140 height 19
select select "px"
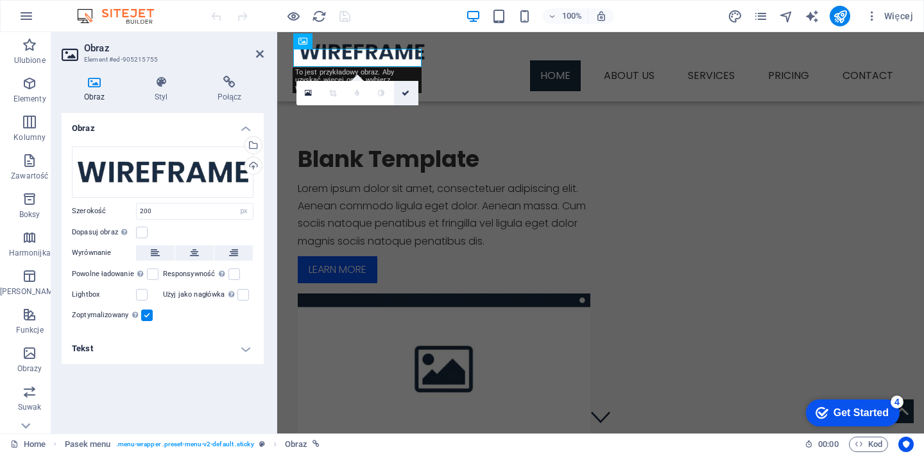
click at [407, 94] on icon at bounding box center [406, 93] width 8 height 8
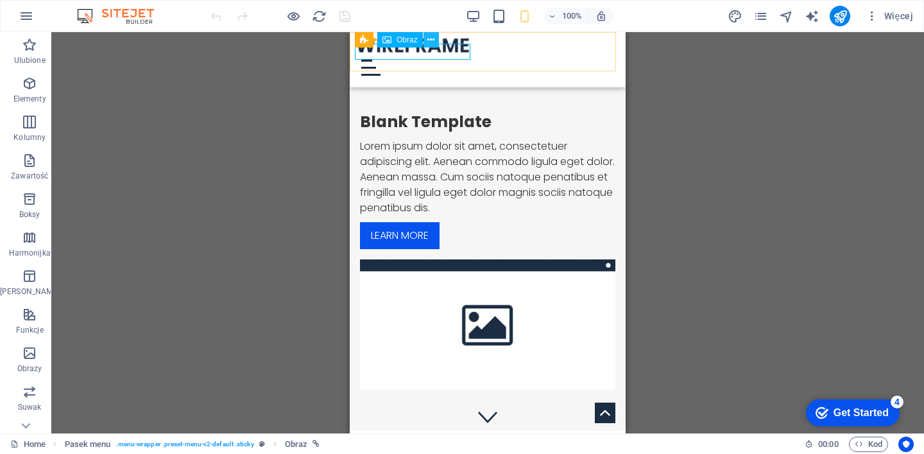
click at [431, 37] on icon at bounding box center [430, 39] width 7 height 13
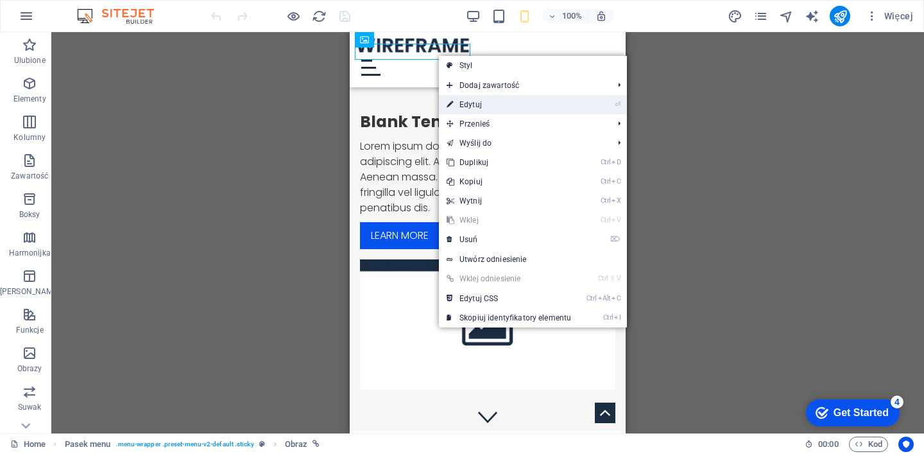
click at [504, 101] on link "⏎ Edytuj" at bounding box center [509, 104] width 140 height 19
select select "px"
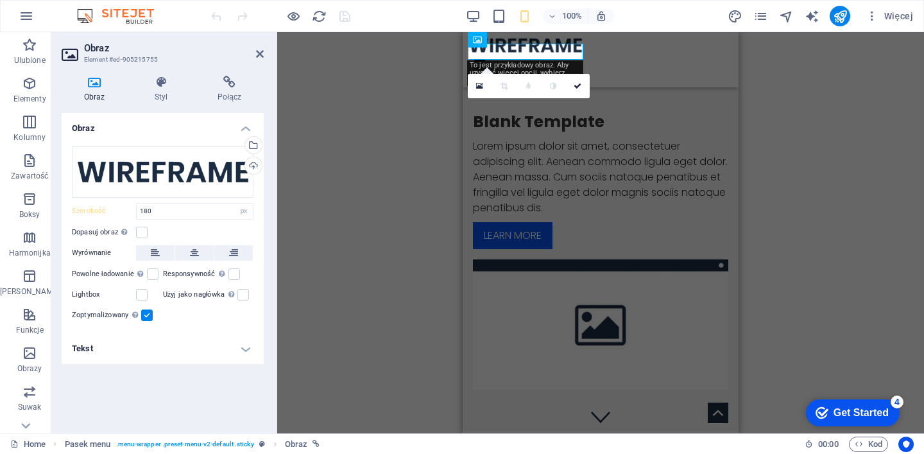
type input "180"
click at [412, 132] on div "2 kolumny Kontener H2 Baner Kontener 2 kolumny 2 kolumny Kontener Przycisk Kont…" at bounding box center [600, 232] width 647 height 401
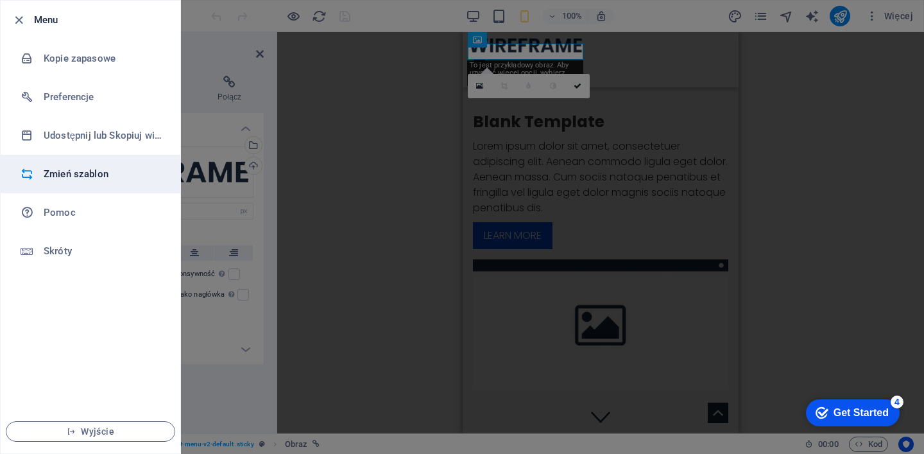
click at [69, 171] on h6 "Zmień szablon" at bounding box center [103, 173] width 119 height 15
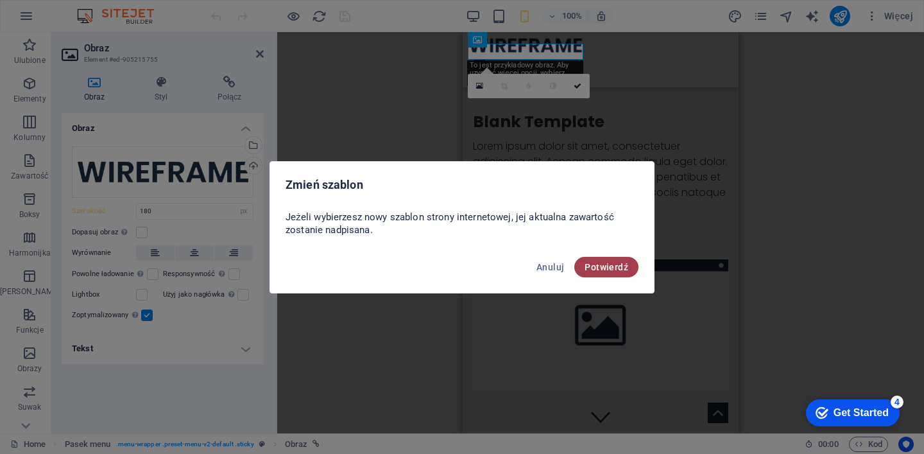
click at [611, 266] on span "Potwierdź" at bounding box center [606, 267] width 44 height 10
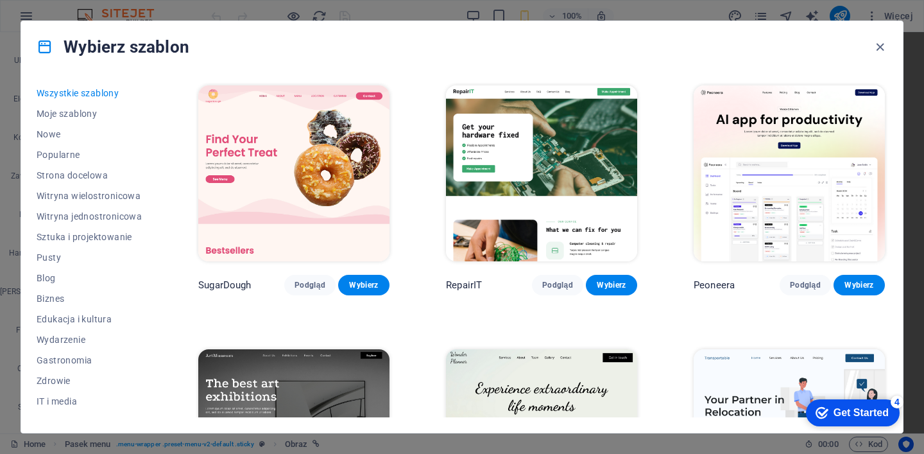
scroll to position [77, 0]
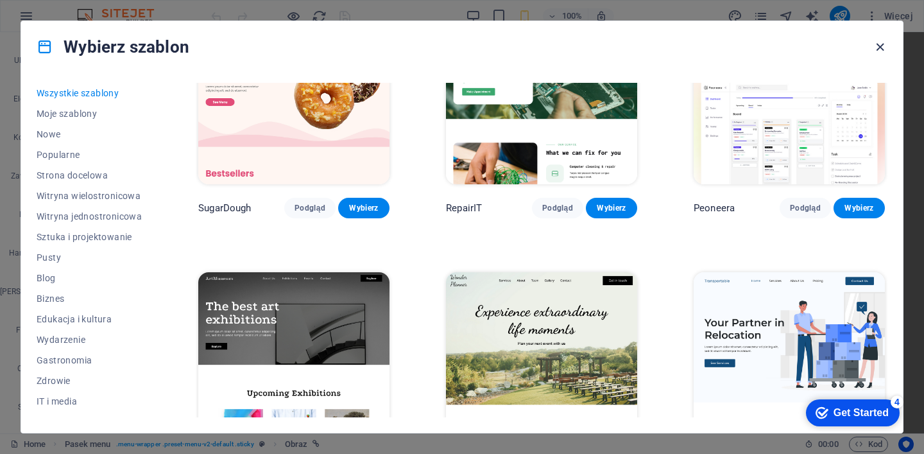
click at [880, 47] on icon "button" at bounding box center [880, 47] width 15 height 15
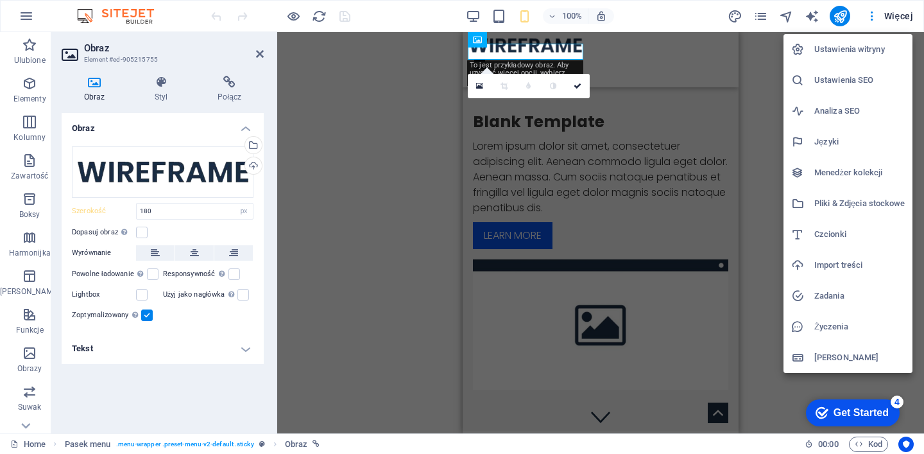
click at [259, 53] on div at bounding box center [462, 227] width 924 height 454
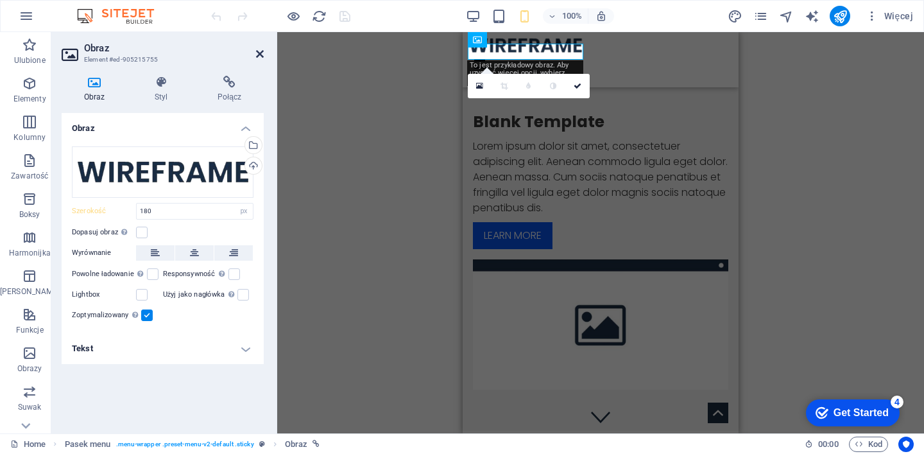
click at [259, 52] on icon at bounding box center [260, 54] width 8 height 10
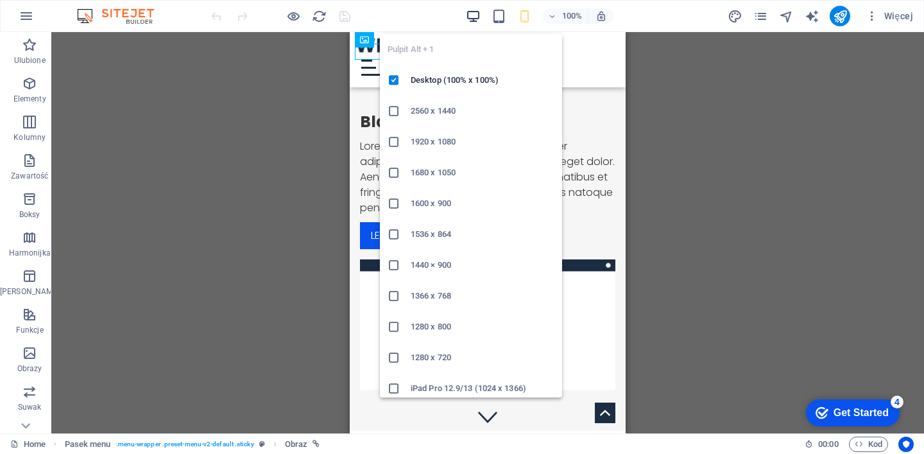
drag, startPoint x: 468, startPoint y: 16, endPoint x: 258, endPoint y: 36, distance: 211.4
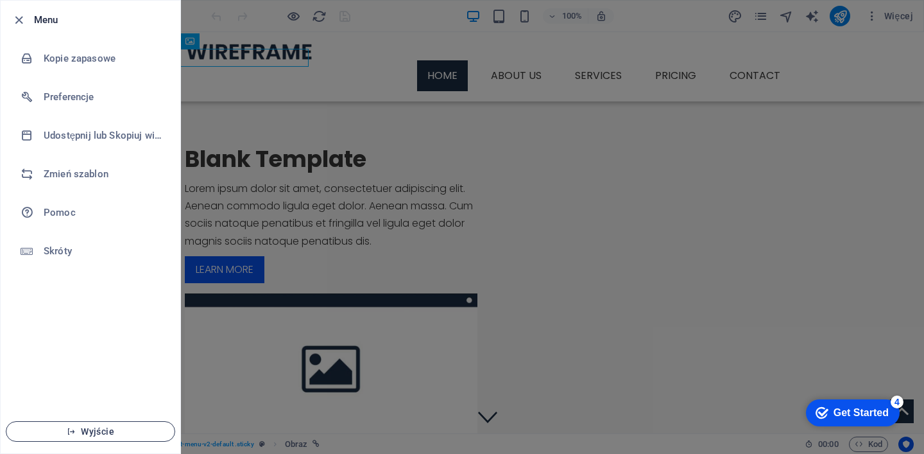
click at [98, 431] on span "Wyjście" at bounding box center [91, 431] width 148 height 10
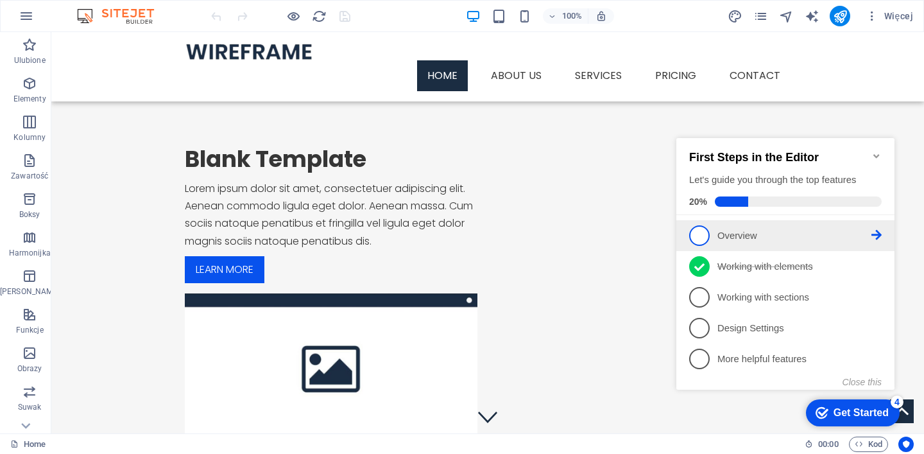
click at [702, 232] on span "1" at bounding box center [699, 235] width 21 height 21
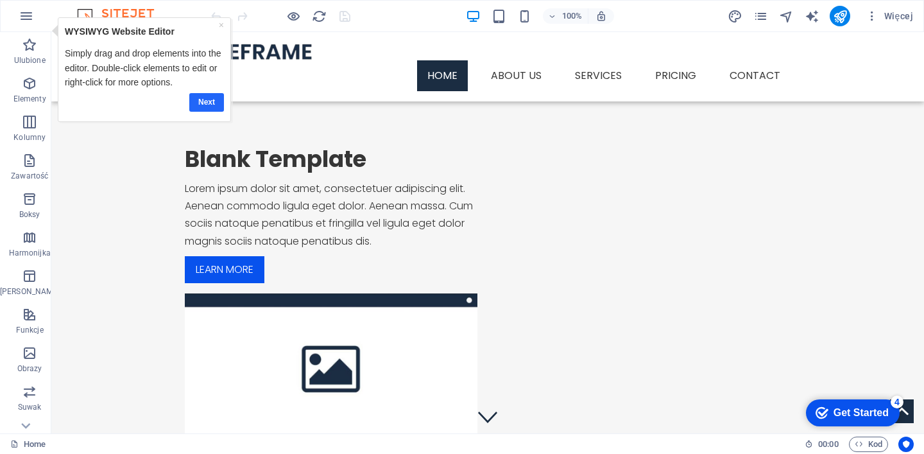
drag, startPoint x: 203, startPoint y: 102, endPoint x: 202, endPoint y: 90, distance: 12.2
click at [203, 102] on link "Next" at bounding box center [206, 102] width 35 height 19
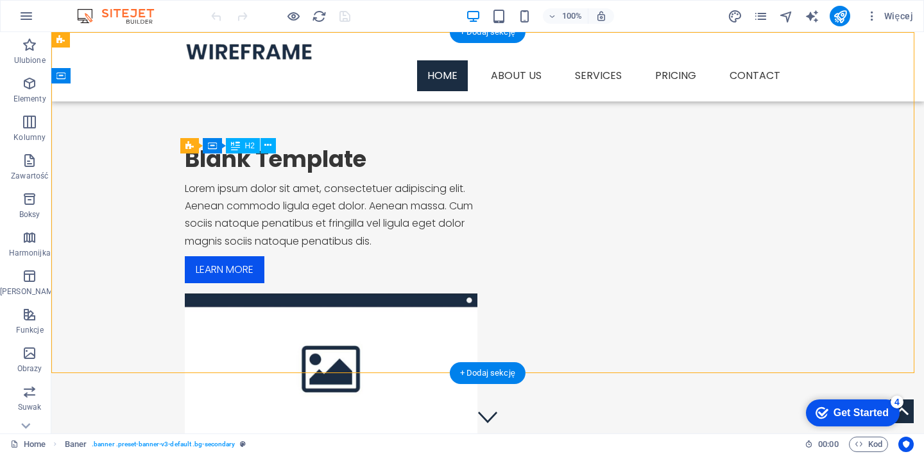
drag, startPoint x: 368, startPoint y: 171, endPoint x: 271, endPoint y: 172, distance: 96.2
click at [271, 172] on div "Blank Template" at bounding box center [331, 159] width 293 height 28
click at [338, 166] on div "Blank Template" at bounding box center [331, 159] width 293 height 28
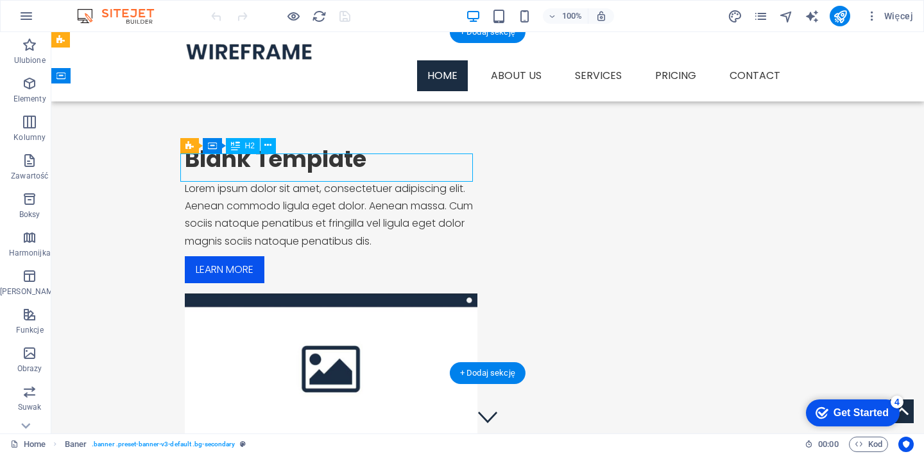
click at [338, 166] on div "Blank Template" at bounding box center [331, 159] width 293 height 28
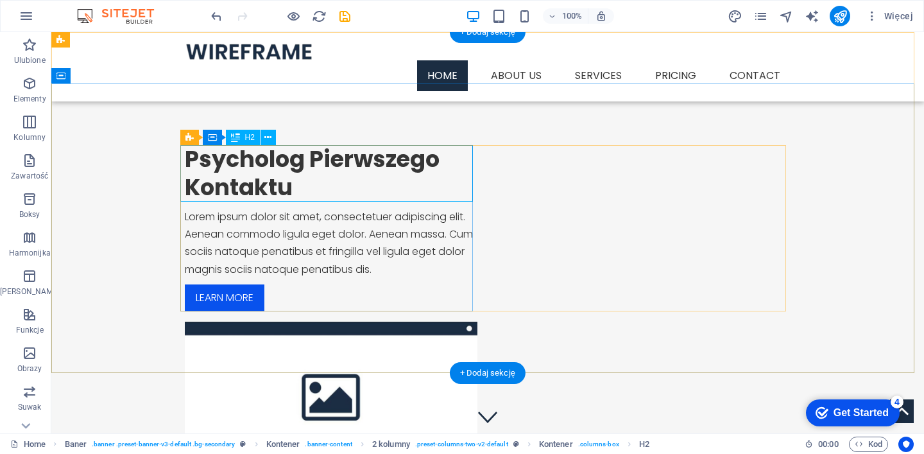
click at [197, 171] on div "Psycholog Pierwszego Kontaktu" at bounding box center [331, 173] width 293 height 56
click at [294, 167] on div "Psycholog Pierwszego Kontaktu" at bounding box center [331, 173] width 293 height 56
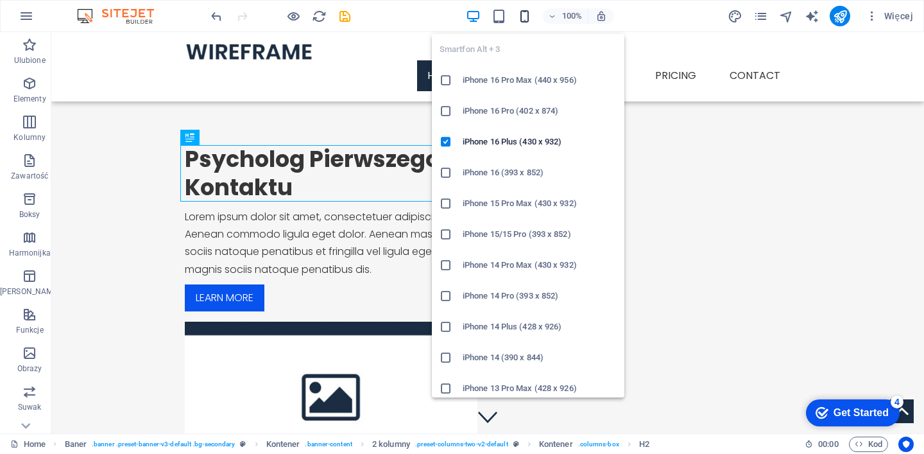
click at [522, 12] on icon "button" at bounding box center [524, 16] width 15 height 15
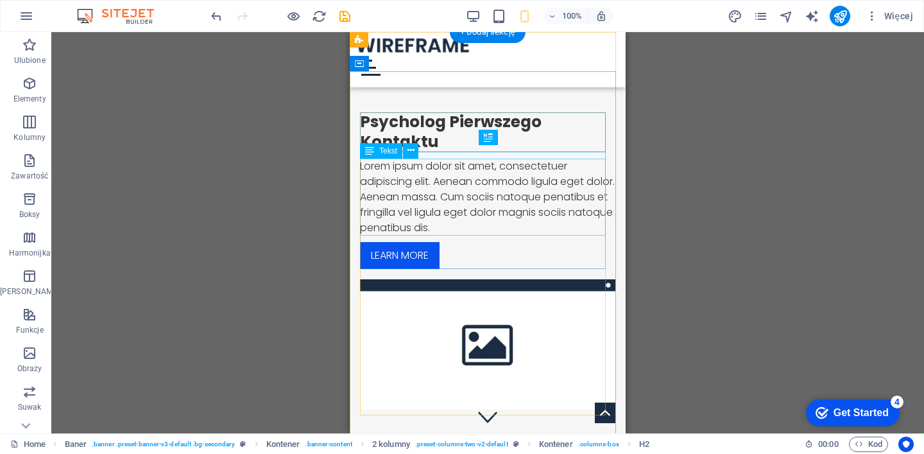
click at [456, 191] on div "Lorem ipsum dolor sit amet, consectetuer adipiscing elit. Aenean commodo ligula…" at bounding box center [487, 196] width 255 height 77
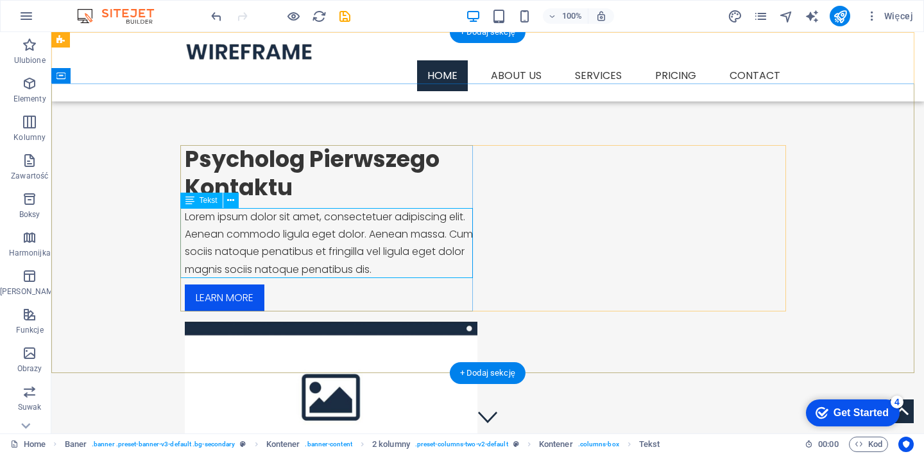
click at [259, 230] on div "Lorem ipsum dolor sit amet, consectetuer adipiscing elit. Aenean commodo ligula…" at bounding box center [331, 243] width 293 height 70
click at [259, 229] on div "Lorem ipsum dolor sit amet, consectetuer adipiscing elit. Aenean commodo ligula…" at bounding box center [331, 243] width 293 height 70
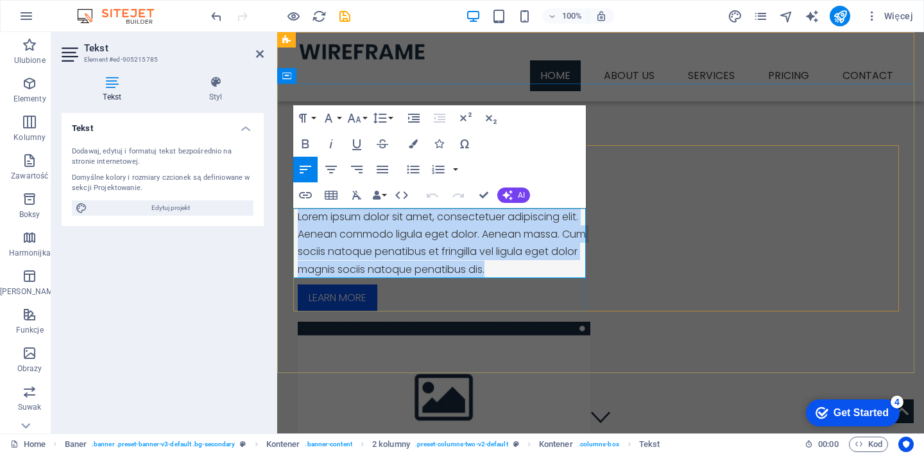
drag, startPoint x: 294, startPoint y: 217, endPoint x: 549, endPoint y: 275, distance: 261.0
click at [542, 275] on p "Lorem ipsum dolor sit amet, consectetuer adipiscing elit. Aenean commodo ligula…" at bounding box center [444, 243] width 293 height 70
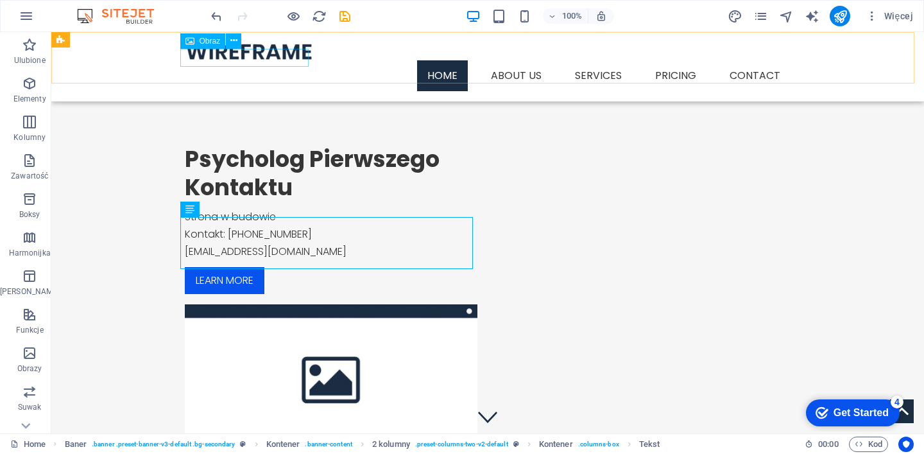
click at [229, 56] on figure at bounding box center [488, 51] width 606 height 18
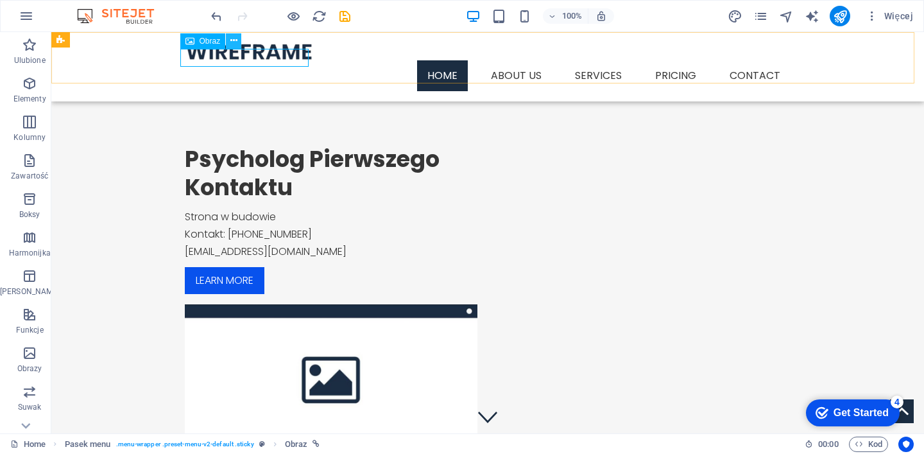
click at [234, 41] on icon at bounding box center [233, 40] width 7 height 13
click at [206, 40] on span "Obraz" at bounding box center [210, 41] width 21 height 8
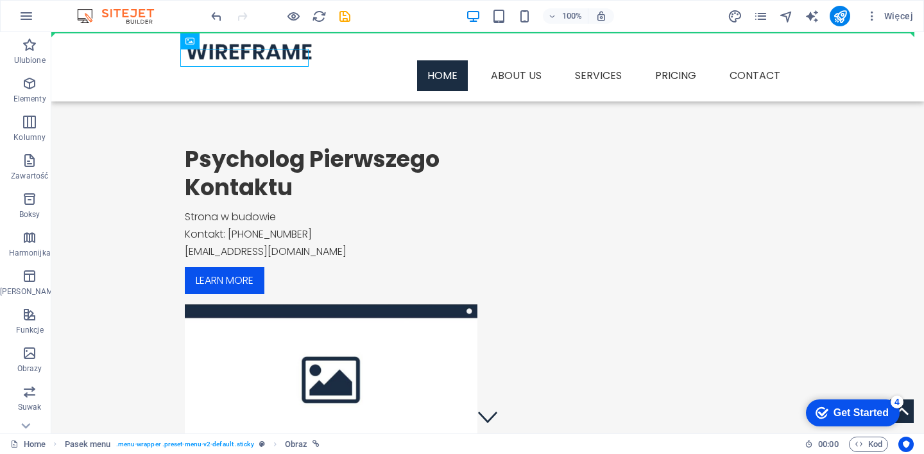
drag, startPoint x: 257, startPoint y: 72, endPoint x: 176, endPoint y: 51, distance: 84.2
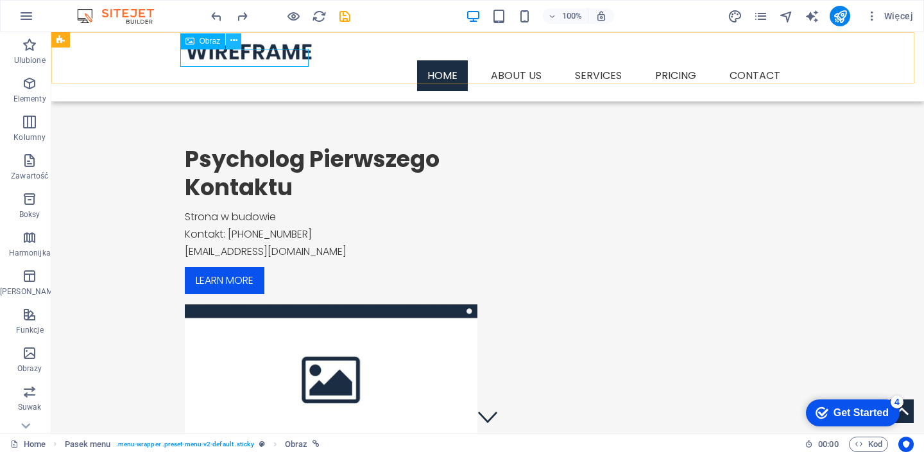
click at [232, 39] on icon at bounding box center [233, 40] width 7 height 13
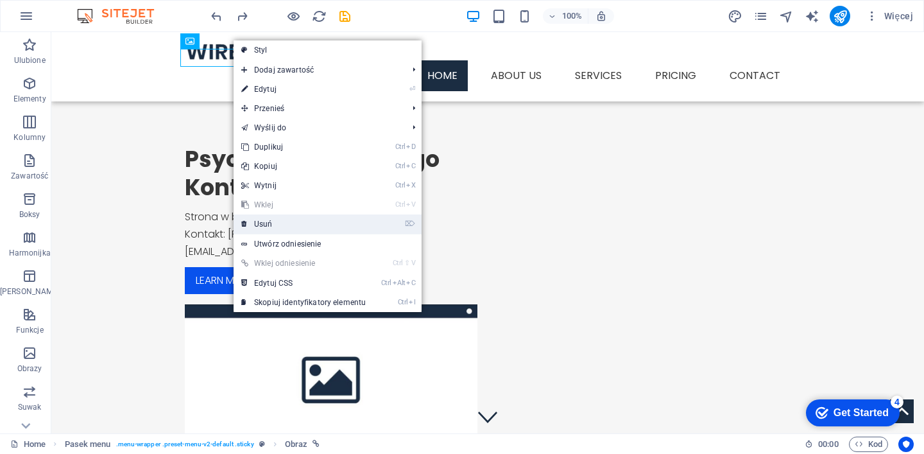
drag, startPoint x: 275, startPoint y: 221, endPoint x: 224, endPoint y: 189, distance: 60.2
click at [275, 221] on link "⌦ Usuń" at bounding box center [304, 223] width 140 height 19
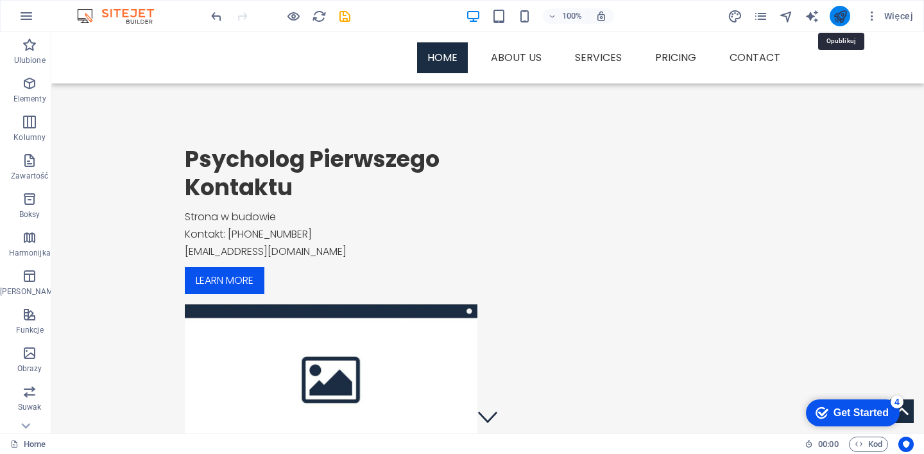
click at [838, 16] on icon "publish" at bounding box center [840, 16] width 15 height 15
click at [588, 57] on nav "Home About us Services Service Detail Pricing Contact" at bounding box center [488, 57] width 606 height 31
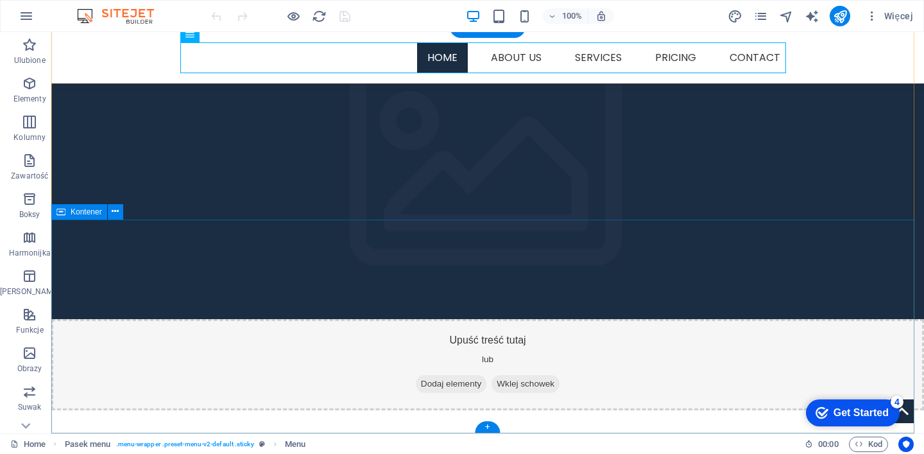
scroll to position [1169, 0]
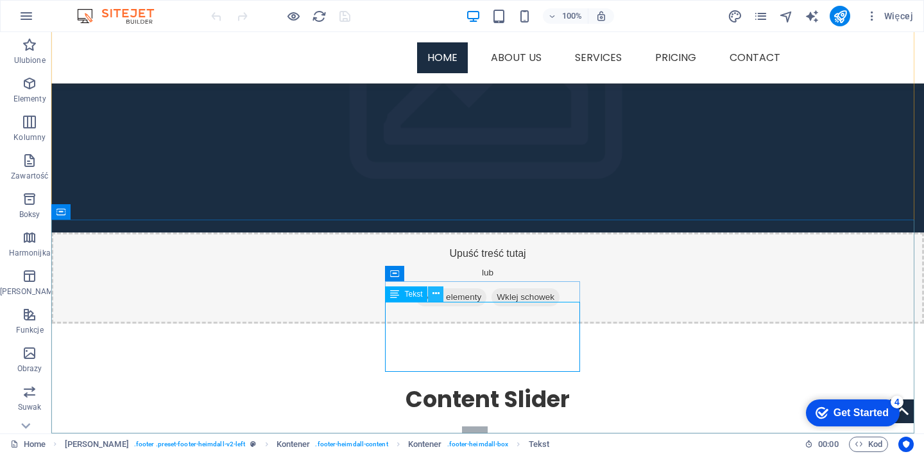
click at [437, 294] on icon at bounding box center [435, 293] width 7 height 13
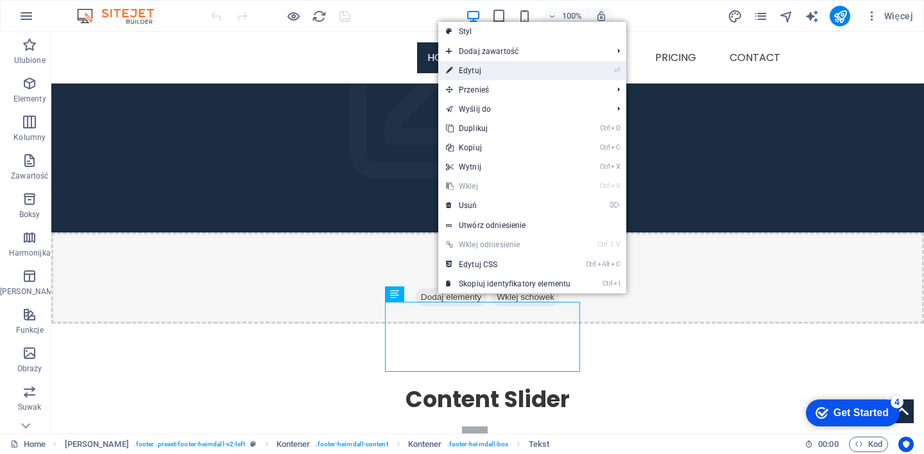
click at [516, 72] on link "⏎ Edytuj" at bounding box center [508, 70] width 140 height 19
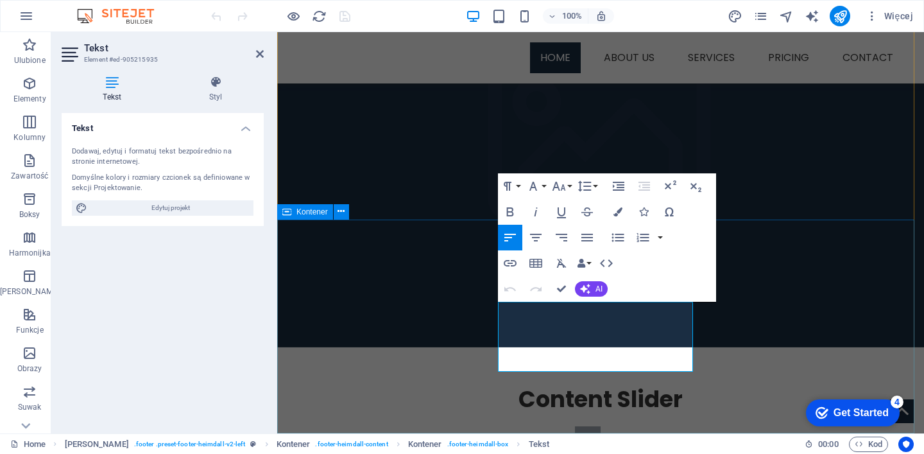
drag, startPoint x: 617, startPoint y: 360, endPoint x: 495, endPoint y: 327, distance: 126.2
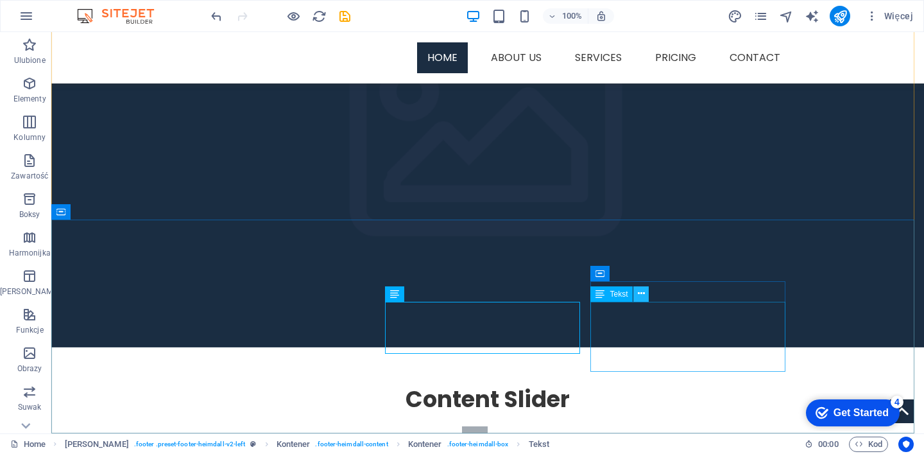
click at [640, 291] on icon at bounding box center [641, 293] width 7 height 13
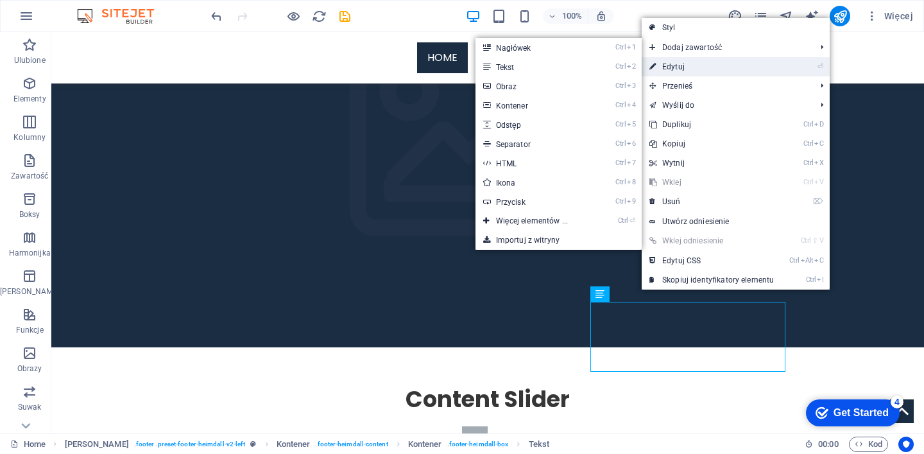
click at [676, 63] on link "⏎ Edytuj" at bounding box center [712, 66] width 140 height 19
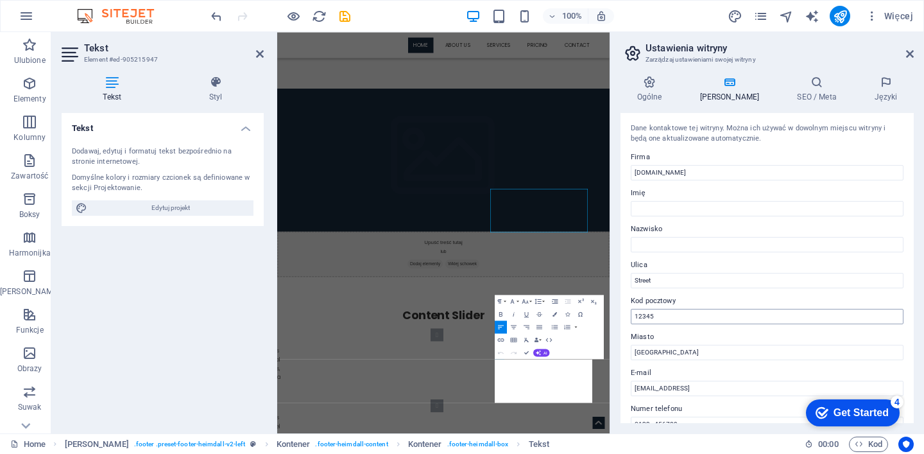
click at [792, 311] on input "12345" at bounding box center [767, 316] width 273 height 15
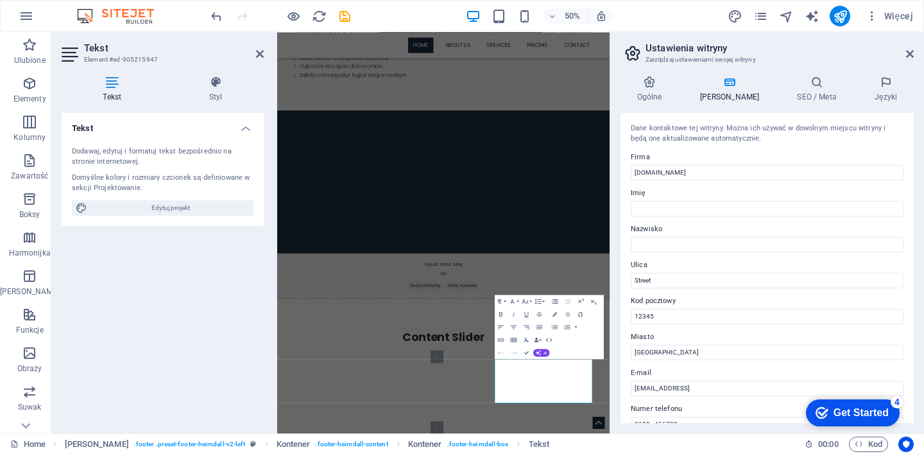
drag, startPoint x: 667, startPoint y: 318, endPoint x: 620, endPoint y: 307, distance: 48.1
click at [620, 307] on div "Ogólne Dane SEO / Meta Języki Nazwa strony psychologpierwszegokontaktu.pl Logo …" at bounding box center [767, 249] width 314 height 368
type input "50-566"
click at [731, 355] on input "Berlin" at bounding box center [767, 352] width 273 height 15
type input "B"
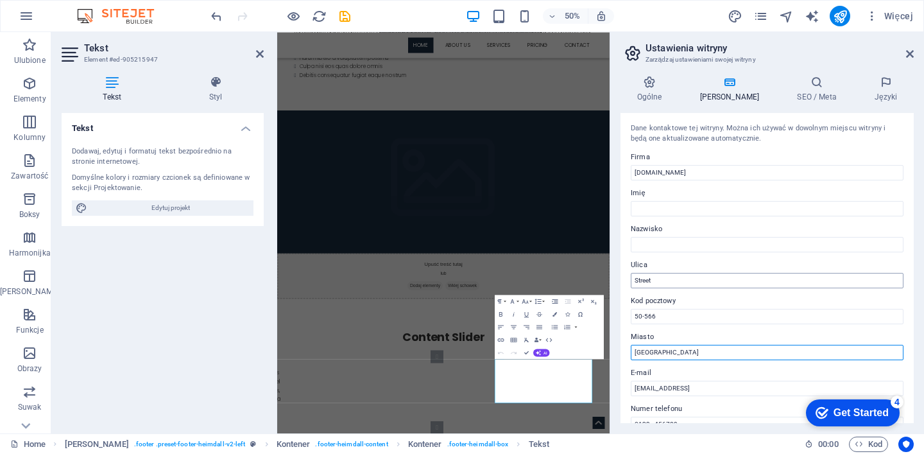
type input "[GEOGRAPHIC_DATA]"
click at [745, 283] on input "Street" at bounding box center [767, 280] width 273 height 15
type input "S"
type input "ś"
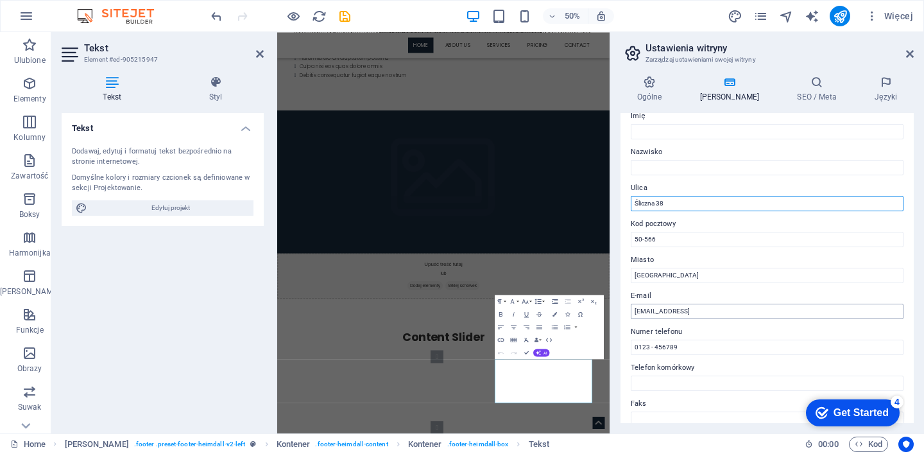
type input "Śliczna 38"
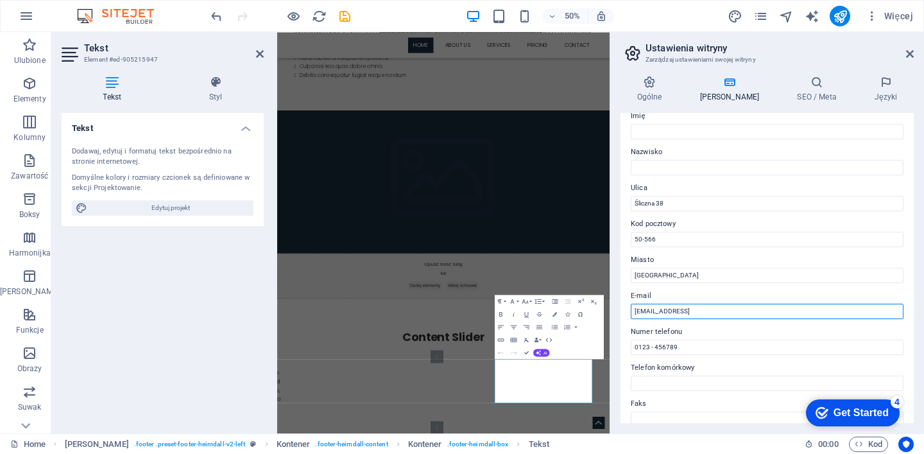
drag, startPoint x: 790, startPoint y: 314, endPoint x: 631, endPoint y: 311, distance: 159.1
click at [631, 311] on input "5984f8ca348bee4039c5f91a49225c@cpanel.local" at bounding box center [767, 310] width 273 height 15
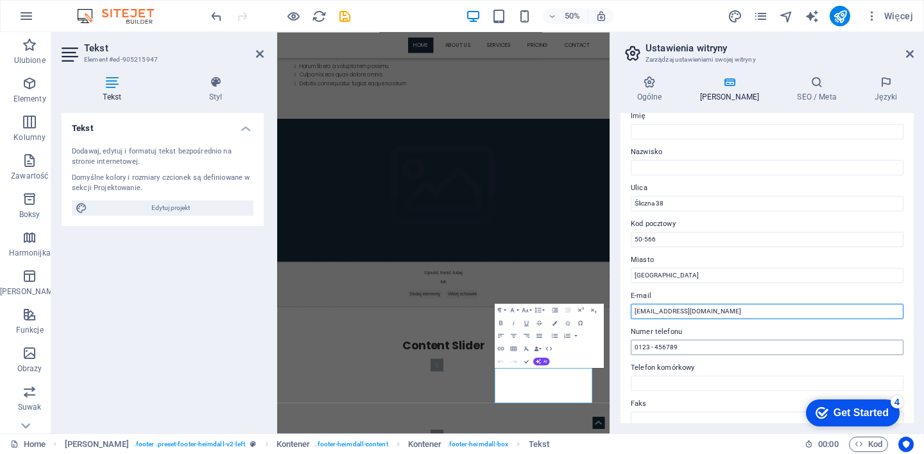
type input "[EMAIL_ADDRESS][DOMAIN_NAME]"
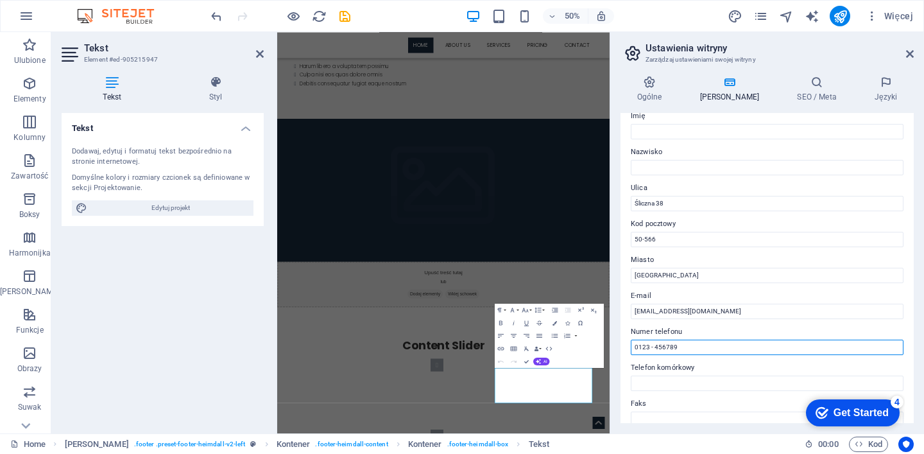
click at [730, 350] on input "0123 - 456789" at bounding box center [767, 346] width 273 height 15
type input "0"
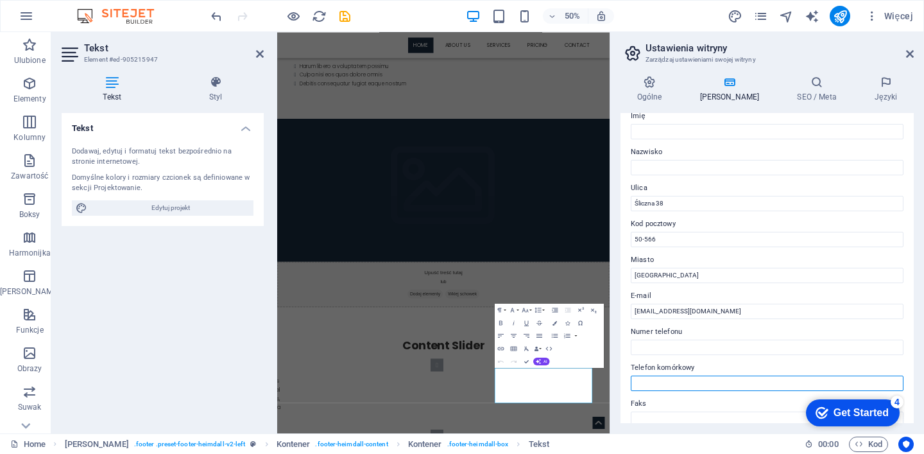
click at [716, 386] on input "Telefon komórkowy" at bounding box center [767, 382] width 273 height 15
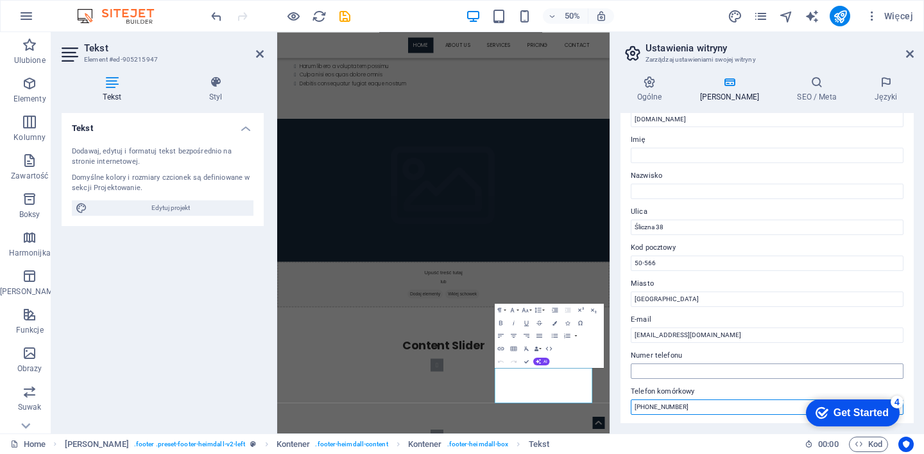
scroll to position [0, 0]
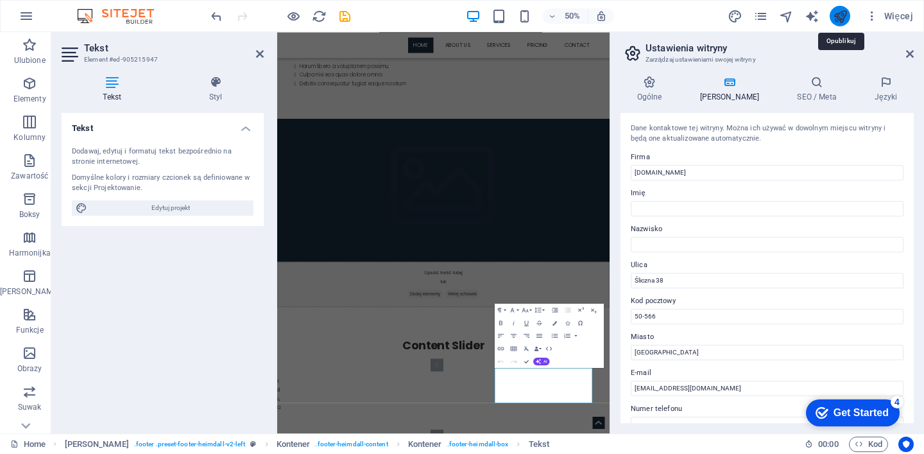
type input "[PHONE_NUMBER]"
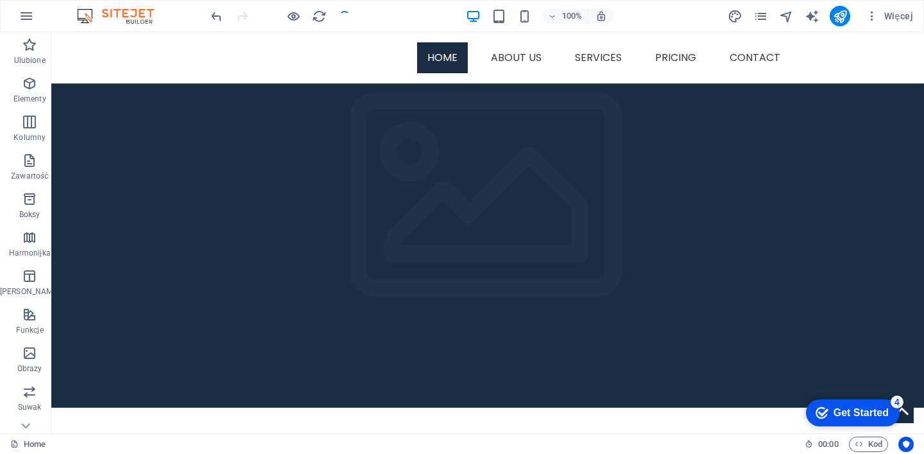
scroll to position [1049, 0]
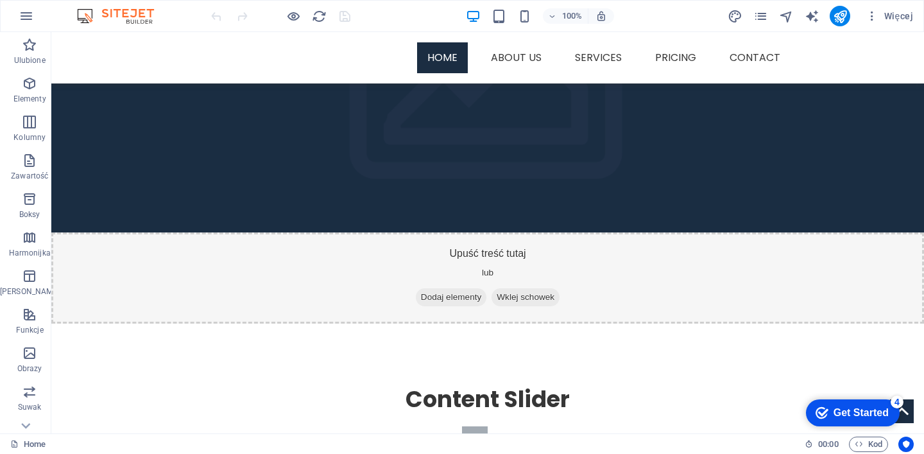
scroll to position [1169, 0]
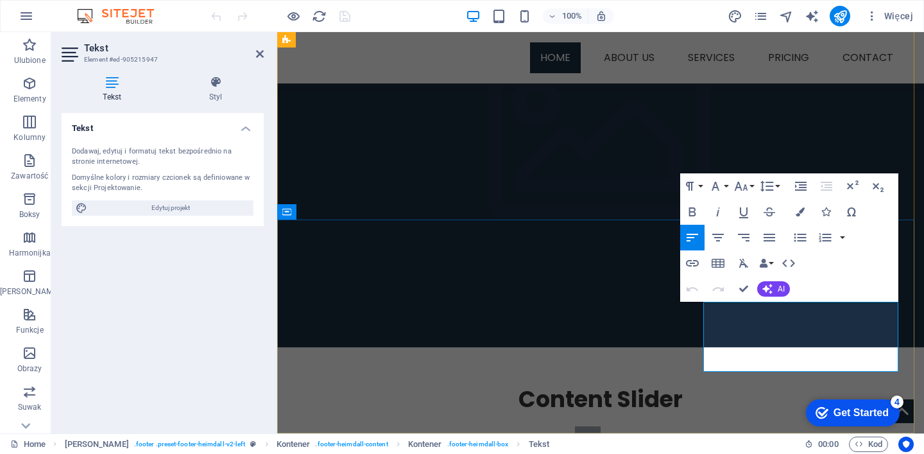
drag, startPoint x: 806, startPoint y: 309, endPoint x: 697, endPoint y: 314, distance: 109.2
drag, startPoint x: 755, startPoint y: 329, endPoint x: 698, endPoint y: 305, distance: 61.8
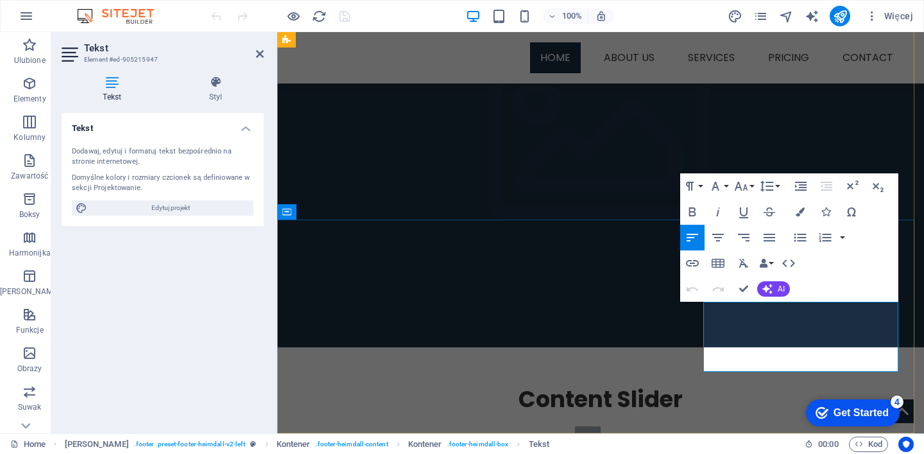
scroll to position [1164, 0]
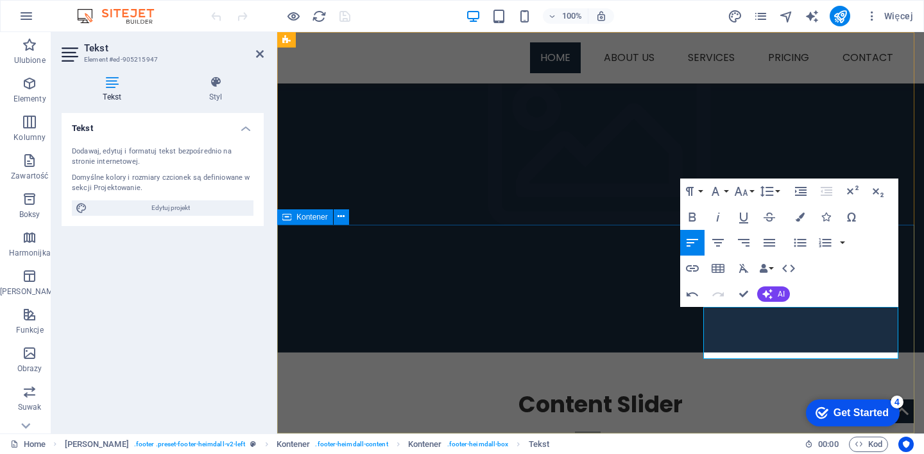
drag, startPoint x: 731, startPoint y: 332, endPoint x: 702, endPoint y: 333, distance: 29.5
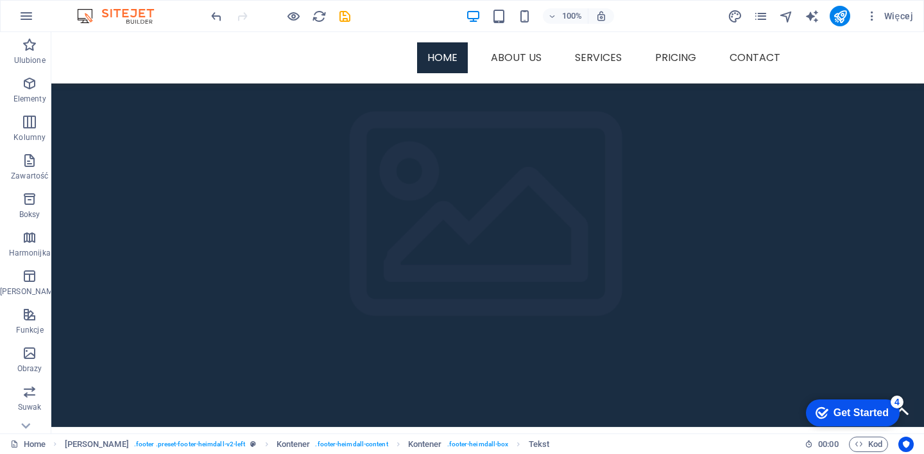
scroll to position [1010, 0]
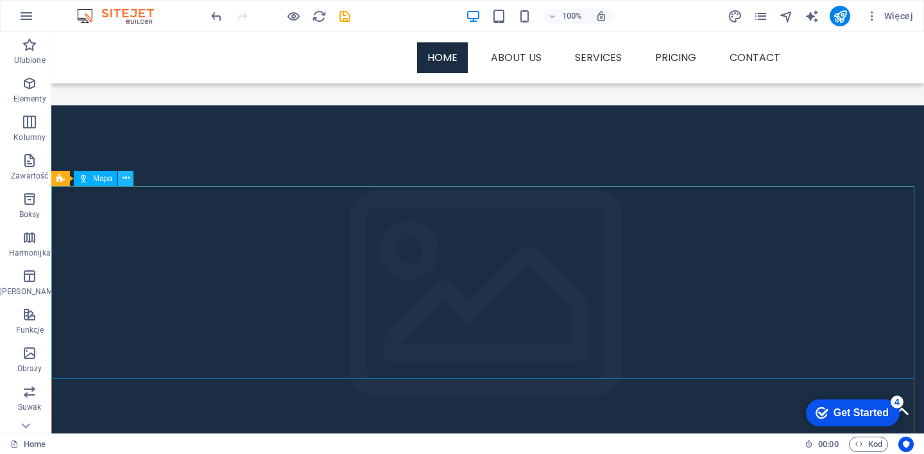
click at [124, 176] on icon at bounding box center [126, 177] width 7 height 13
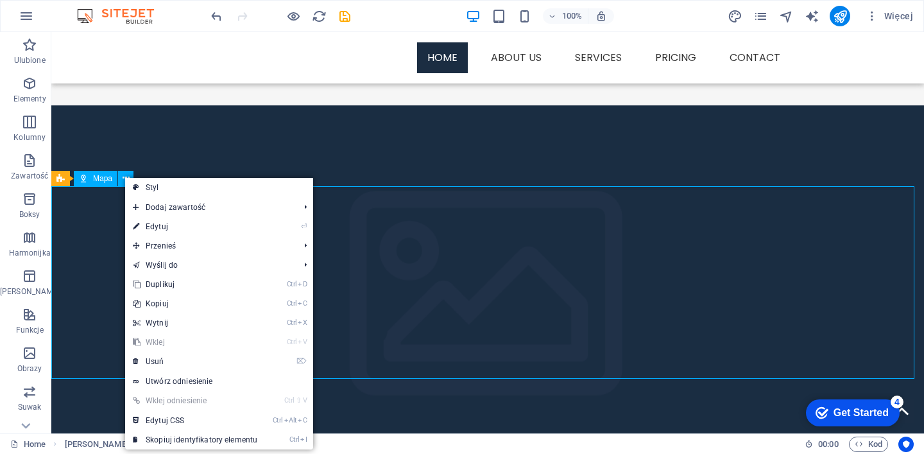
click at [96, 180] on span "Mapa" at bounding box center [102, 179] width 19 height 8
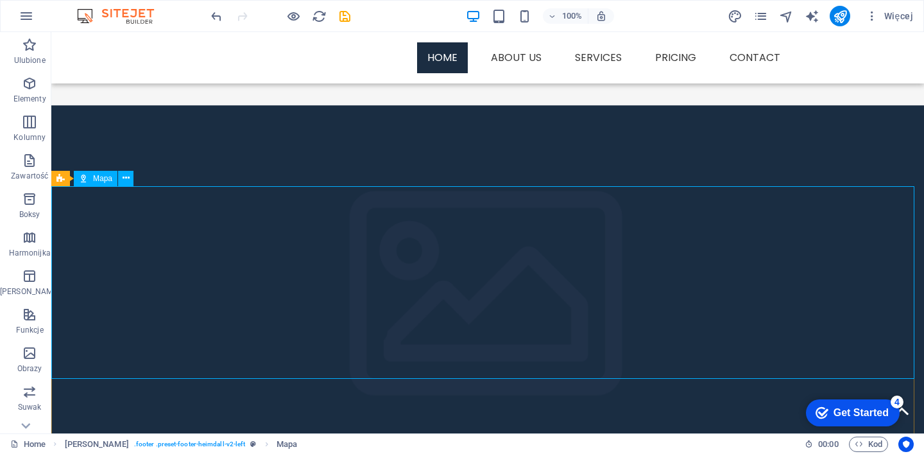
click at [98, 180] on span "Mapa" at bounding box center [102, 179] width 19 height 8
select select "1"
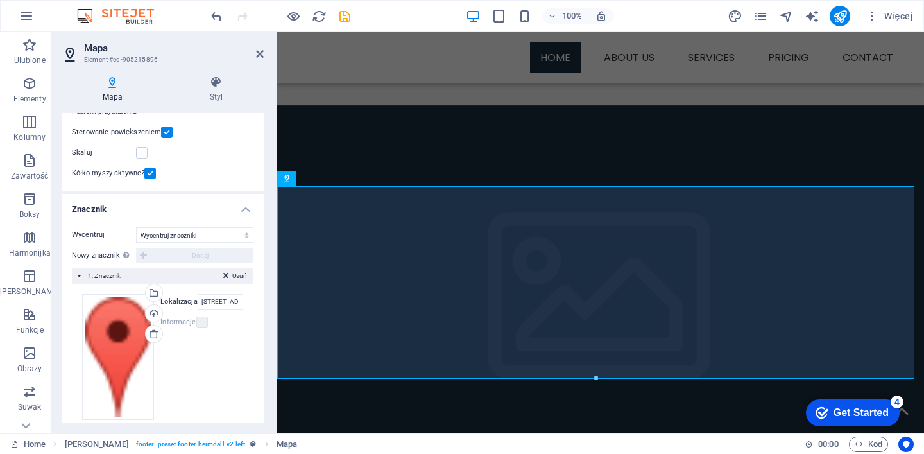
scroll to position [164, 0]
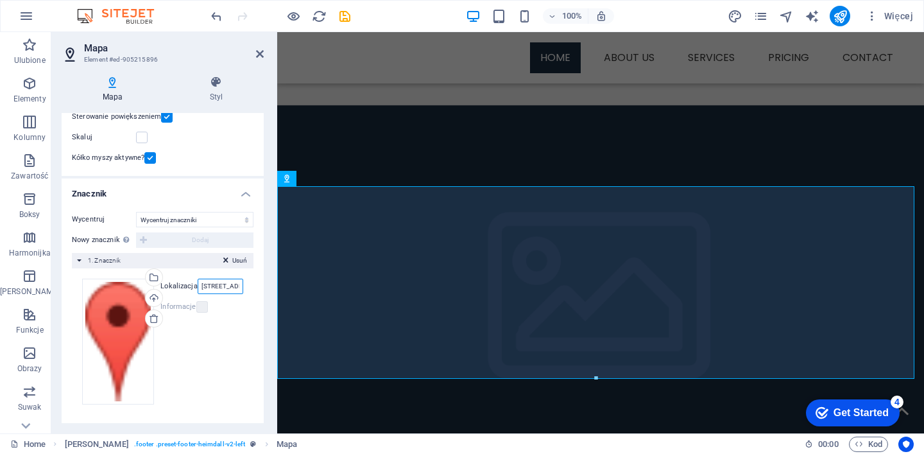
click at [223, 288] on input "353 N Central Ave, 32765 Oviedo, FL" at bounding box center [221, 285] width 46 height 15
drag, startPoint x: 237, startPoint y: 287, endPoint x: 198, endPoint y: 286, distance: 39.8
click at [198, 286] on input "353 N Central Ave, 32765 Oviedo, FL" at bounding box center [221, 285] width 46 height 15
type input "P"
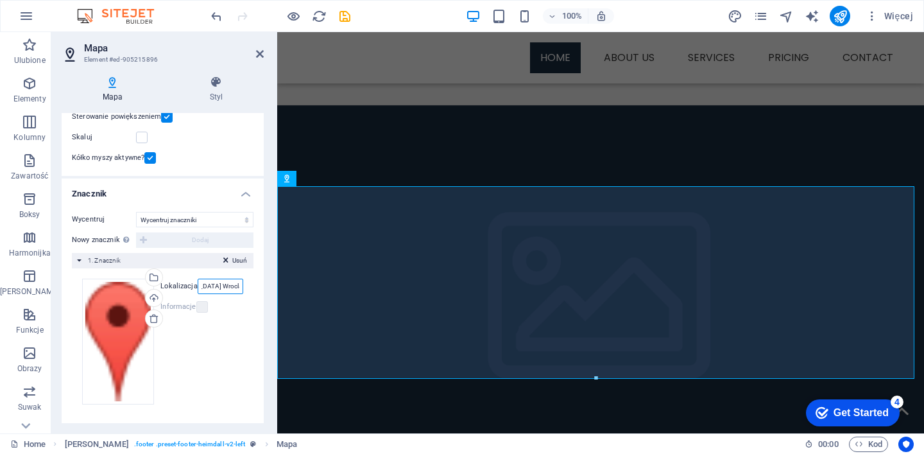
scroll to position [0, 48]
type input "Poland Wroclaw ul. Śliczna 38"
click at [260, 55] on icon at bounding box center [260, 54] width 8 height 10
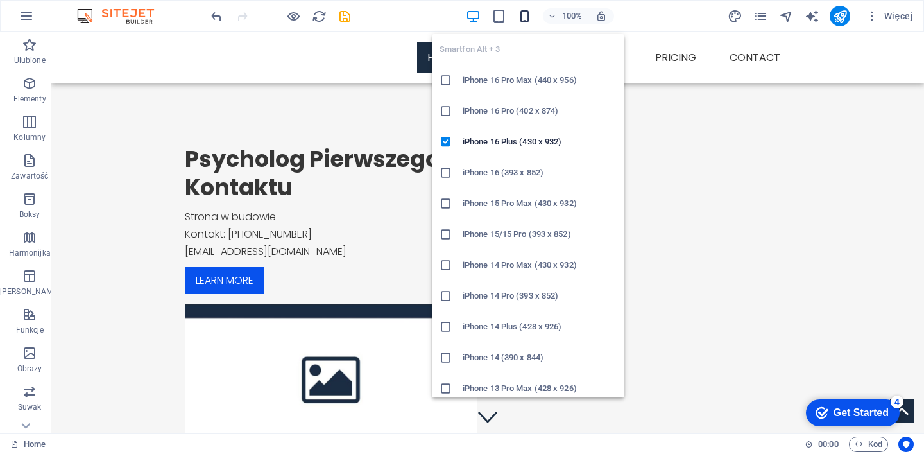
click at [524, 13] on icon "button" at bounding box center [524, 16] width 15 height 15
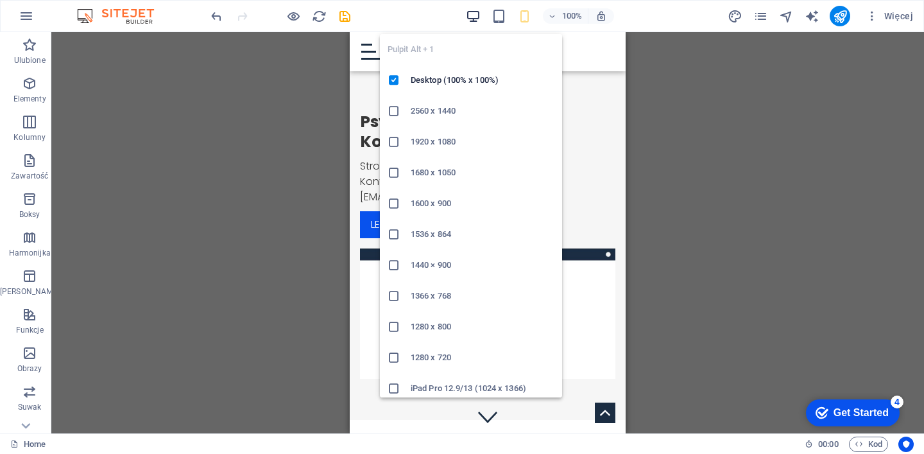
drag, startPoint x: 474, startPoint y: 15, endPoint x: 628, endPoint y: 79, distance: 166.6
click at [474, 15] on icon "button" at bounding box center [473, 16] width 15 height 15
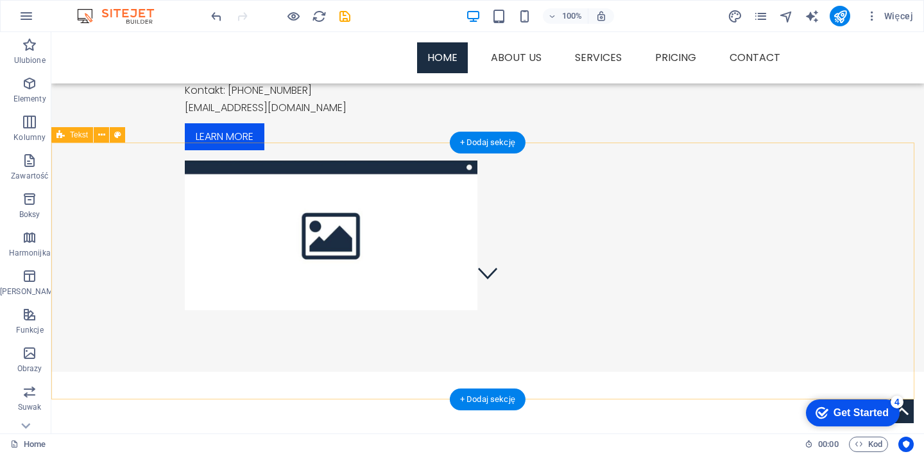
scroll to position [231, 0]
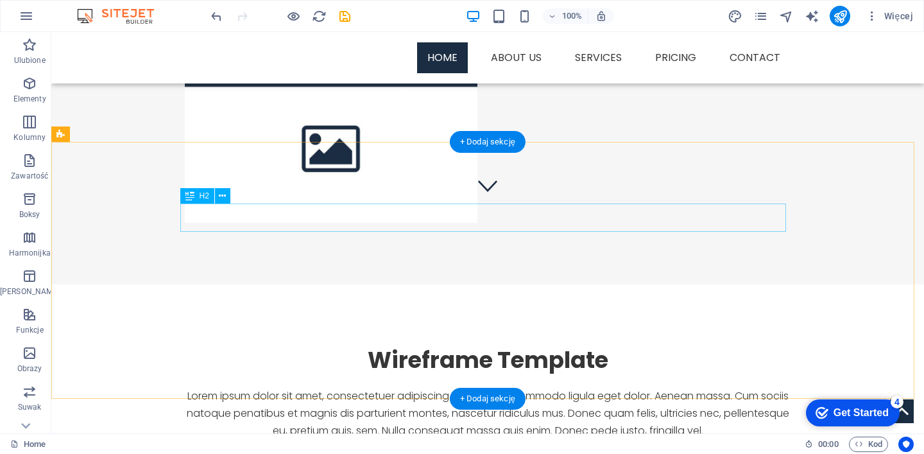
click at [513, 346] on div "Wireframe Template" at bounding box center [488, 360] width 606 height 28
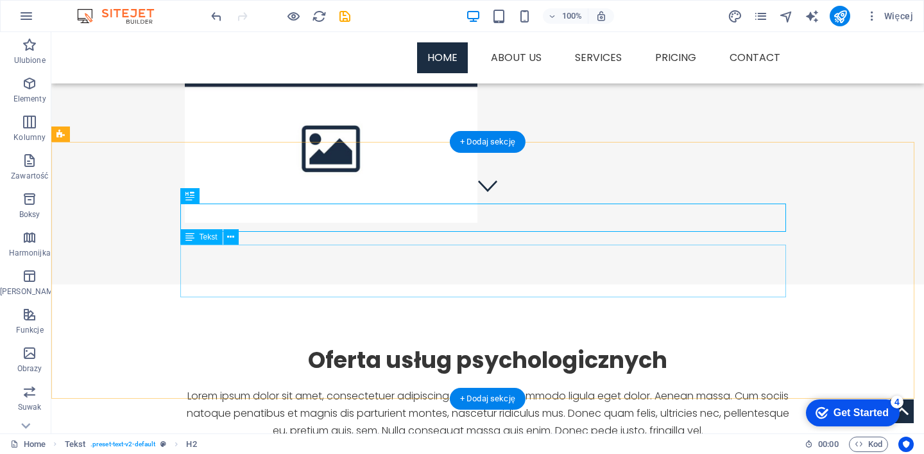
click at [472, 387] on div "Lorem ipsum dolor sit amet, consectetuer adipiscing elit. Aenean commodo ligula…" at bounding box center [488, 413] width 606 height 53
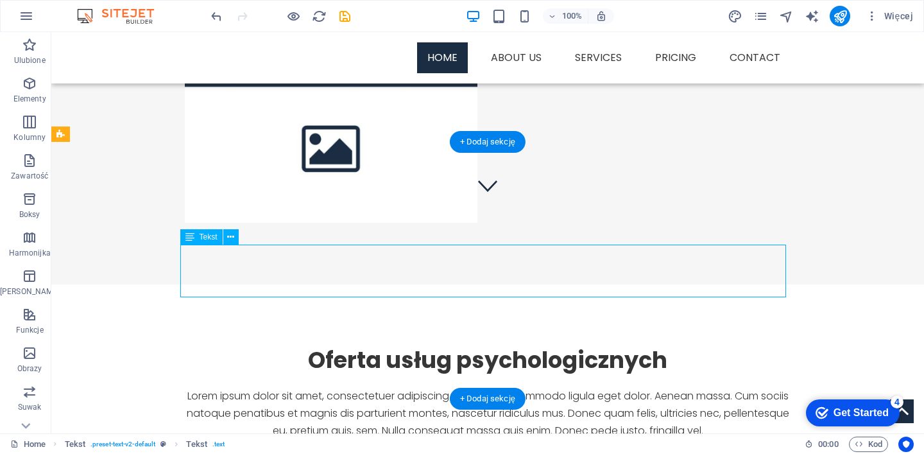
click at [472, 387] on div "Lorem ipsum dolor sit amet, consectetuer adipiscing elit. Aenean commodo ligula…" at bounding box center [488, 413] width 606 height 53
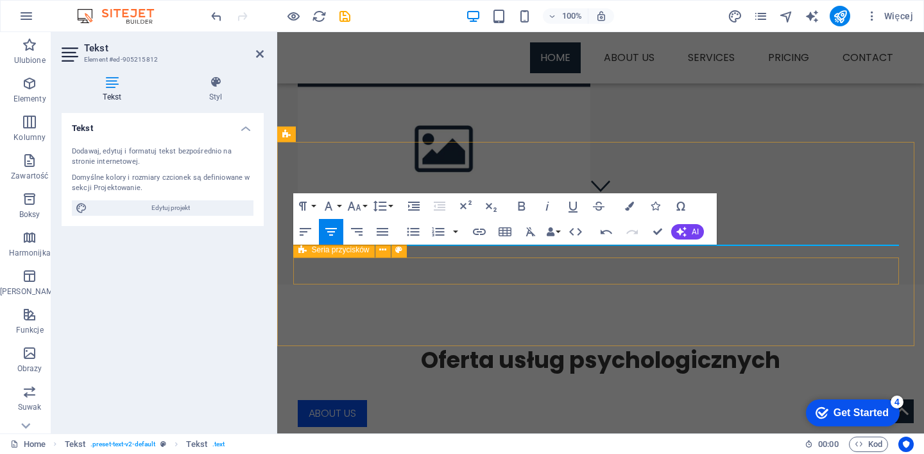
click at [383, 400] on div "About us Service Pricing" at bounding box center [601, 450] width 606 height 101
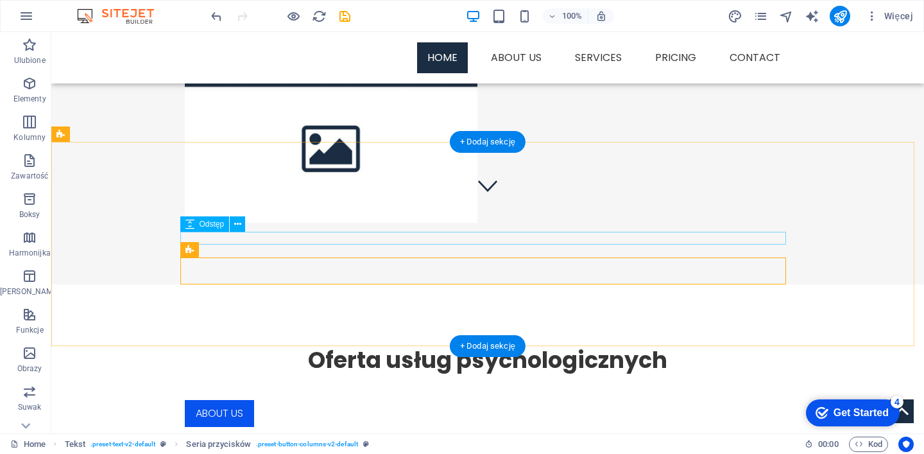
click at [441, 374] on div at bounding box center [488, 380] width 606 height 13
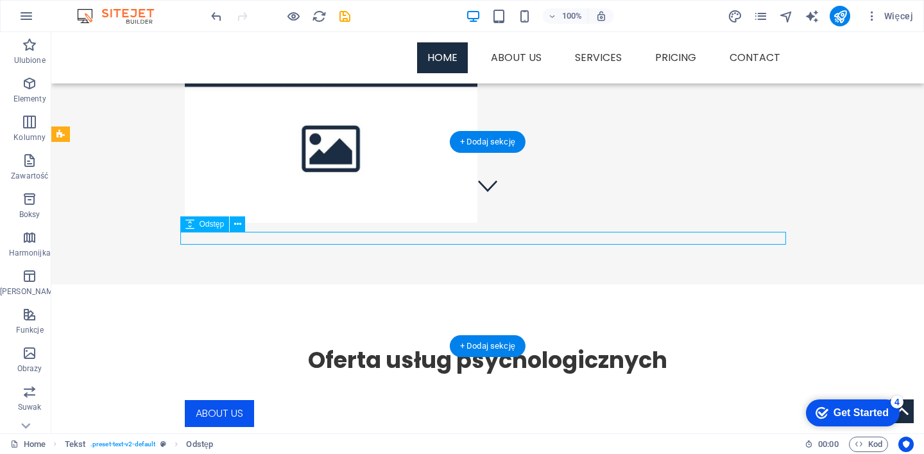
click at [453, 374] on div at bounding box center [488, 380] width 606 height 13
select select "px"
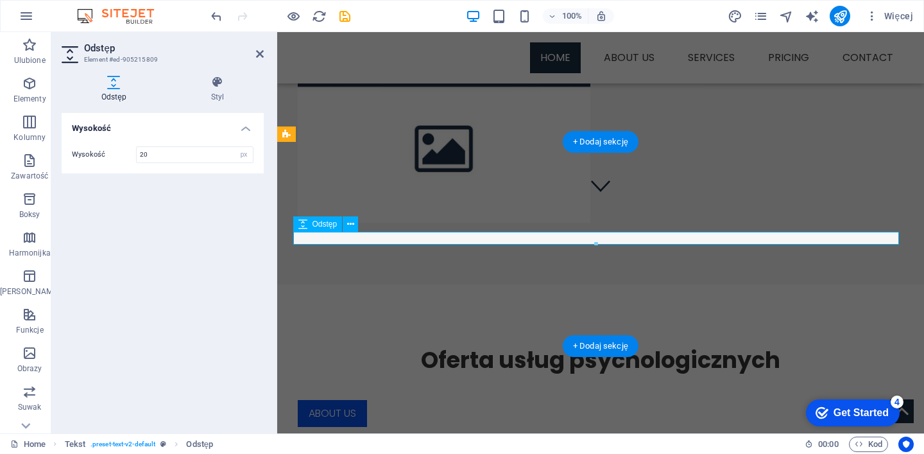
click at [479, 374] on div at bounding box center [601, 380] width 606 height 13
click at [348, 225] on icon at bounding box center [350, 223] width 7 height 13
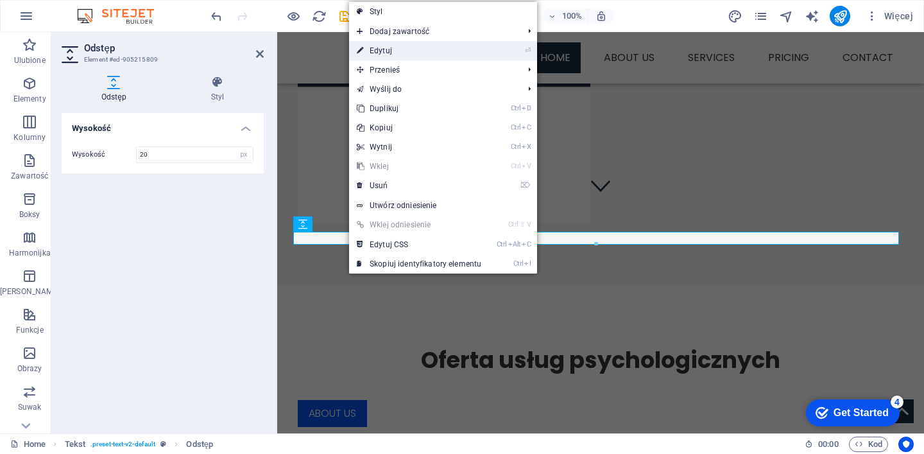
click at [455, 50] on link "⏎ Edytuj" at bounding box center [419, 50] width 140 height 19
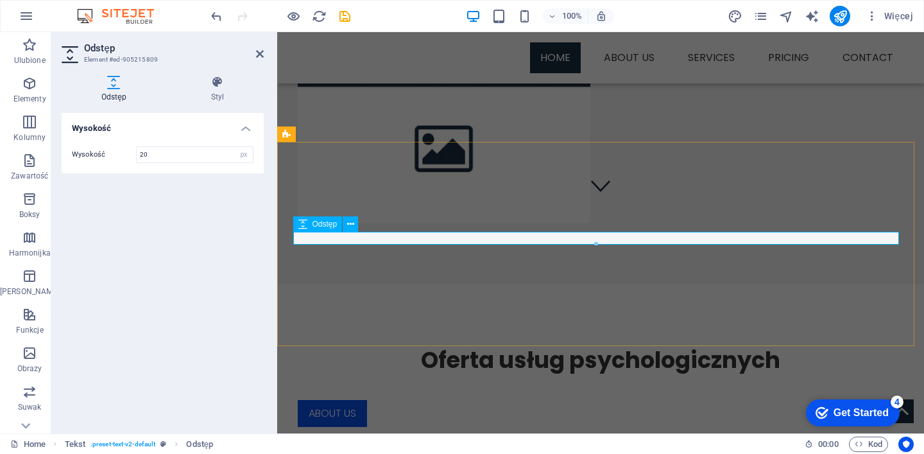
click at [379, 374] on div at bounding box center [601, 380] width 606 height 13
click at [350, 223] on icon at bounding box center [350, 223] width 7 height 13
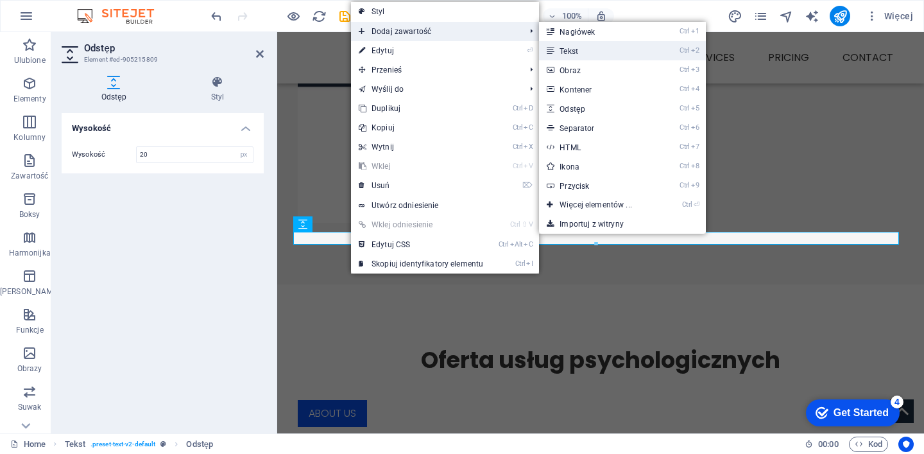
click at [575, 47] on link "Ctrl 2 Tekst" at bounding box center [598, 50] width 118 height 19
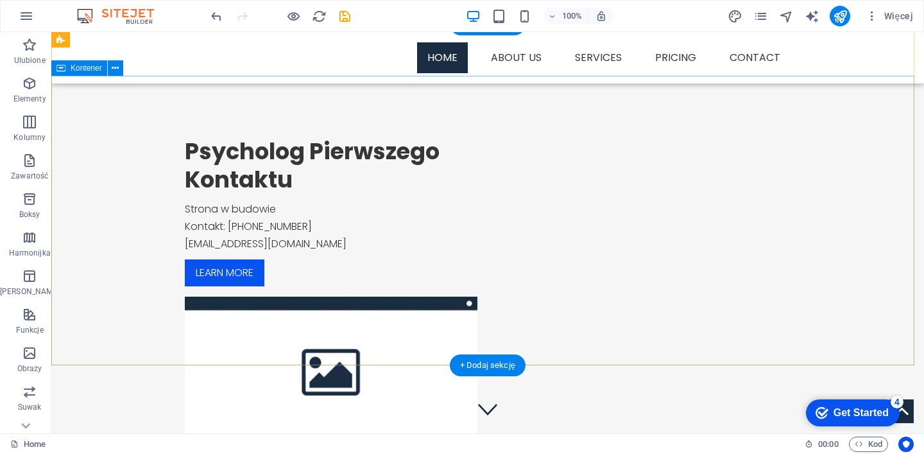
scroll to position [0, 0]
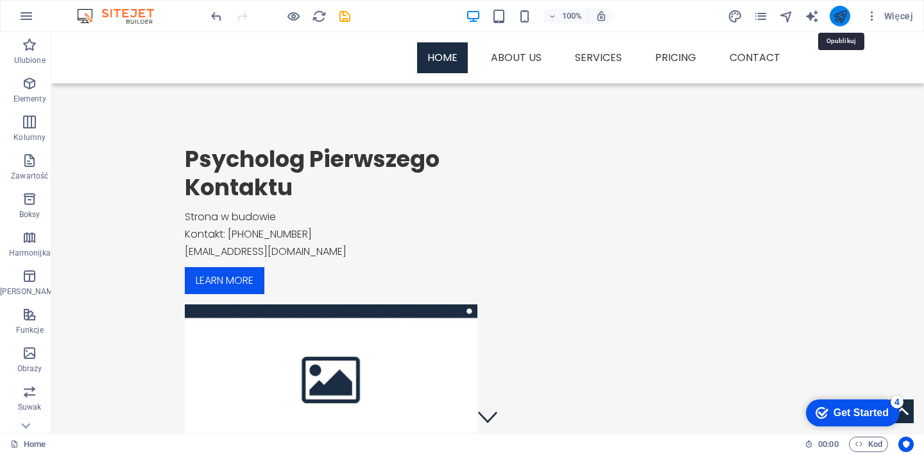
drag, startPoint x: 842, startPoint y: 14, endPoint x: 816, endPoint y: 155, distance: 142.8
click at [842, 14] on icon "publish" at bounding box center [840, 16] width 15 height 15
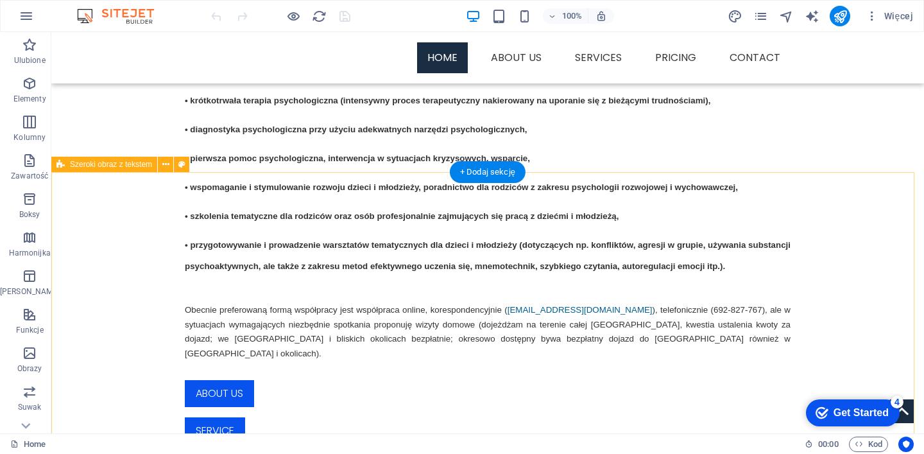
scroll to position [770, 0]
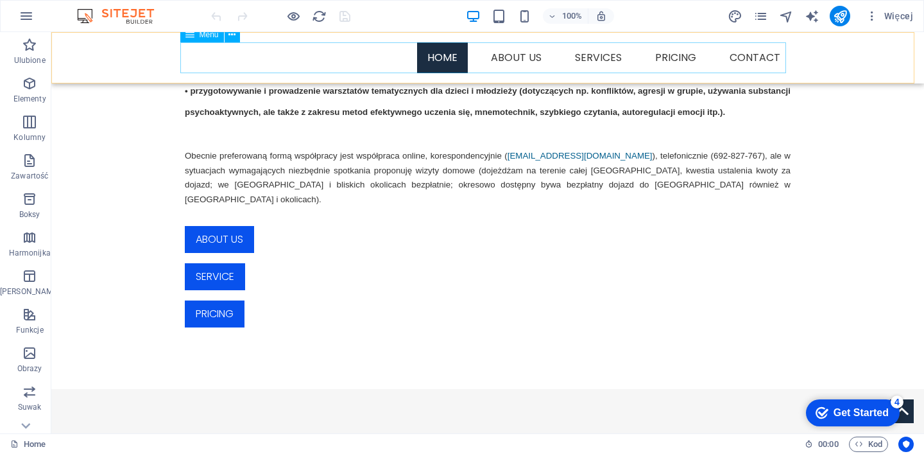
click at [595, 57] on nav "Home About us Services Service Detail Pricing Contact" at bounding box center [488, 57] width 606 height 31
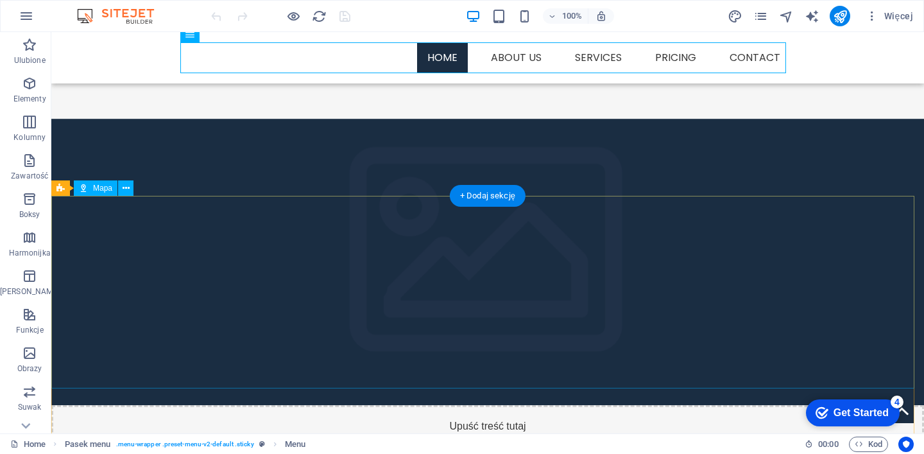
scroll to position [1078, 0]
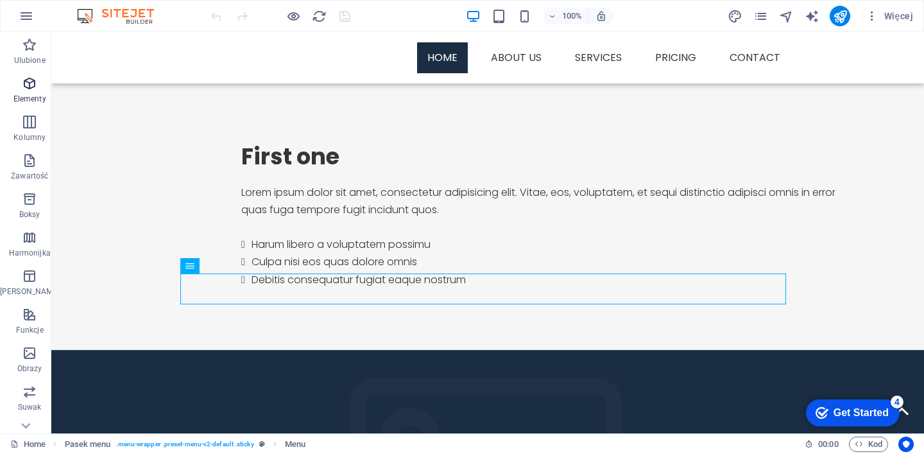
click at [22, 85] on icon "button" at bounding box center [29, 83] width 15 height 15
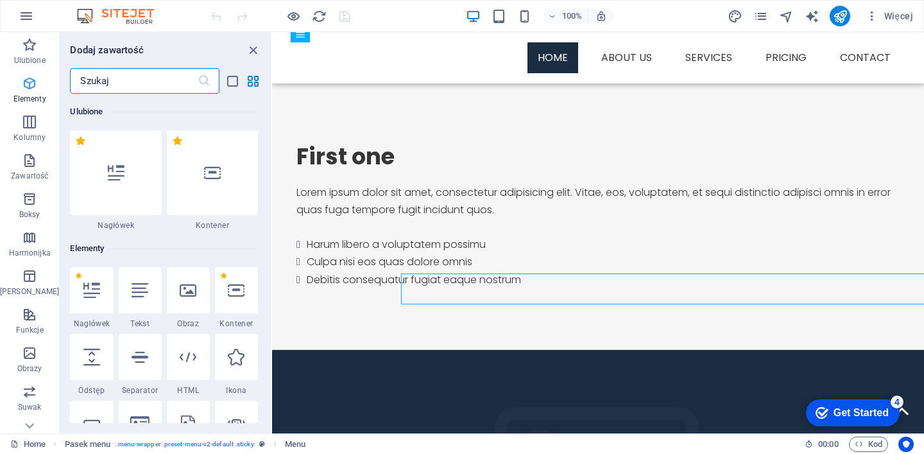
scroll to position [847, 0]
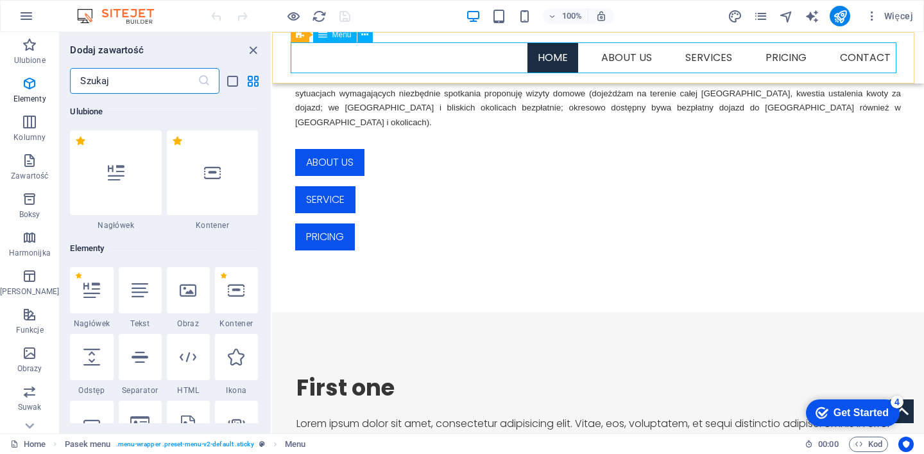
click at [705, 58] on nav "Home About us Services Service Detail Pricing Contact" at bounding box center [598, 57] width 606 height 31
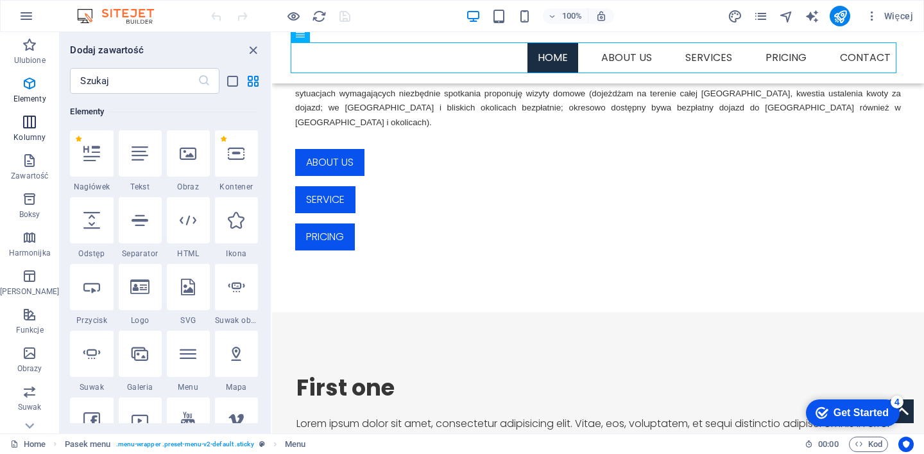
click at [28, 118] on icon "button" at bounding box center [29, 121] width 15 height 15
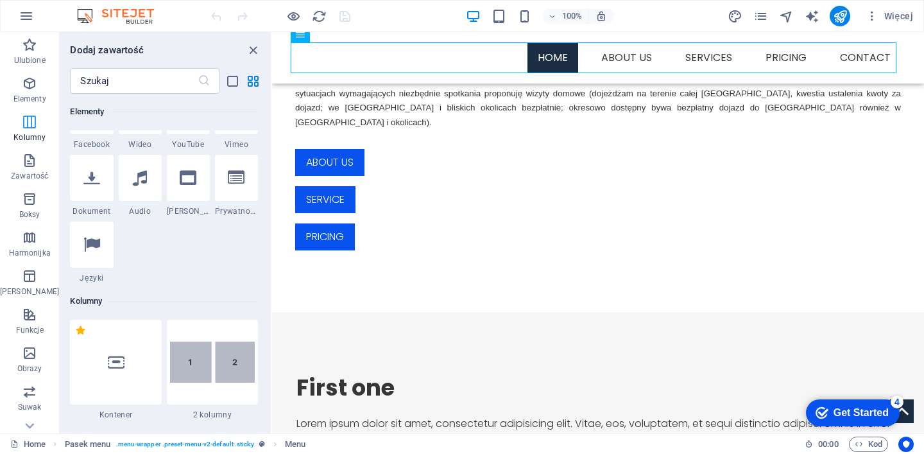
scroll to position [635, 0]
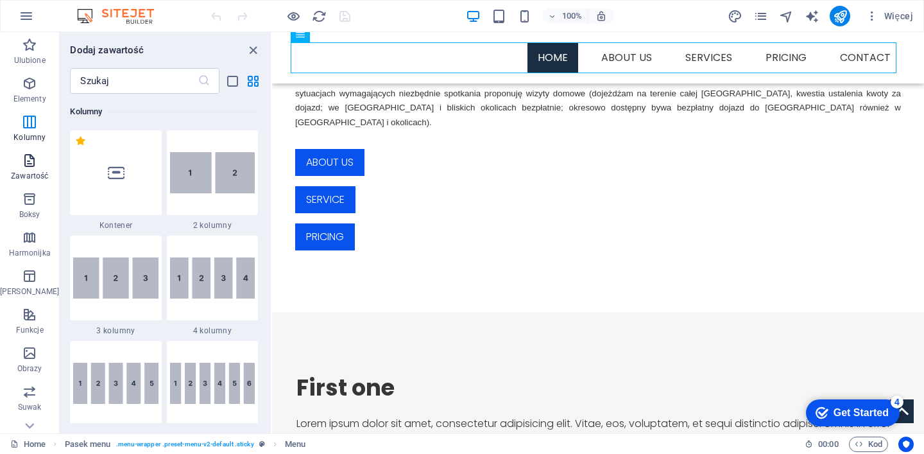
click at [23, 162] on icon "button" at bounding box center [29, 160] width 15 height 15
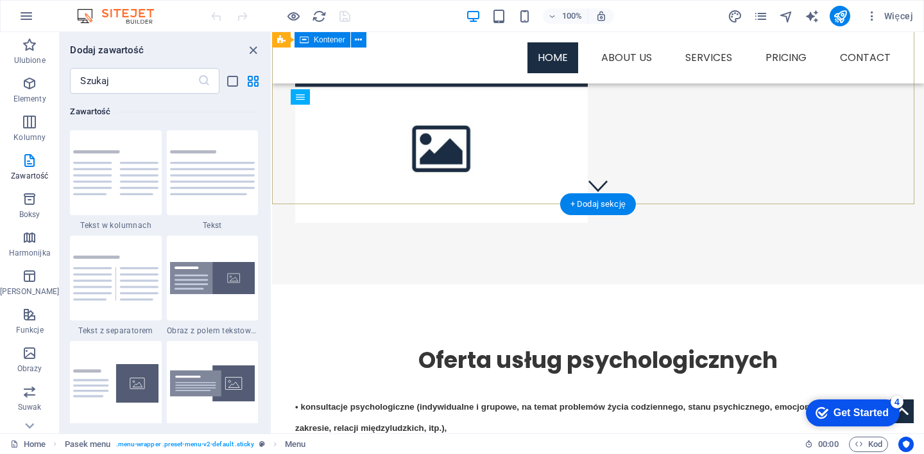
scroll to position [0, 0]
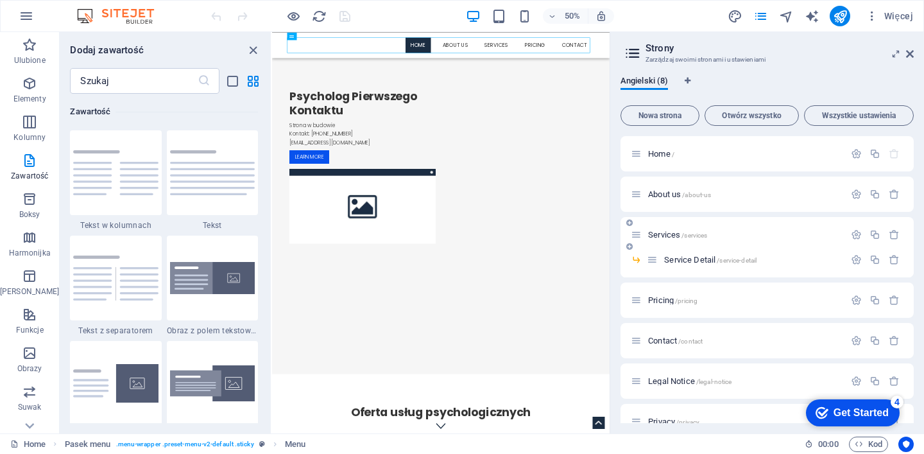
click at [662, 234] on span "Services /services" at bounding box center [677, 235] width 59 height 10
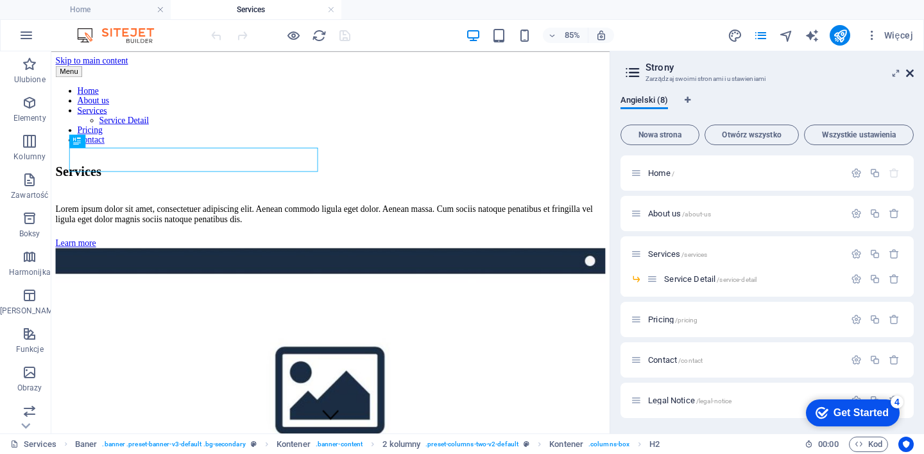
drag, startPoint x: 910, startPoint y: 72, endPoint x: 538, endPoint y: 178, distance: 386.9
click at [910, 72] on icon at bounding box center [910, 73] width 8 height 10
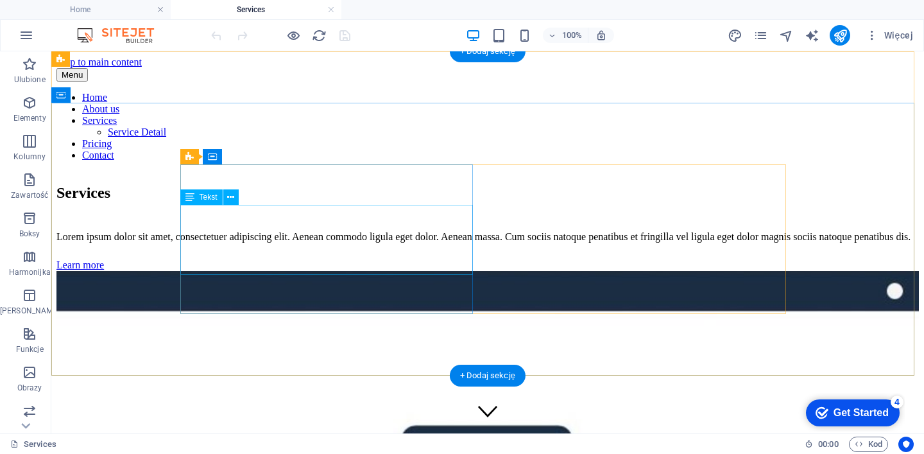
click at [223, 231] on div "Lorem ipsum dolor sit amet, consectetuer adipiscing elit. Aenean commodo ligula…" at bounding box center [487, 237] width 862 height 12
drag, startPoint x: 223, startPoint y: 223, endPoint x: 296, endPoint y: 281, distance: 94.1
click at [223, 231] on div "Lorem ipsum dolor sit amet, consectetuer adipiscing elit. Aenean commodo ligula…" at bounding box center [487, 237] width 862 height 12
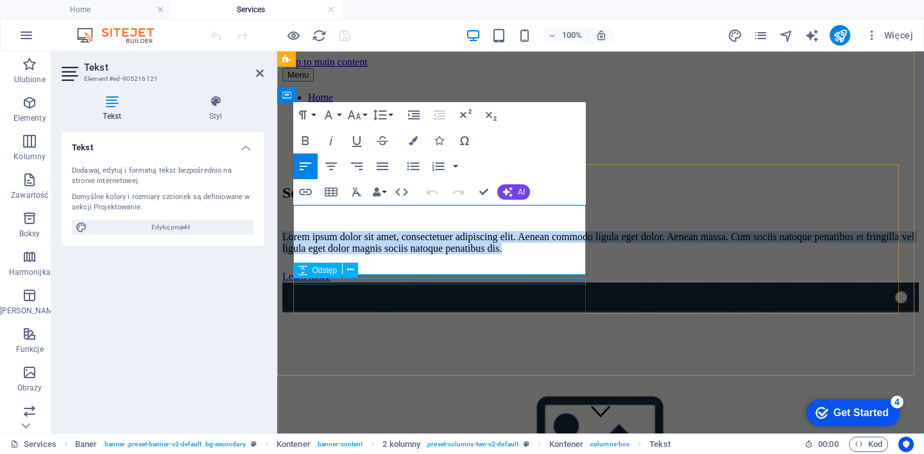
drag, startPoint x: 294, startPoint y: 215, endPoint x: 537, endPoint y: 271, distance: 249.0
click at [535, 254] on p "Lorem ipsum dolor sit amet, consectetuer adipiscing elit. Aenean commodo ligula…" at bounding box center [600, 242] width 636 height 23
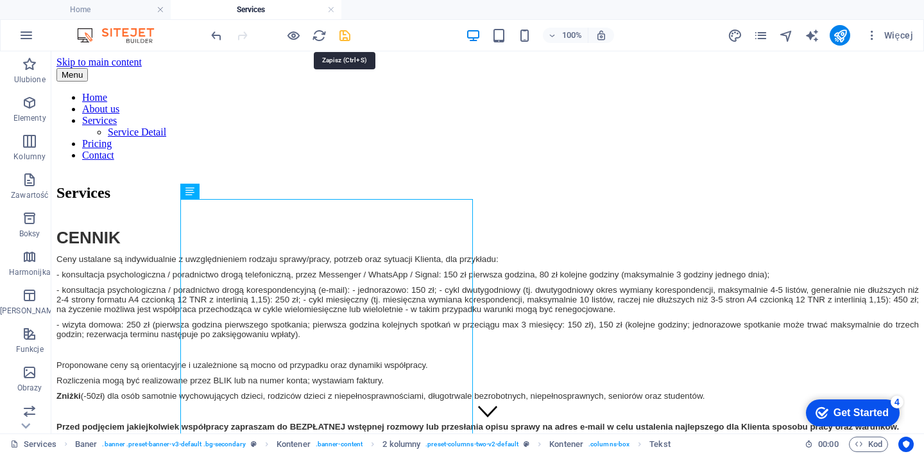
click at [345, 37] on icon "save" at bounding box center [344, 35] width 15 height 15
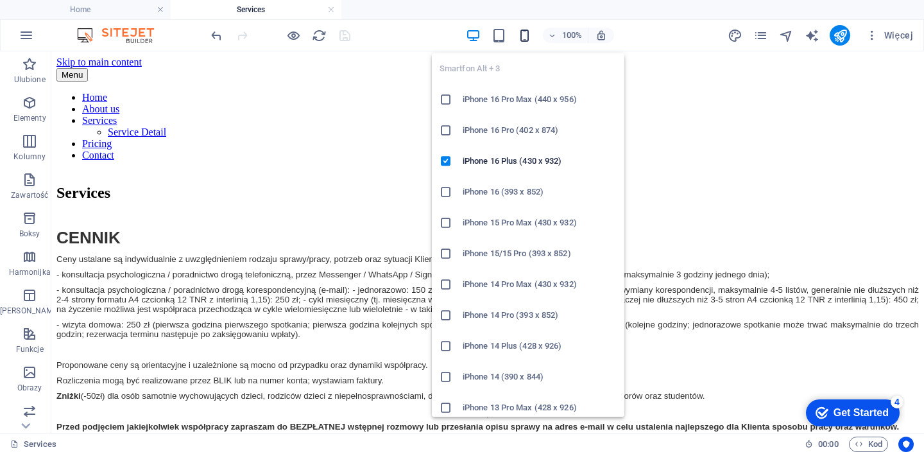
click at [523, 35] on icon "button" at bounding box center [524, 35] width 15 height 15
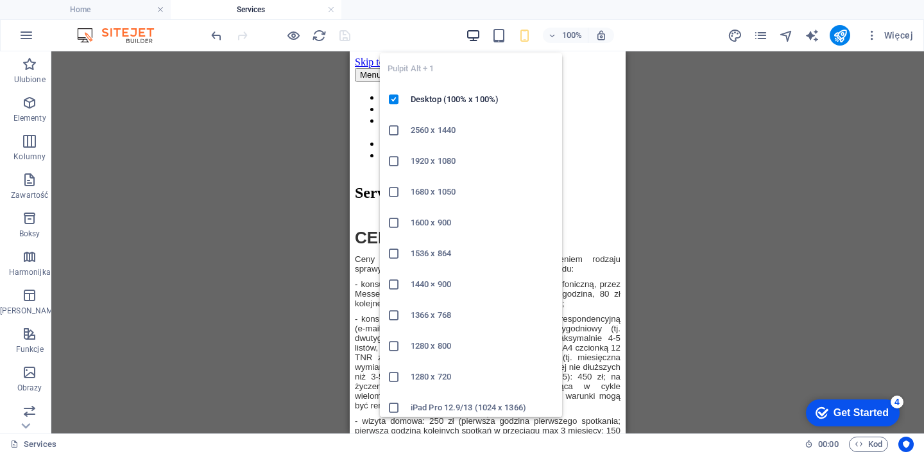
click at [472, 37] on icon "button" at bounding box center [473, 35] width 15 height 15
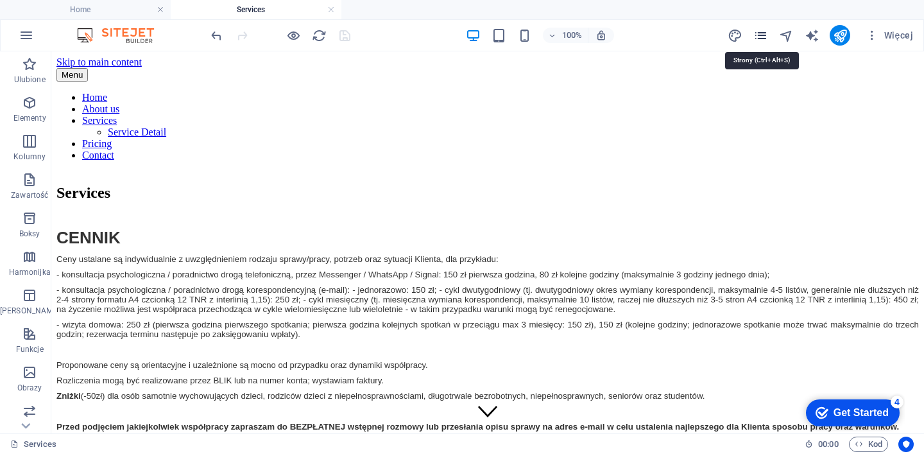
click at [762, 34] on icon "pages" at bounding box center [760, 35] width 15 height 15
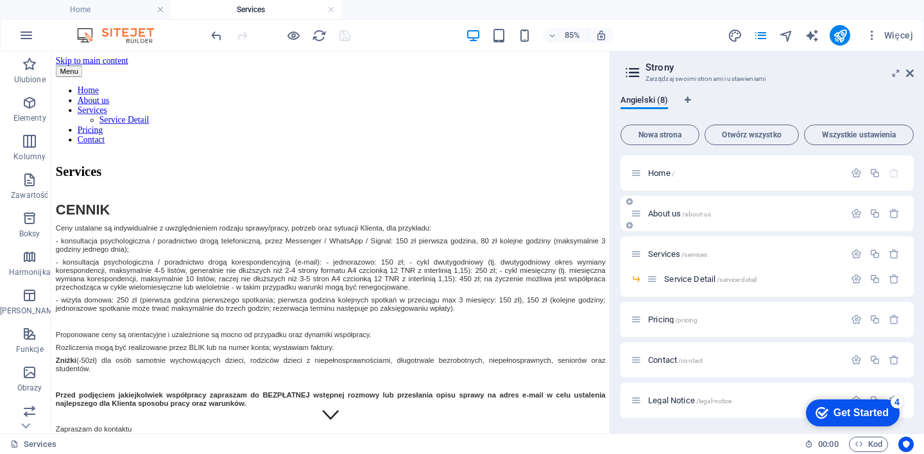
click at [658, 212] on span "About us /about-us" at bounding box center [679, 214] width 63 height 10
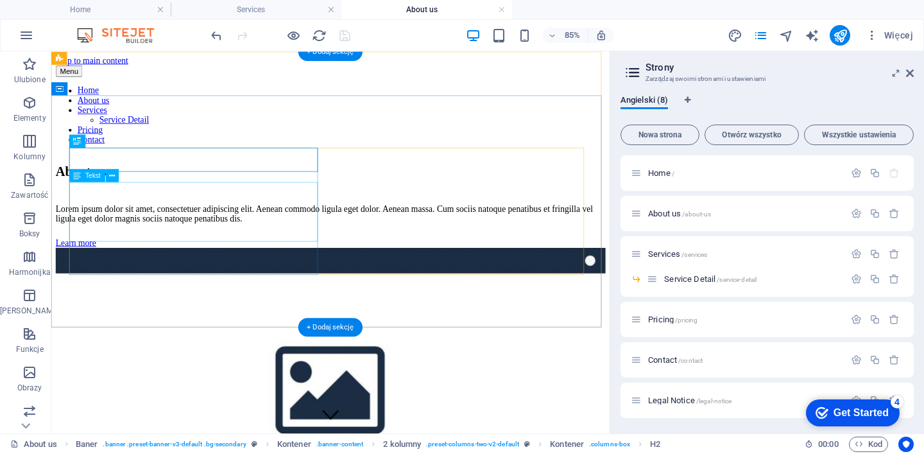
click at [122, 231] on div "Lorem ipsum dolor sit amet, consectetuer adipiscing elit. Aenean commodo ligula…" at bounding box center [379, 242] width 647 height 23
drag, startPoint x: 173, startPoint y: 241, endPoint x: 251, endPoint y: 273, distance: 84.6
click at [173, 241] on div "Lorem ipsum dolor sit amet, consectetuer adipiscing elit. Aenean commodo ligula…" at bounding box center [379, 242] width 647 height 23
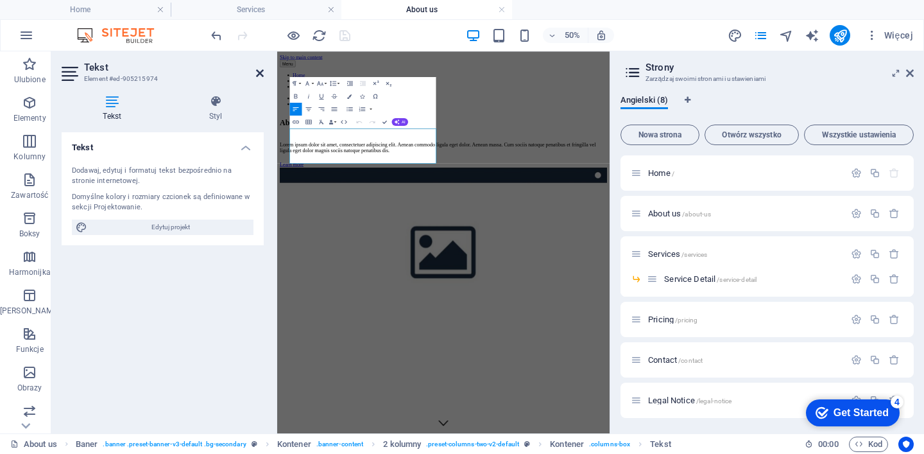
drag, startPoint x: 259, startPoint y: 74, endPoint x: 243, endPoint y: 31, distance: 45.7
click at [259, 74] on icon at bounding box center [260, 73] width 8 height 10
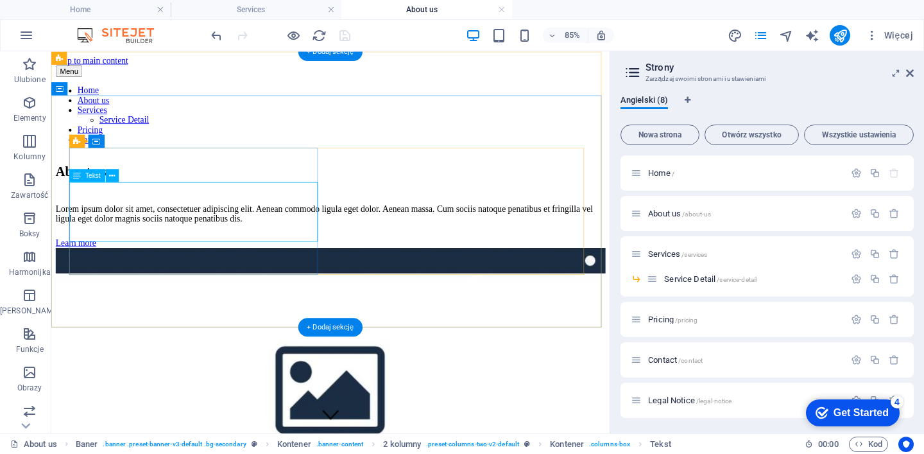
click at [245, 246] on div "Lorem ipsum dolor sit amet, consectetuer adipiscing elit. Aenean commodo ligula…" at bounding box center [379, 242] width 647 height 23
click at [309, 254] on div "Lorem ipsum dolor sit amet, consectetuer adipiscing elit. Aenean commodo ligula…" at bounding box center [379, 242] width 647 height 23
click at [297, 254] on div "Lorem ipsum dolor sit amet, consectetuer adipiscing elit. Aenean commodo ligula…" at bounding box center [379, 242] width 647 height 23
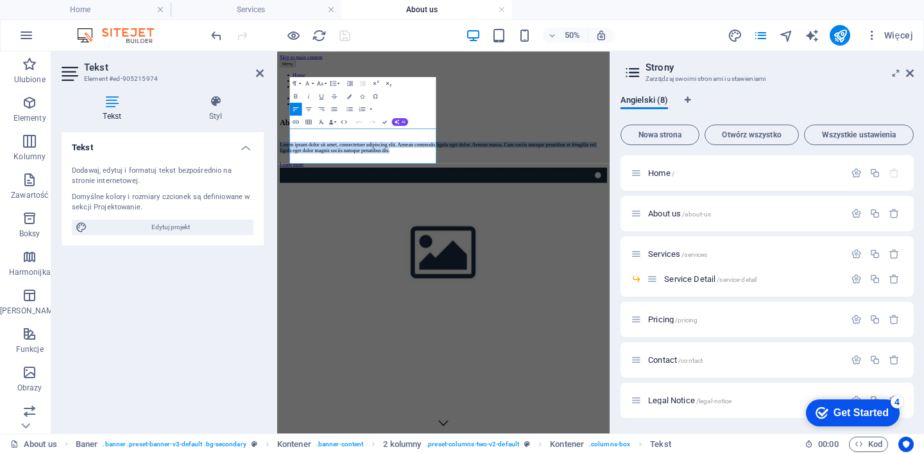
drag, startPoint x: 539, startPoint y: 268, endPoint x: 267, endPoint y: 205, distance: 279.2
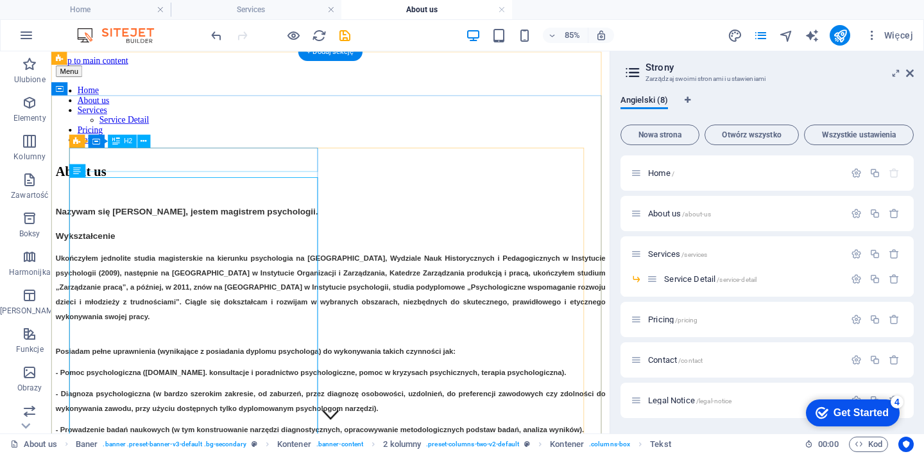
click at [185, 184] on div "About us" at bounding box center [379, 192] width 647 height 17
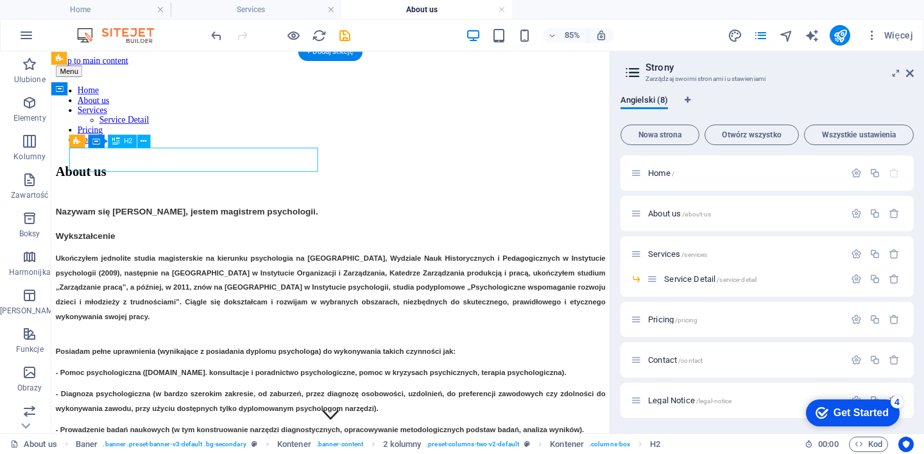
click at [173, 184] on div "About us" at bounding box center [379, 192] width 647 height 17
drag, startPoint x: 173, startPoint y: 177, endPoint x: 221, endPoint y: 212, distance: 59.7
click at [173, 184] on div "About us" at bounding box center [379, 192] width 647 height 17
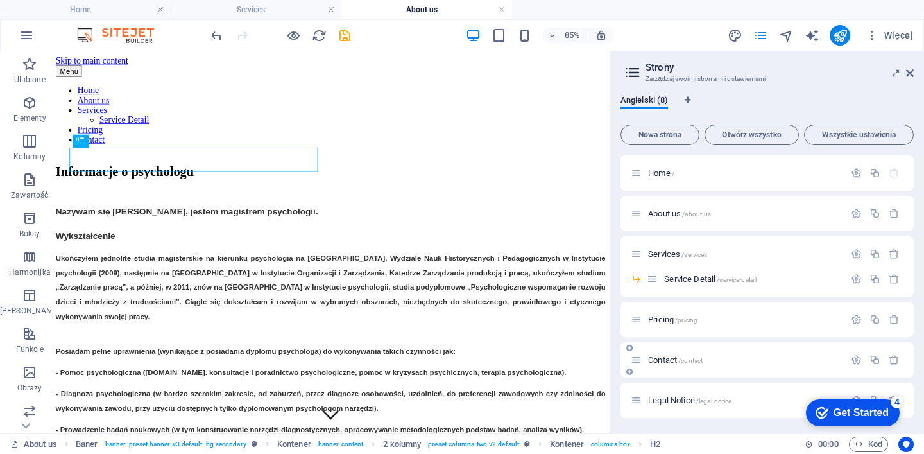
click at [661, 359] on span "Contact /contact" at bounding box center [675, 360] width 55 height 10
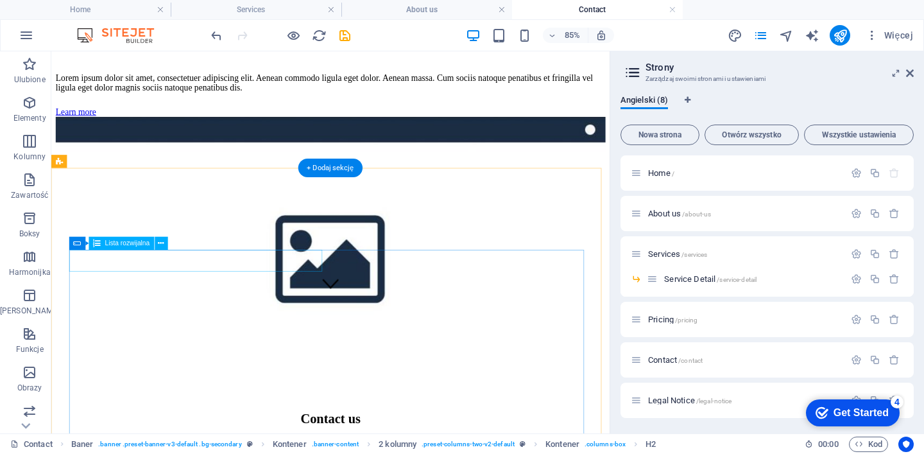
scroll to position [231, 0]
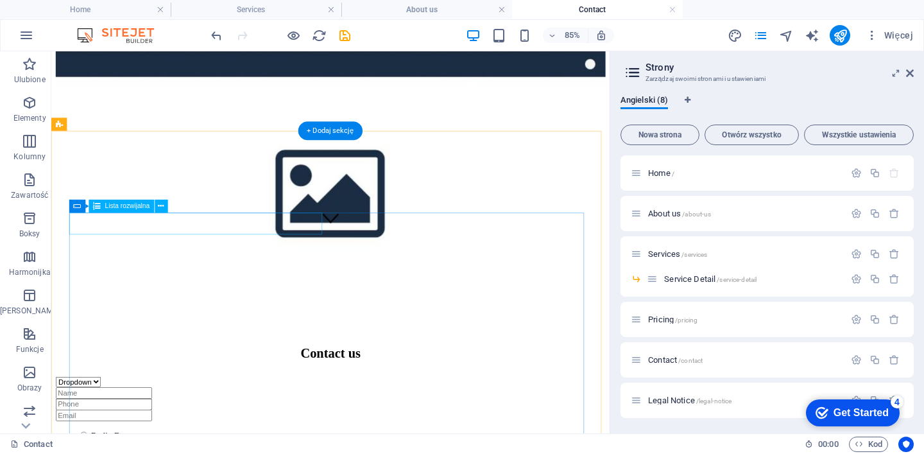
click at [260, 434] on div "Dropdown Option 1 Option 2 Option 3" at bounding box center [379, 440] width 647 height 12
click at [146, 434] on div "Dropdown Option 1 Option 2 Option 3" at bounding box center [379, 440] width 647 height 12
click at [142, 434] on div "Dropdown Option 1 Option 2 Option 3" at bounding box center [379, 440] width 647 height 12
click at [161, 434] on div "Dropdown Option 1 Option 2 Option 3" at bounding box center [379, 440] width 647 height 12
click at [360, 434] on div "Dropdown Option 1 Option 2 Option 3" at bounding box center [379, 440] width 647 height 12
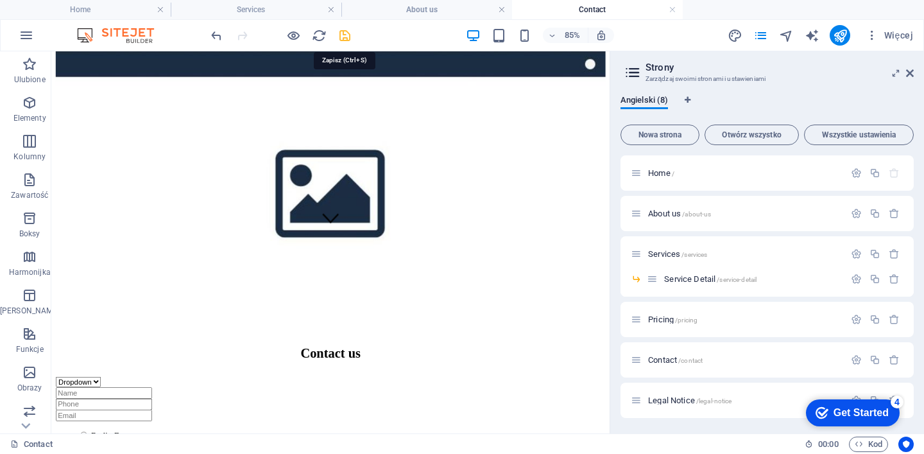
drag, startPoint x: 343, startPoint y: 34, endPoint x: 522, endPoint y: 226, distance: 262.8
click at [343, 34] on icon "save" at bounding box center [344, 35] width 15 height 15
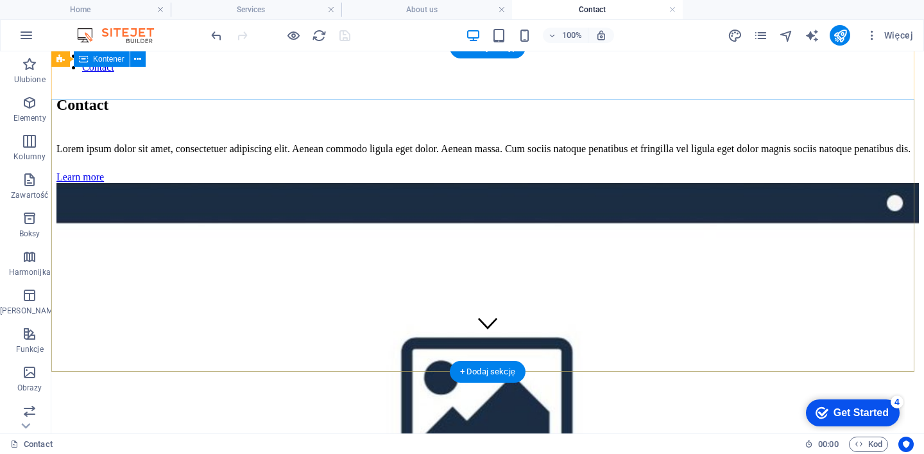
scroll to position [0, 0]
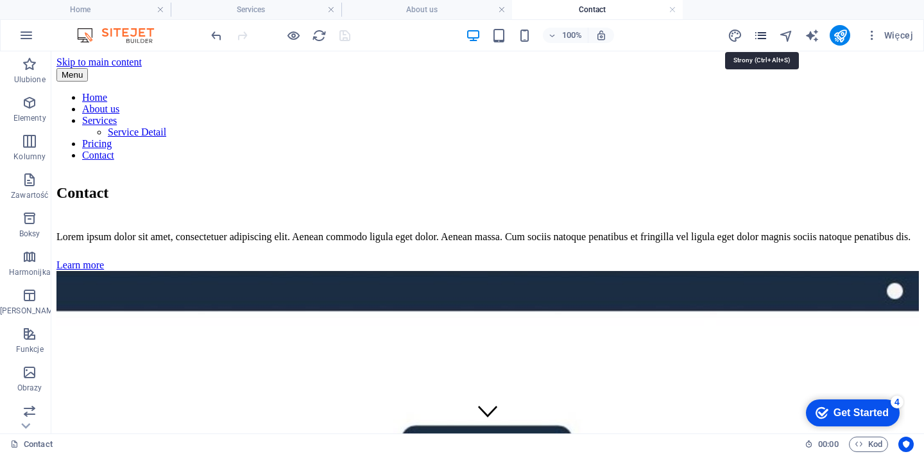
click at [761, 34] on icon "pages" at bounding box center [760, 35] width 15 height 15
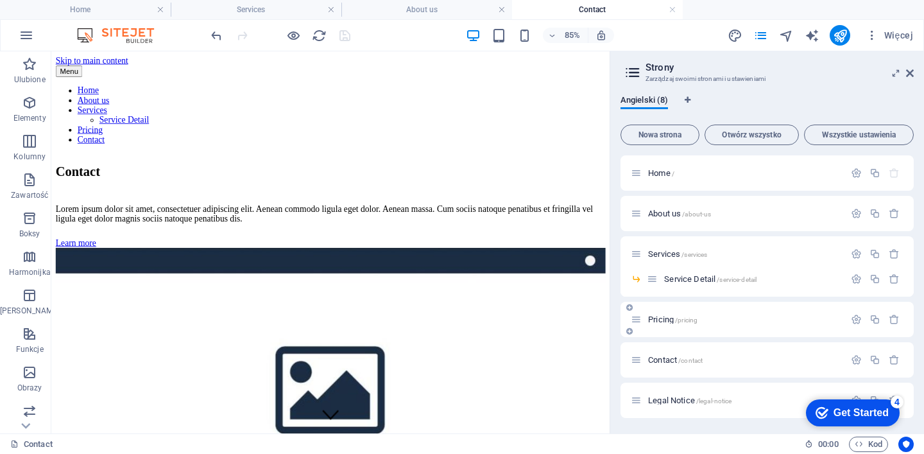
click at [660, 320] on span "Pricing /pricing" at bounding box center [672, 319] width 49 height 10
click at [335, 92] on nav "Home About us Services Service Detail Pricing Contact" at bounding box center [379, 126] width 647 height 69
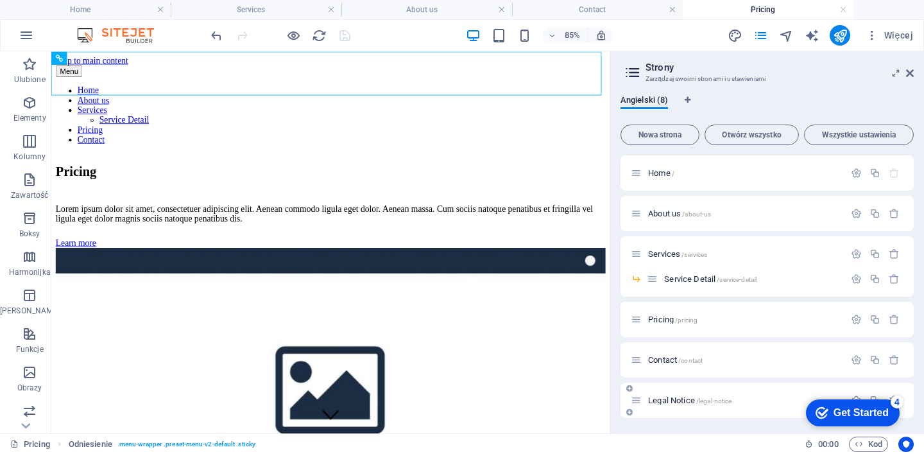
scroll to position [40, 0]
click at [657, 355] on div "Legal Notice /legal-notice" at bounding box center [738, 359] width 214 height 15
click at [658, 358] on span "Legal Notice /legal-notice" at bounding box center [689, 360] width 83 height 10
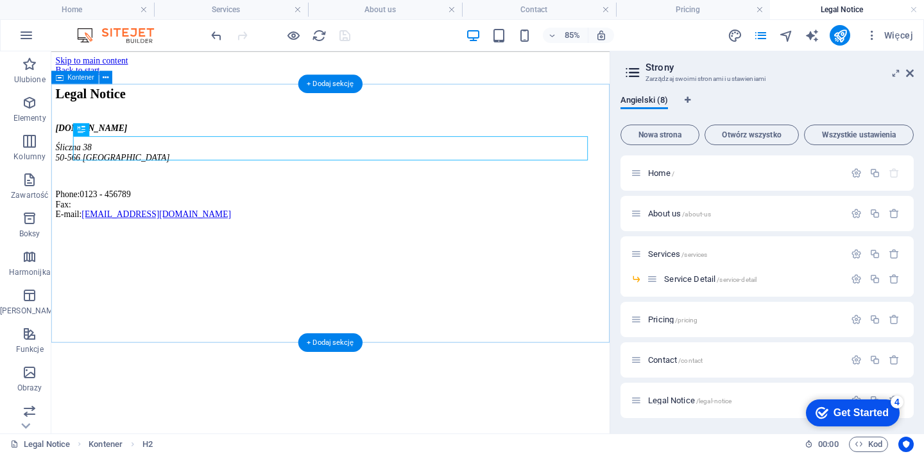
scroll to position [0, 0]
click at [114, 248] on div "[DOMAIN_NAME] [STREET_ADDRESS][PHONE_NUMBER] Phone: 0123 - 456789 Fax: E-mail: …" at bounding box center [379, 191] width 647 height 113
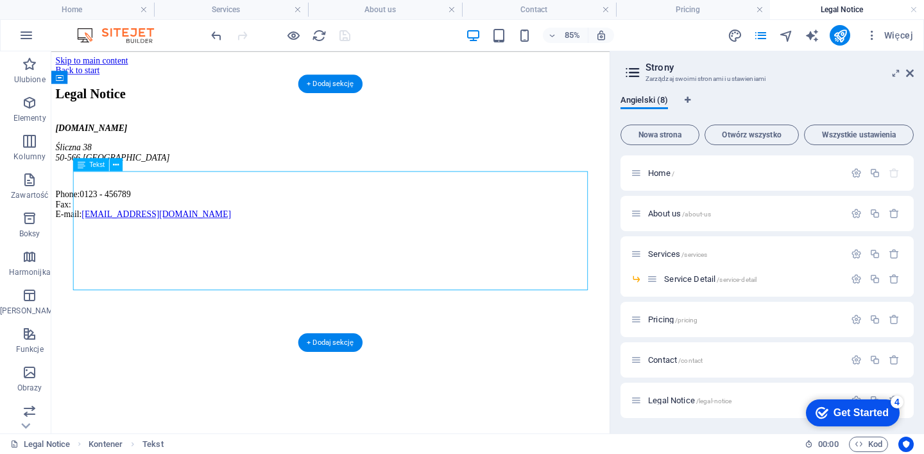
click at [128, 248] on div "[DOMAIN_NAME] [STREET_ADDRESS][PHONE_NUMBER] Phone: 0123 - 456789 Fax: E-mail: …" at bounding box center [379, 191] width 647 height 113
click at [146, 248] on div "[DOMAIN_NAME] [STREET_ADDRESS][PHONE_NUMBER] Phone: 0123 - 456789 Fax: E-mail: …" at bounding box center [379, 191] width 647 height 113
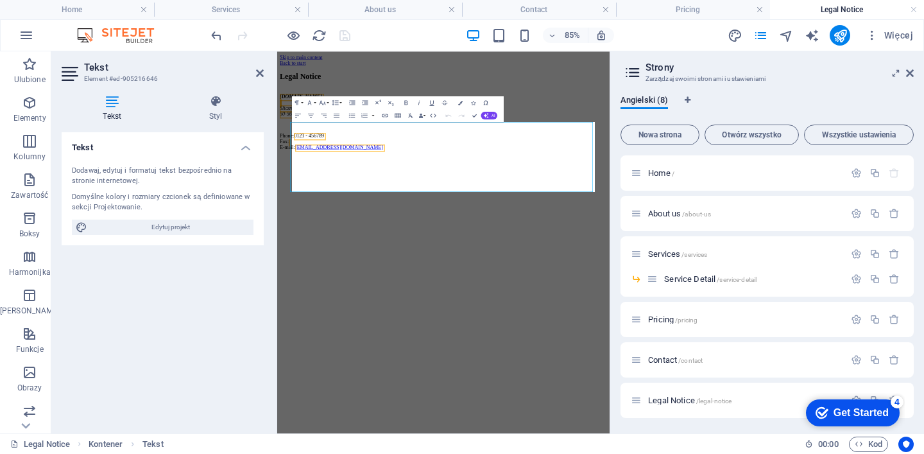
click at [423, 248] on p "Phone: 0123 - 456789 Fax: E-mail: [EMAIL_ADDRESS][DOMAIN_NAME]" at bounding box center [609, 231] width 654 height 35
click at [362, 248] on p "Phone: 0123 - 456789 Fax: E-mail: [EMAIL_ADDRESS][DOMAIN_NAME]" at bounding box center [609, 231] width 654 height 35
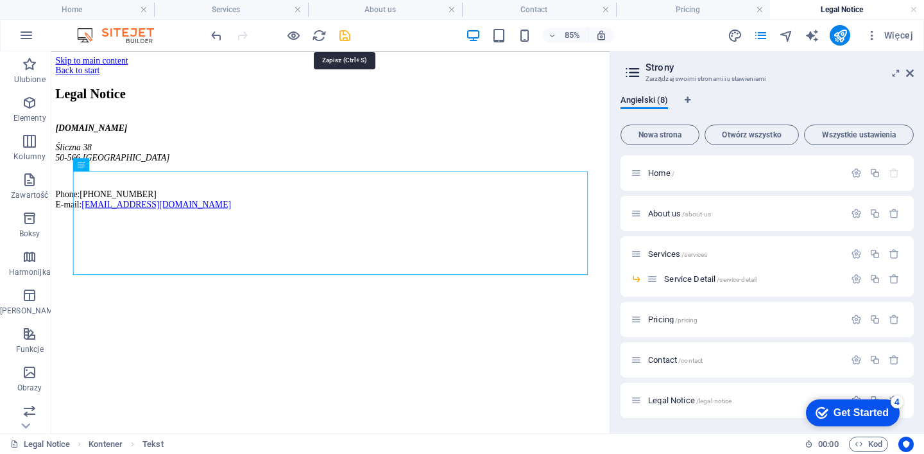
click at [346, 35] on icon "save" at bounding box center [344, 35] width 15 height 15
